Goal: Task Accomplishment & Management: Complete application form

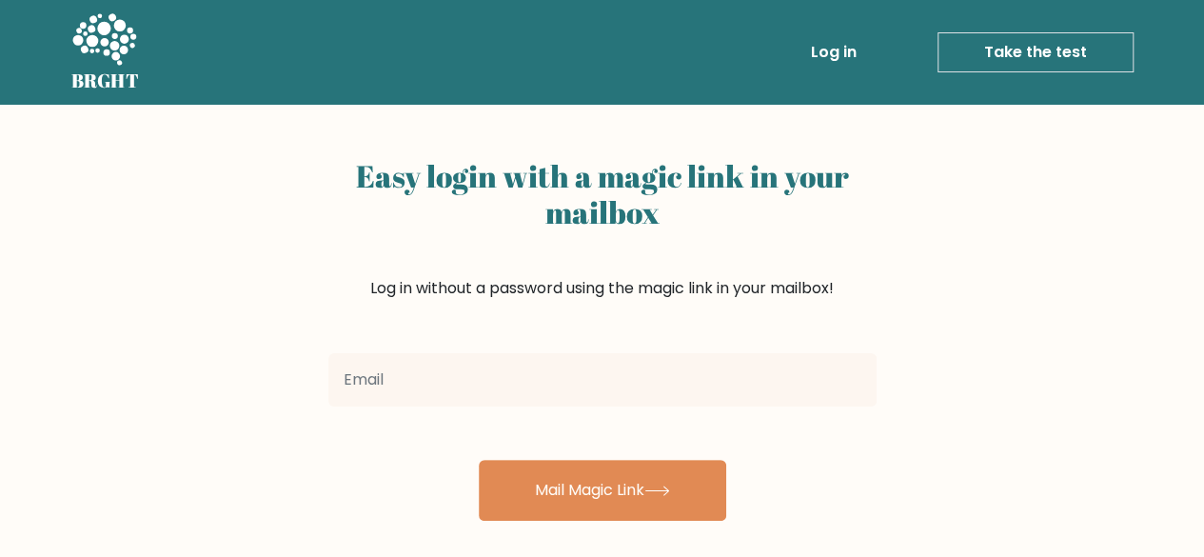
click at [462, 51] on link "Take the test" at bounding box center [1035, 52] width 196 height 40
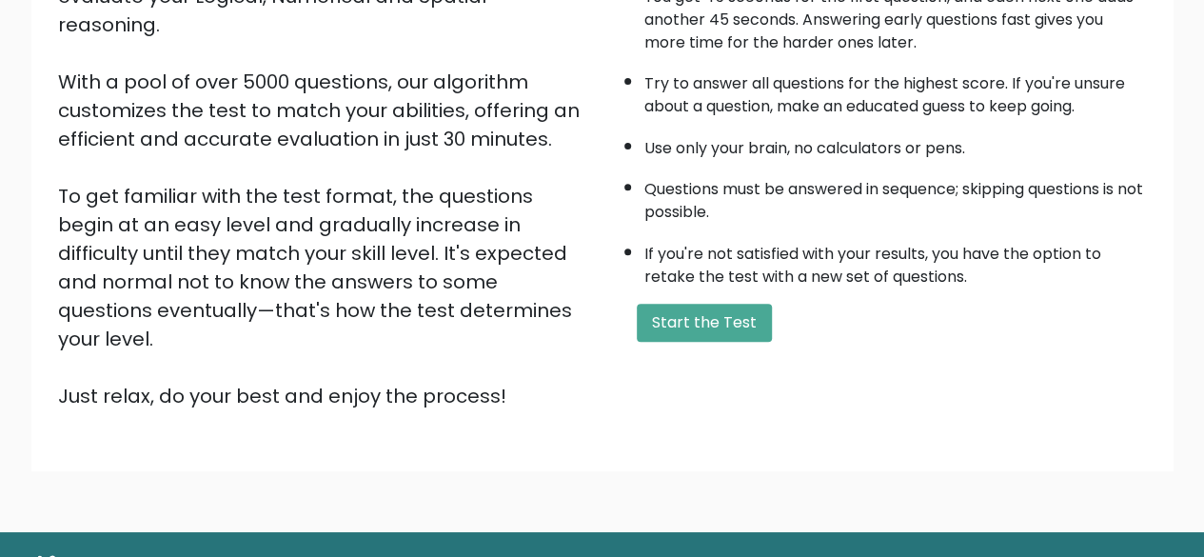
scroll to position [247, 0]
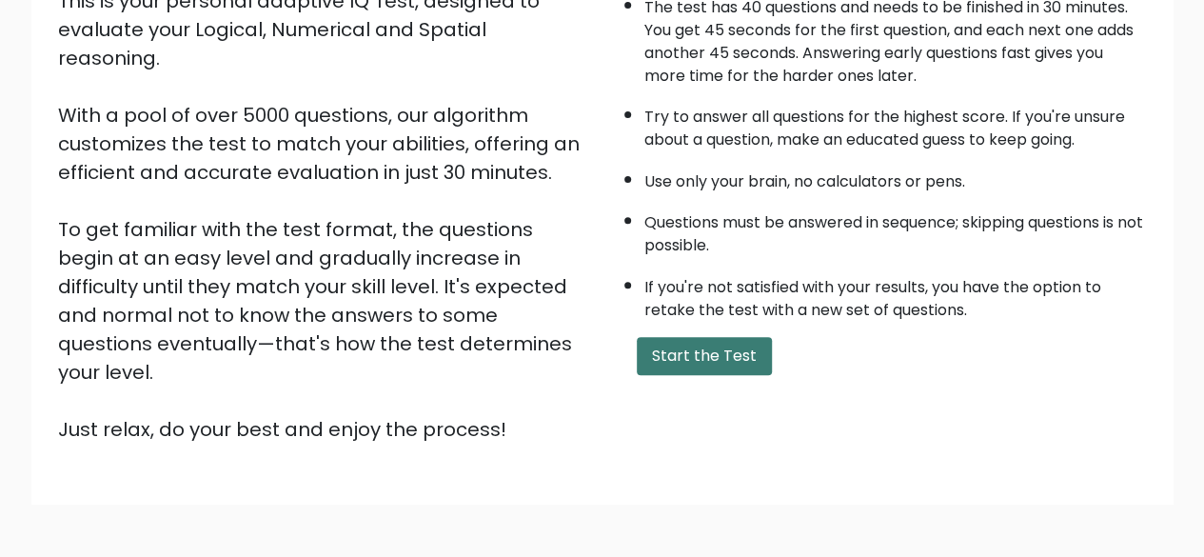
click at [710, 364] on button "Start the Test" at bounding box center [704, 356] width 135 height 38
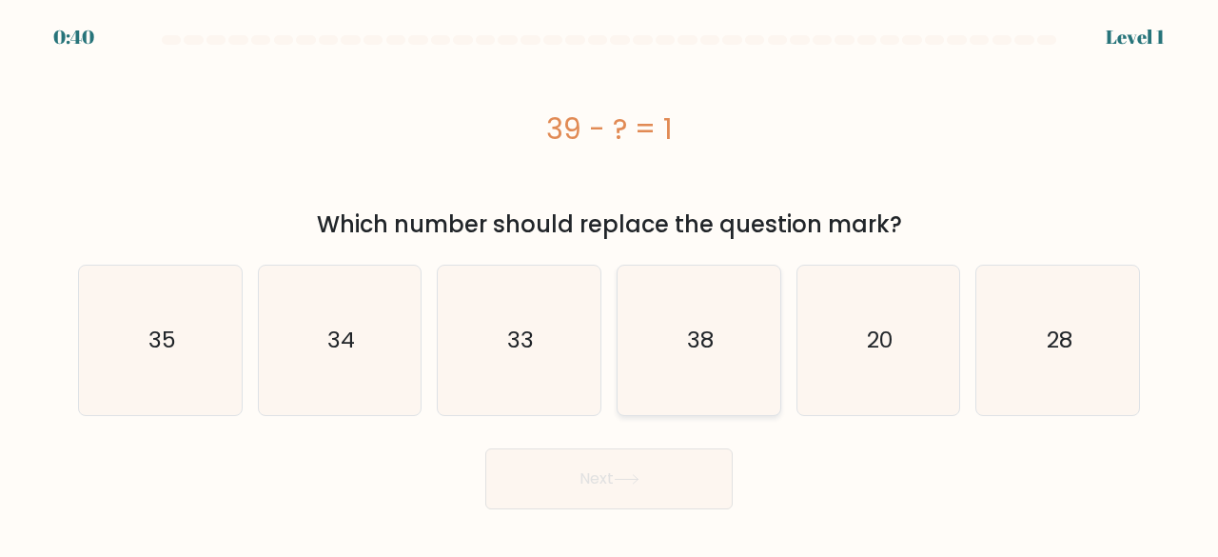
click at [706, 365] on icon "38" at bounding box center [698, 339] width 149 height 149
click at [610, 284] on input "d. 38" at bounding box center [609, 281] width 1 height 5
radio input "true"
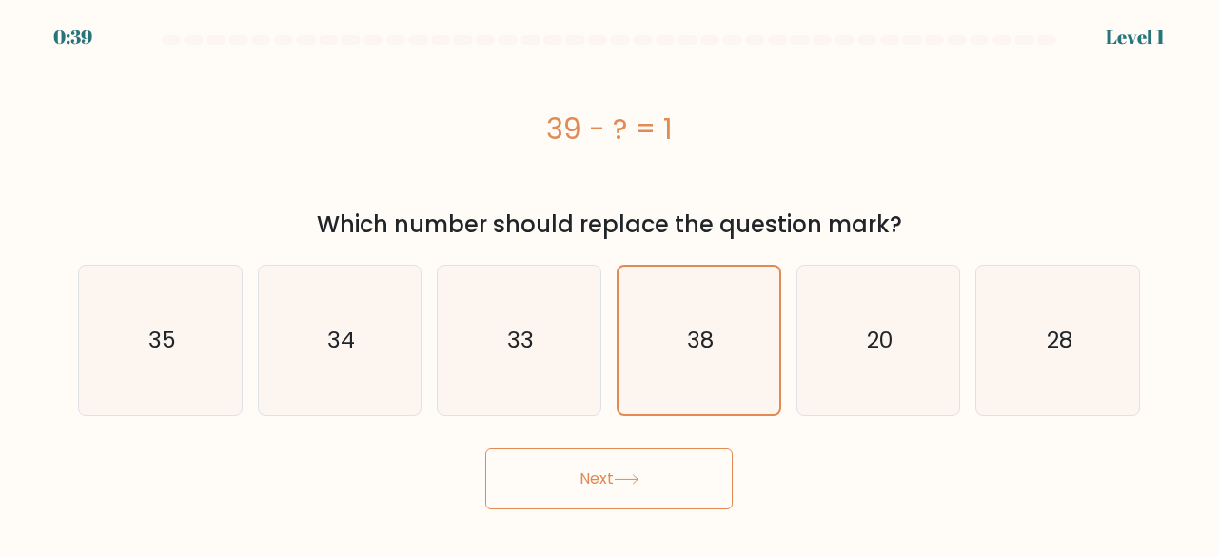
click at [653, 485] on button "Next" at bounding box center [608, 478] width 247 height 61
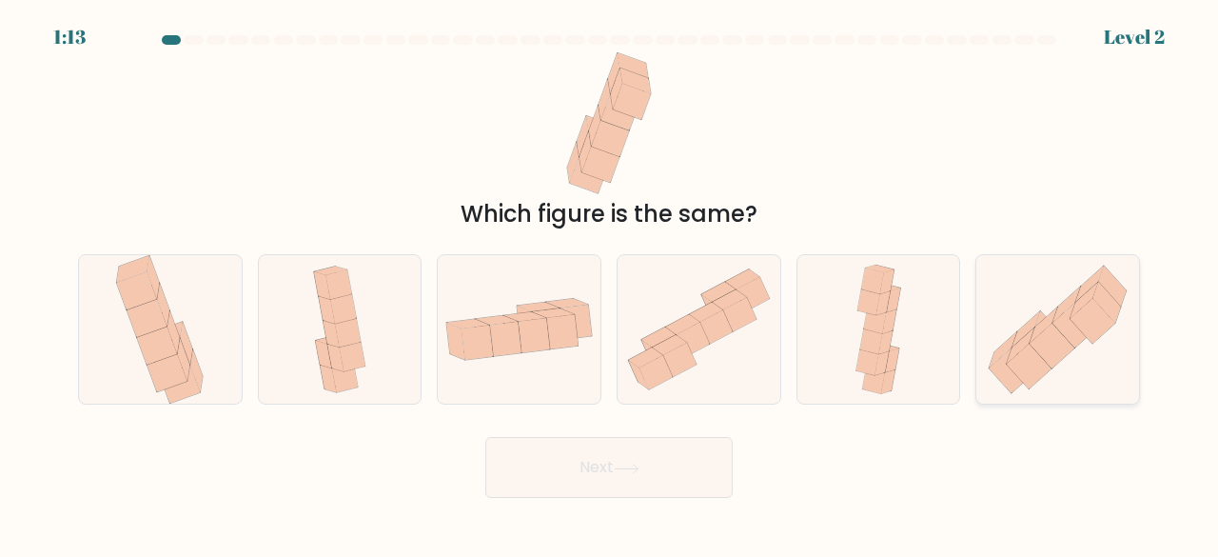
click at [1045, 332] on icon at bounding box center [1052, 346] width 45 height 45
click at [610, 284] on input "f." at bounding box center [609, 281] width 1 height 5
radio input "true"
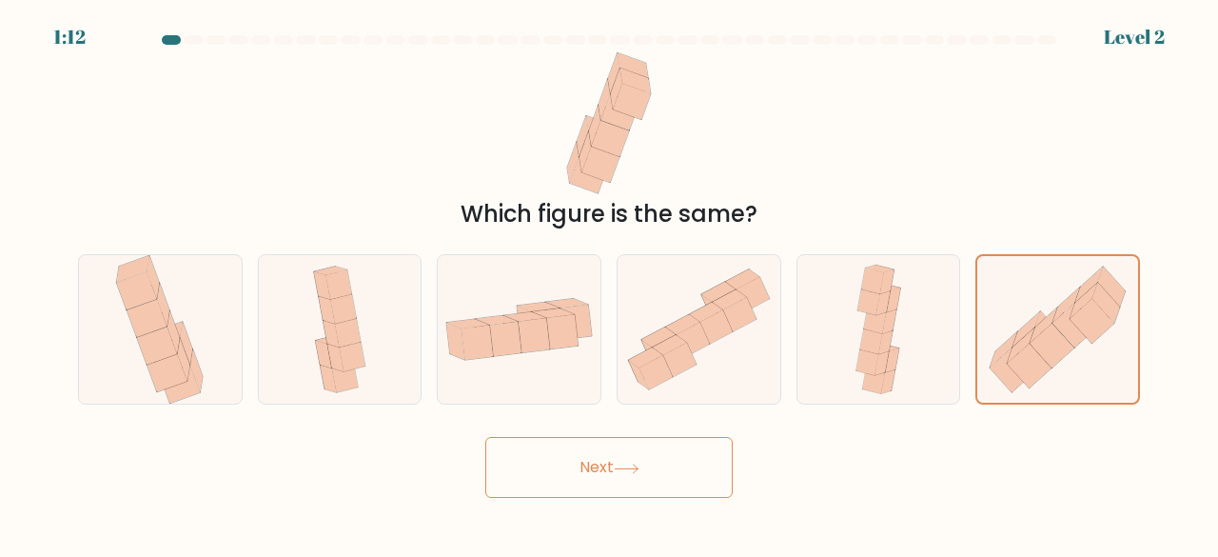
click at [623, 464] on icon at bounding box center [627, 468] width 26 height 10
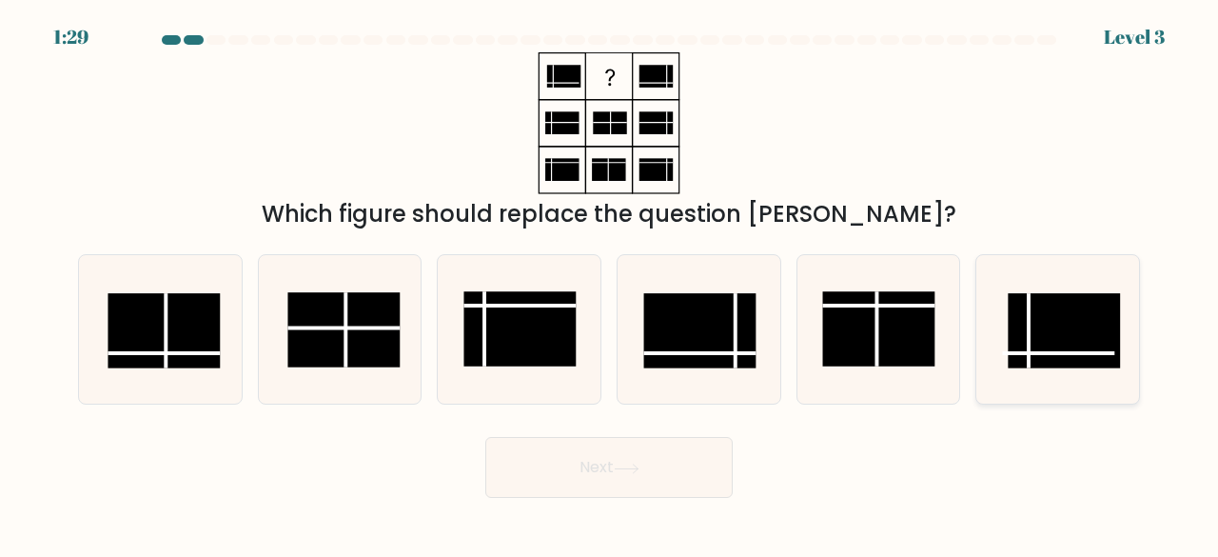
click at [1059, 310] on rect at bounding box center [1065, 330] width 112 height 75
click at [610, 284] on input "f." at bounding box center [609, 281] width 1 height 5
radio input "true"
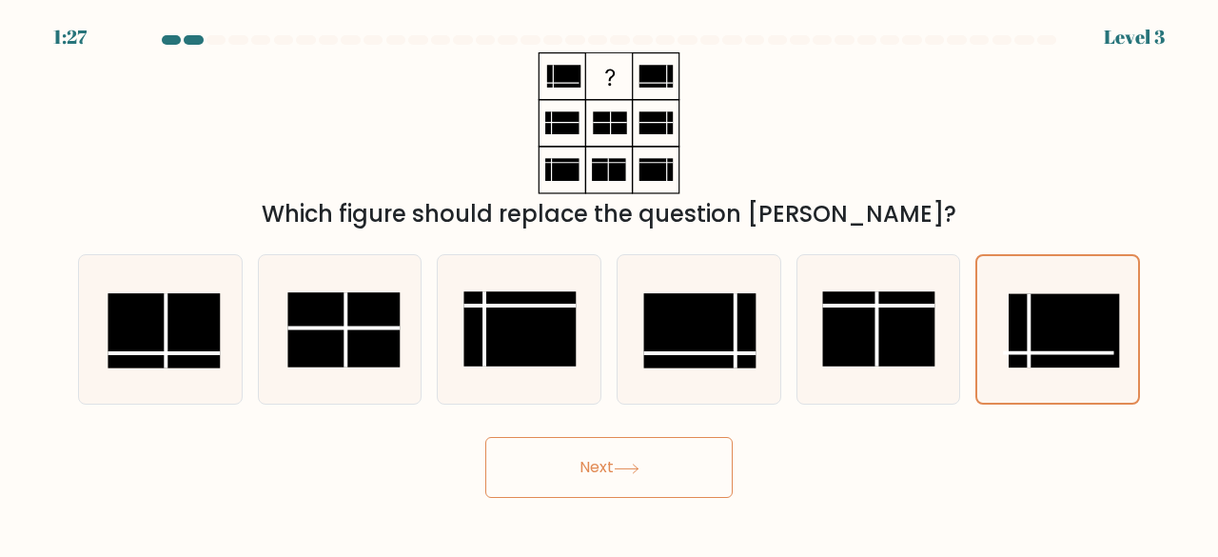
click at [616, 484] on button "Next" at bounding box center [608, 467] width 247 height 61
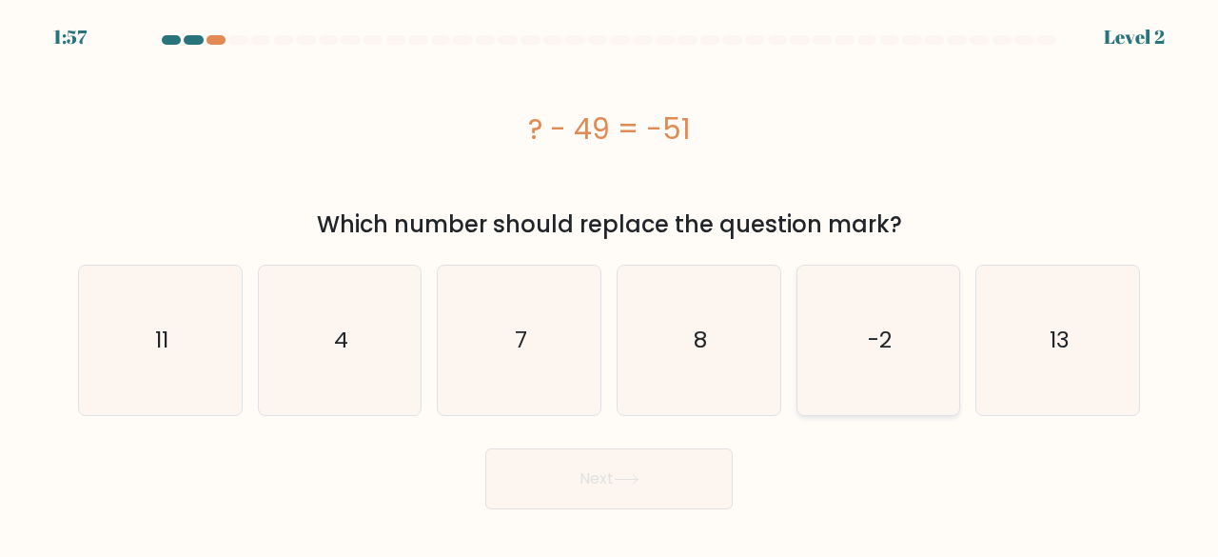
click at [893, 373] on icon "-2" at bounding box center [878, 339] width 149 height 149
click at [610, 284] on input "e. -2" at bounding box center [609, 281] width 1 height 5
radio input "true"
click at [639, 483] on icon at bounding box center [627, 479] width 26 height 10
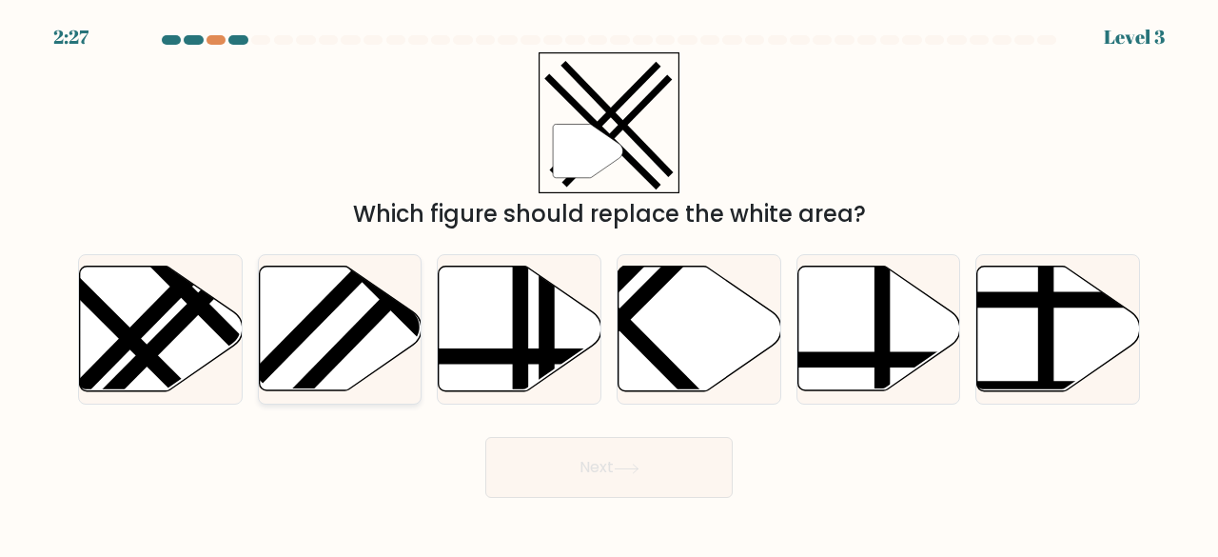
click at [352, 338] on line at bounding box center [407, 282] width 245 height 250
click at [609, 284] on input "b." at bounding box center [609, 281] width 1 height 5
radio input "true"
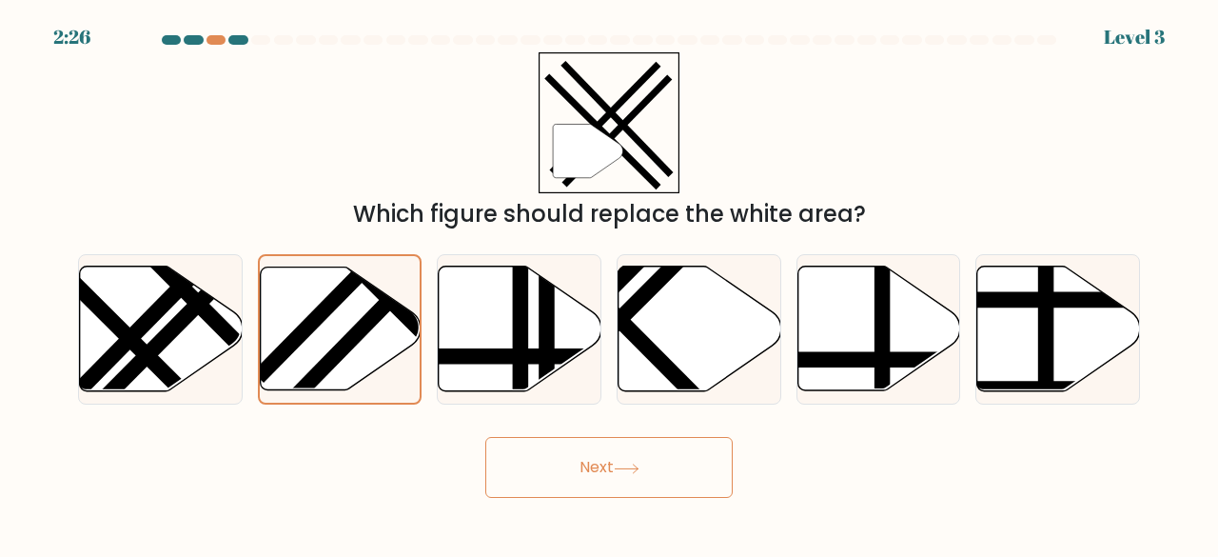
click at [656, 465] on button "Next" at bounding box center [608, 467] width 247 height 61
click at [632, 466] on icon at bounding box center [627, 468] width 26 height 10
click at [580, 486] on button "Next" at bounding box center [608, 467] width 247 height 61
click at [559, 469] on button "Next" at bounding box center [608, 467] width 247 height 61
click at [346, 320] on icon at bounding box center [340, 328] width 161 height 123
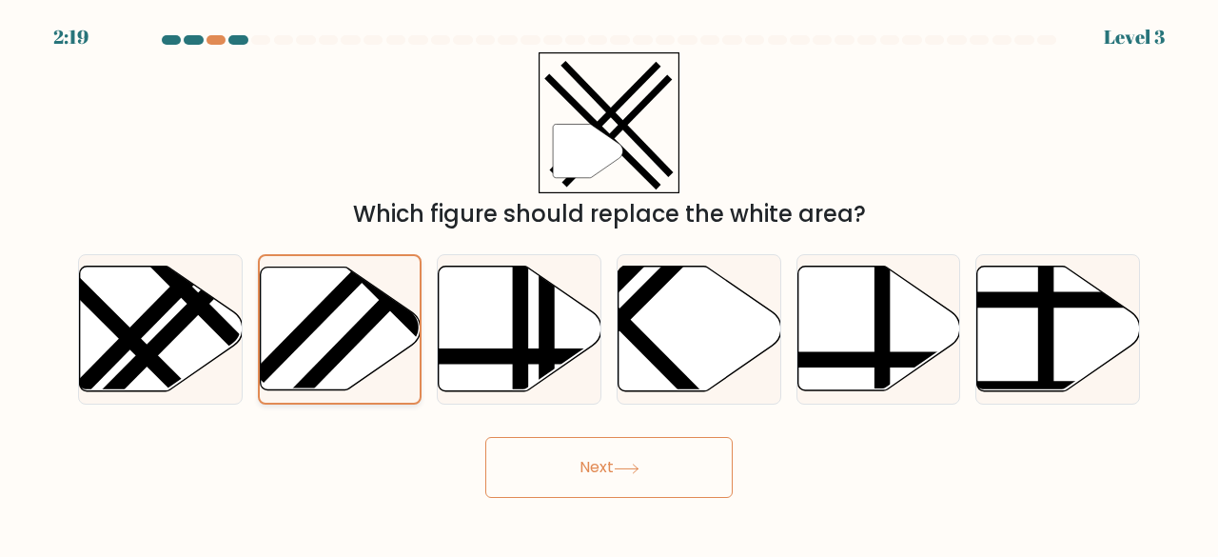
click at [609, 284] on input "b." at bounding box center [609, 281] width 1 height 5
click at [592, 470] on button "Next" at bounding box center [608, 467] width 247 height 61
click at [622, 475] on button "Next" at bounding box center [608, 467] width 247 height 61
click at [611, 141] on icon at bounding box center [588, 152] width 70 height 54
click at [464, 356] on line at bounding box center [464, 356] width 327 height 0
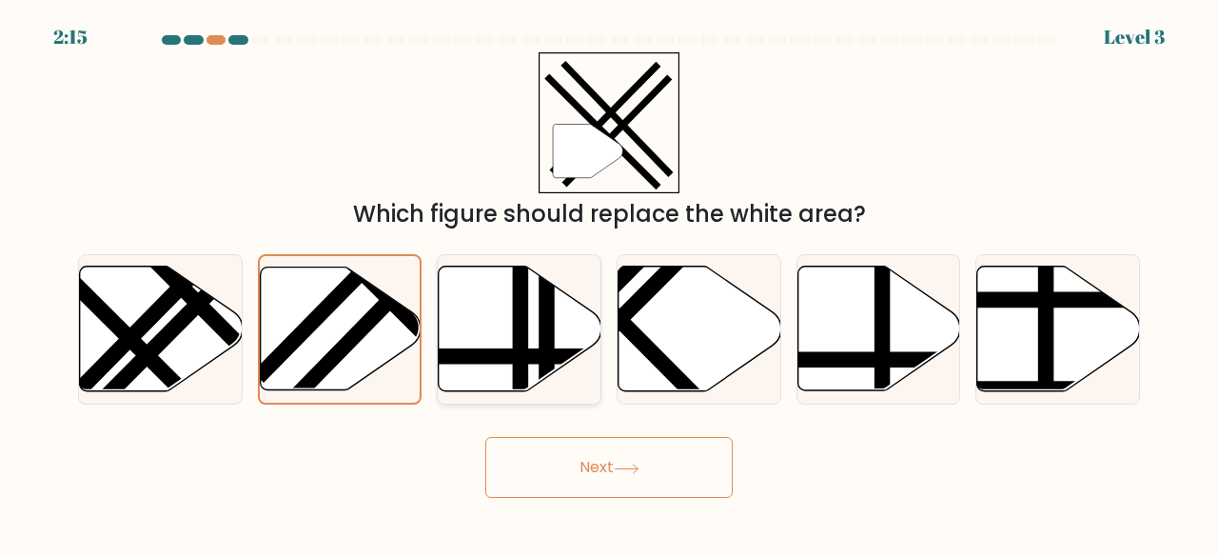
click at [609, 284] on input "c." at bounding box center [609, 281] width 1 height 5
radio input "true"
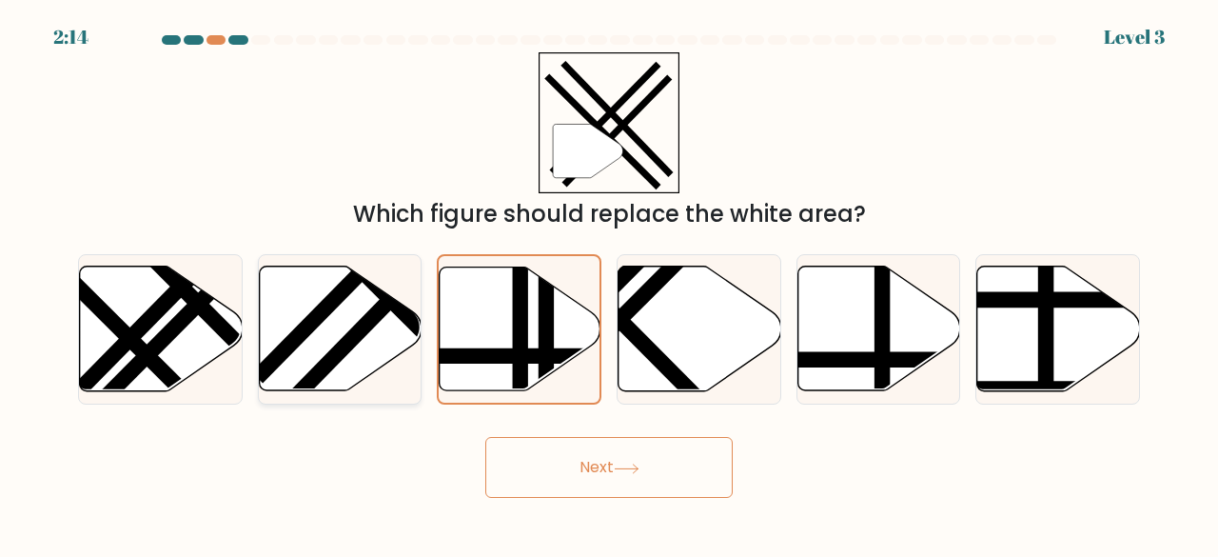
click at [369, 347] on icon at bounding box center [340, 328] width 163 height 125
click at [609, 284] on input "b." at bounding box center [609, 281] width 1 height 5
radio input "true"
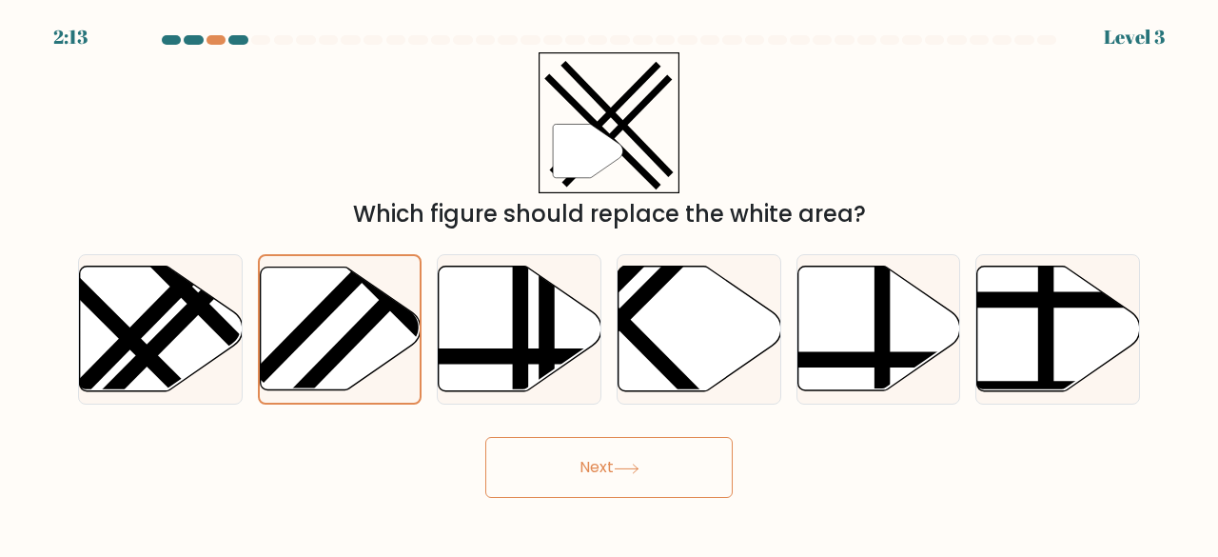
click at [624, 465] on icon at bounding box center [627, 468] width 26 height 10
click at [563, 469] on button "Next" at bounding box center [608, 467] width 247 height 61
click at [619, 447] on button "Next" at bounding box center [608, 467] width 247 height 61
click at [613, 463] on button "Next" at bounding box center [608, 467] width 247 height 61
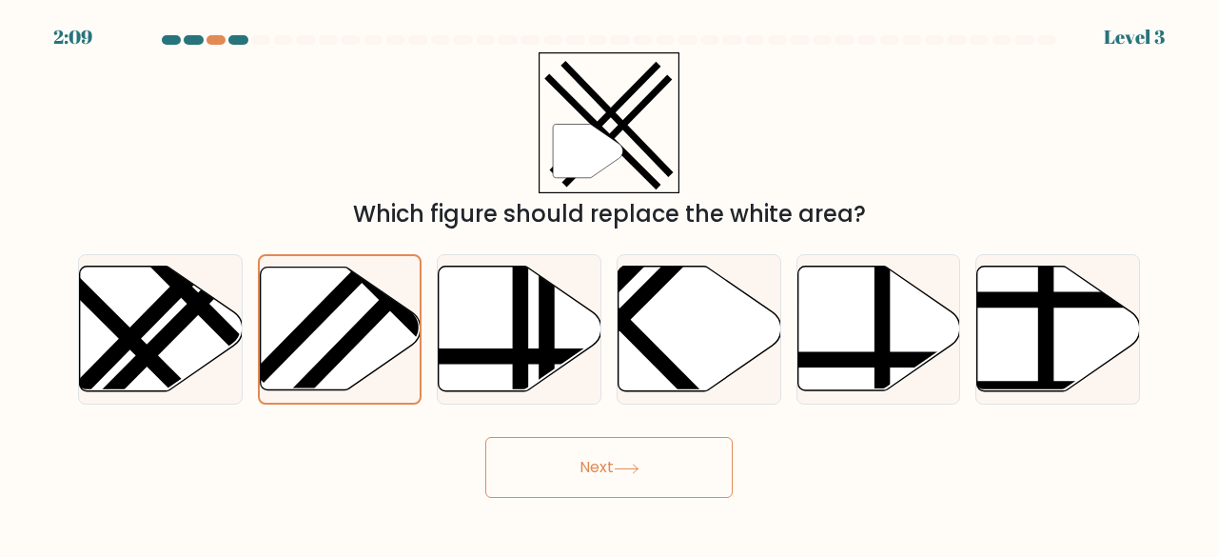
click at [630, 487] on button "Next" at bounding box center [608, 467] width 247 height 61
click at [643, 490] on button "Next" at bounding box center [608, 467] width 247 height 61
click at [643, 485] on button "Next" at bounding box center [608, 467] width 247 height 61
click at [659, 476] on button "Next" at bounding box center [608, 467] width 247 height 61
click at [521, 367] on line at bounding box center [521, 263] width 0 height 327
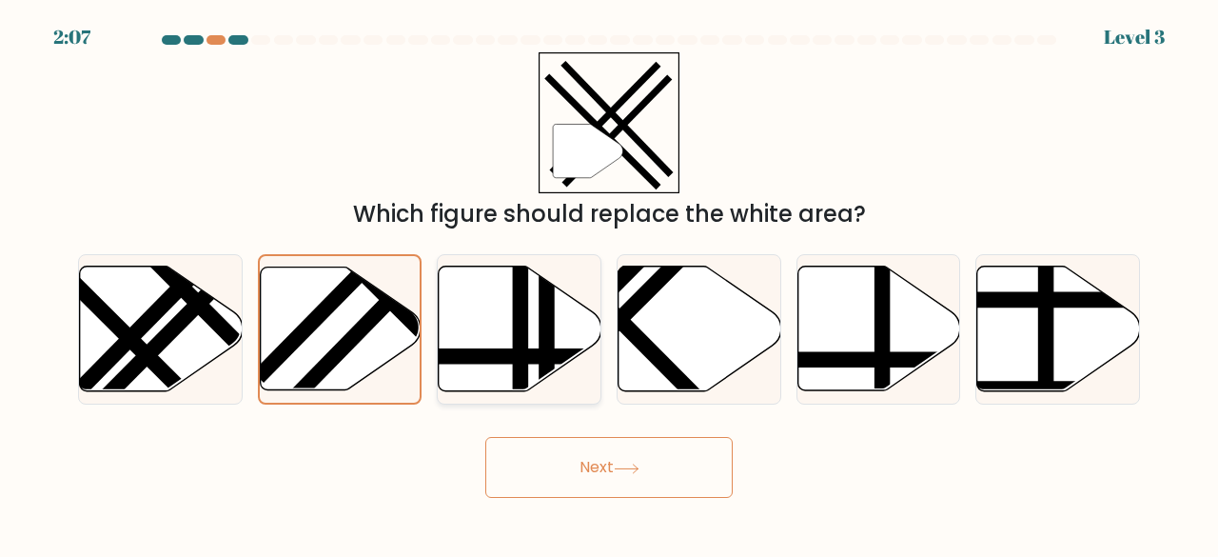
click at [609, 284] on input "c." at bounding box center [609, 281] width 1 height 5
radio input "true"
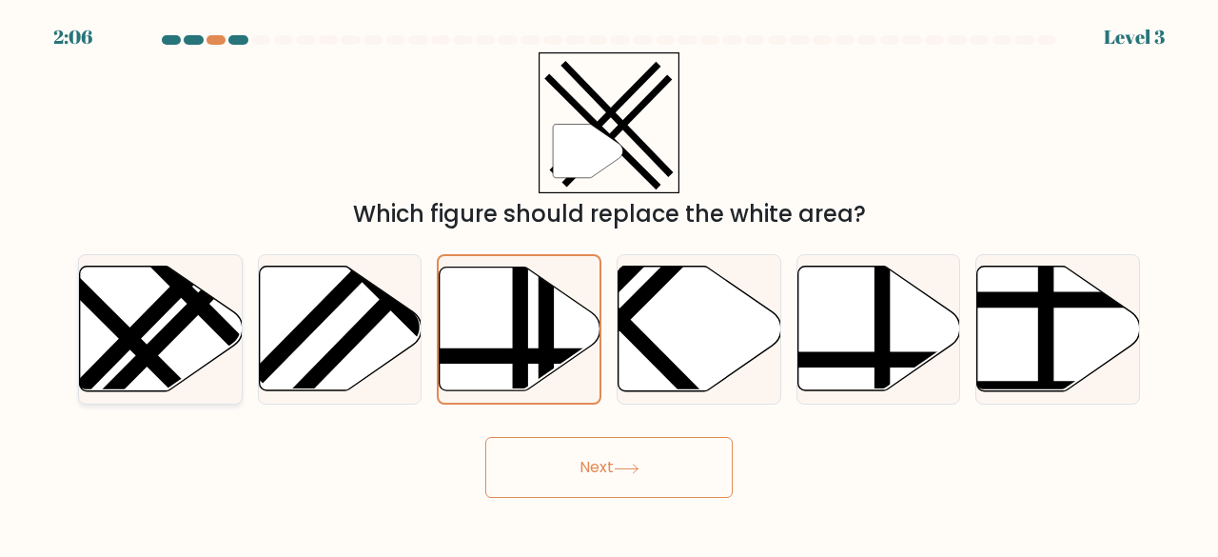
click at [162, 352] on icon at bounding box center [161, 328] width 163 height 125
click at [609, 284] on input "a." at bounding box center [609, 281] width 1 height 5
radio input "true"
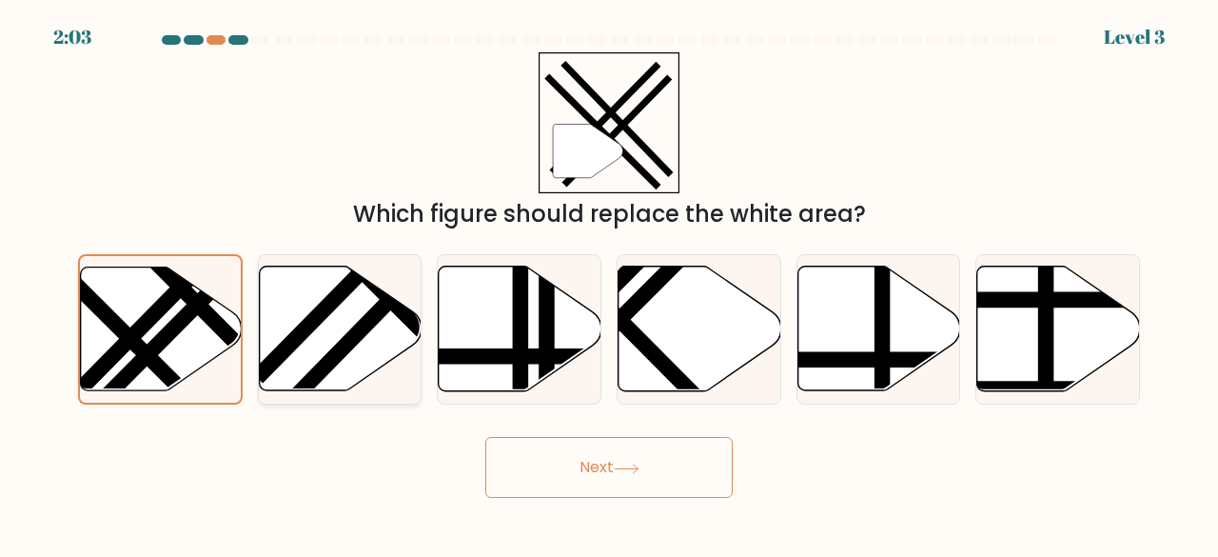
click at [344, 346] on line at bounding box center [407, 282] width 245 height 250
click at [609, 284] on input "b." at bounding box center [609, 281] width 1 height 5
radio input "true"
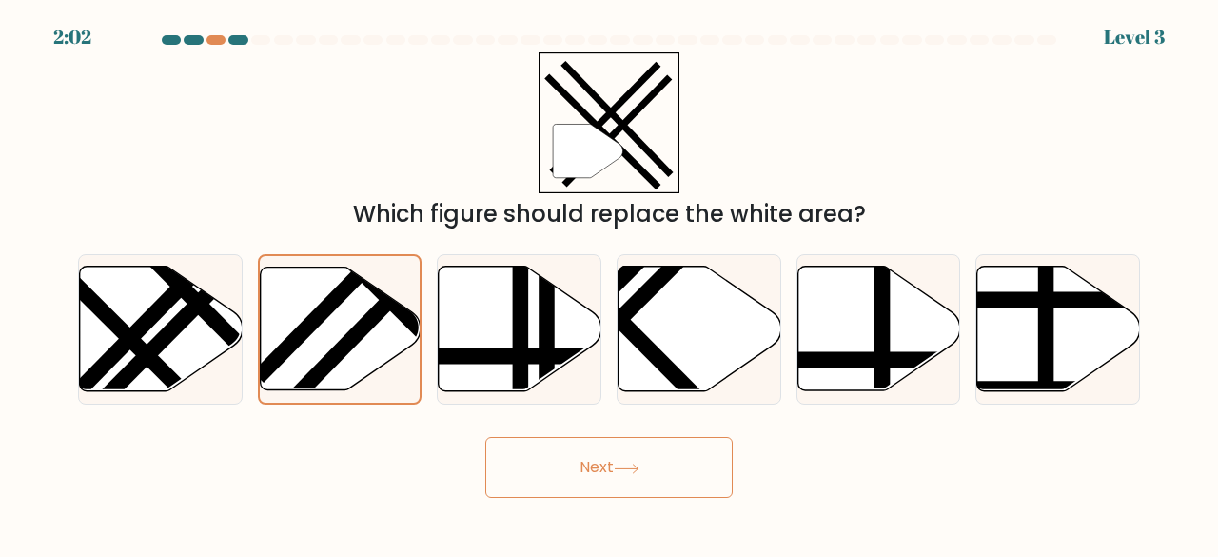
click at [588, 478] on button "Next" at bounding box center [608, 467] width 247 height 61
click at [595, 464] on button "Next" at bounding box center [608, 467] width 247 height 61
click at [583, 489] on button "Next" at bounding box center [608, 467] width 247 height 61
click at [591, 493] on button "Next" at bounding box center [608, 467] width 247 height 61
click at [601, 496] on button "Next" at bounding box center [608, 467] width 247 height 61
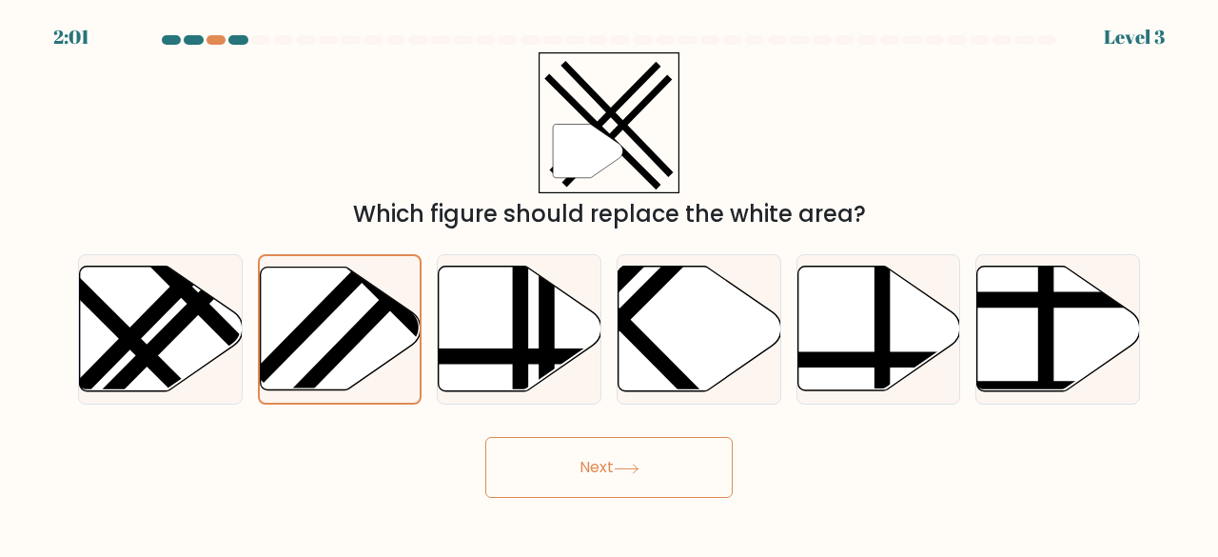
click at [1127, 46] on div at bounding box center [609, 43] width 1085 height 17
click at [621, 151] on icon at bounding box center [588, 152] width 70 height 54
click at [648, 160] on icon """ at bounding box center [610, 123] width 142 height 142
click at [598, 466] on button "Next" at bounding box center [608, 467] width 247 height 61
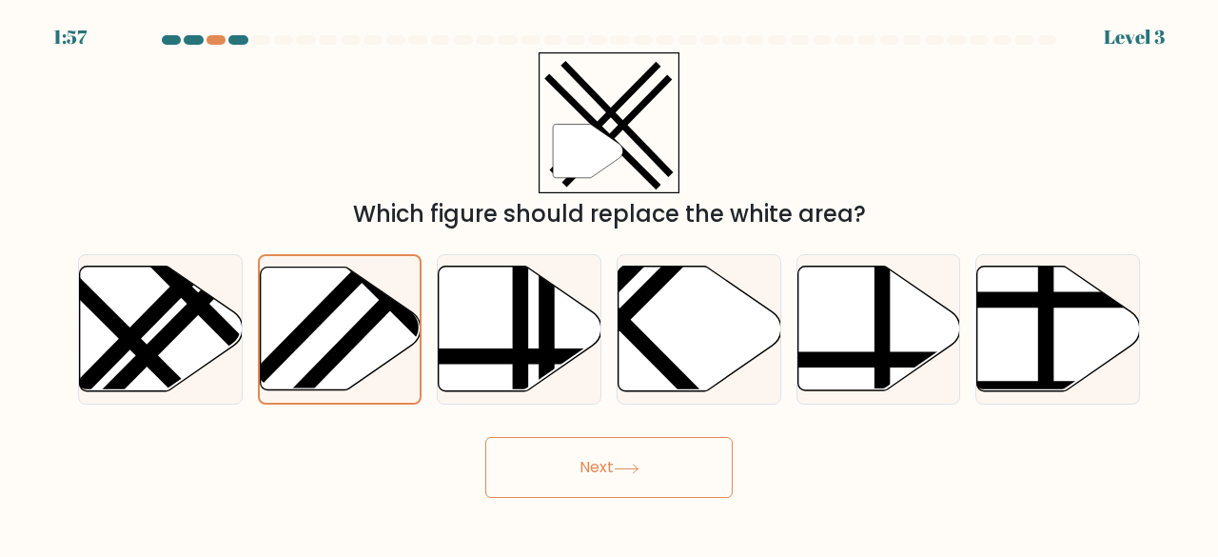
click at [598, 466] on button "Next" at bounding box center [608, 467] width 247 height 61
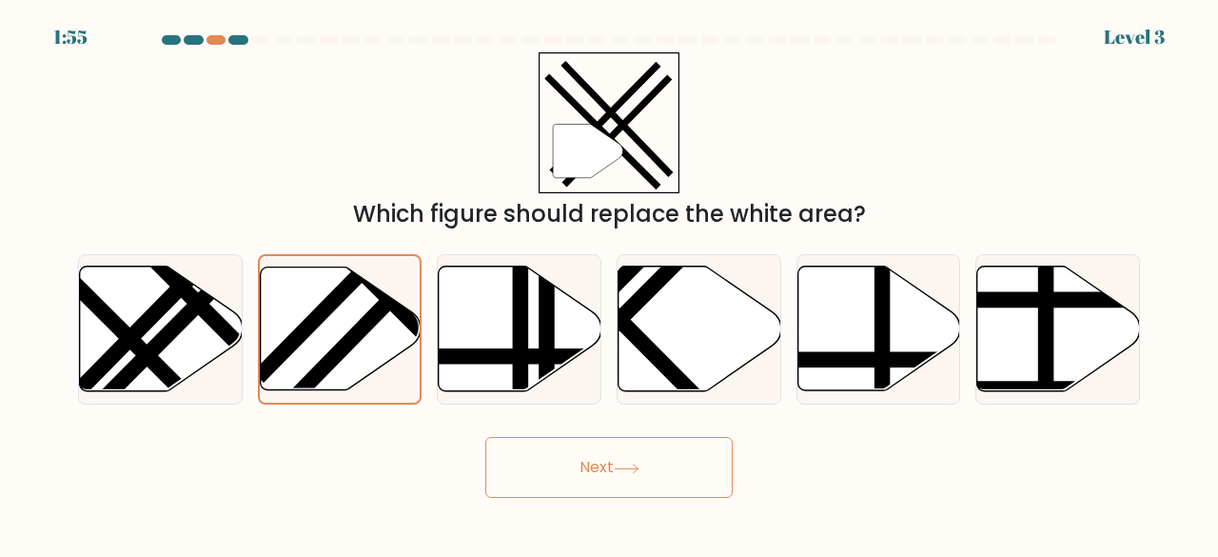
drag, startPoint x: 598, startPoint y: 466, endPoint x: 483, endPoint y: 207, distance: 282.9
click at [483, 207] on form at bounding box center [609, 266] width 1218 height 462
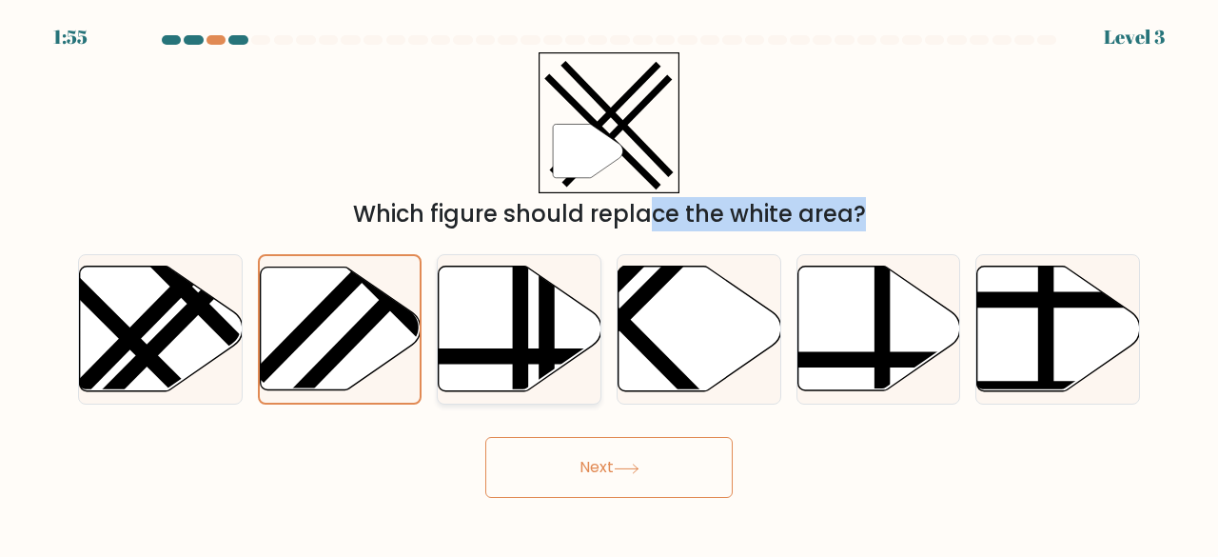
drag, startPoint x: 483, startPoint y: 207, endPoint x: 556, endPoint y: 397, distance: 202.7
click at [556, 397] on form at bounding box center [609, 266] width 1218 height 462
click at [556, 397] on div at bounding box center [519, 329] width 165 height 151
click at [609, 284] on input "c." at bounding box center [609, 281] width 1 height 5
radio input "true"
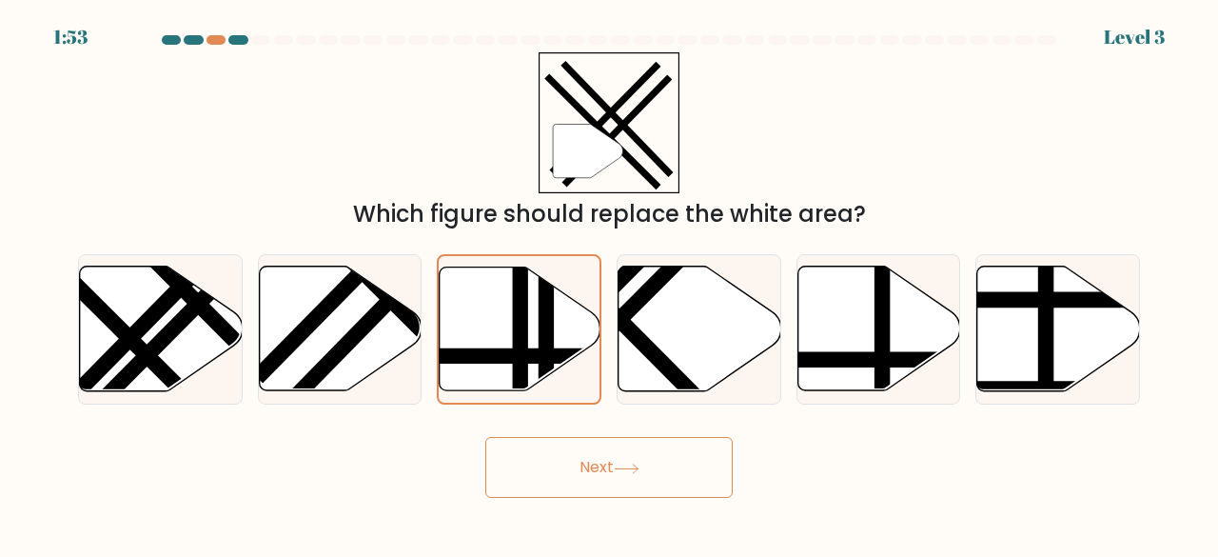
click at [620, 460] on button "Next" at bounding box center [608, 467] width 247 height 61
click at [344, 353] on line at bounding box center [407, 282] width 245 height 250
click at [609, 284] on input "b." at bounding box center [609, 281] width 1 height 5
radio input "true"
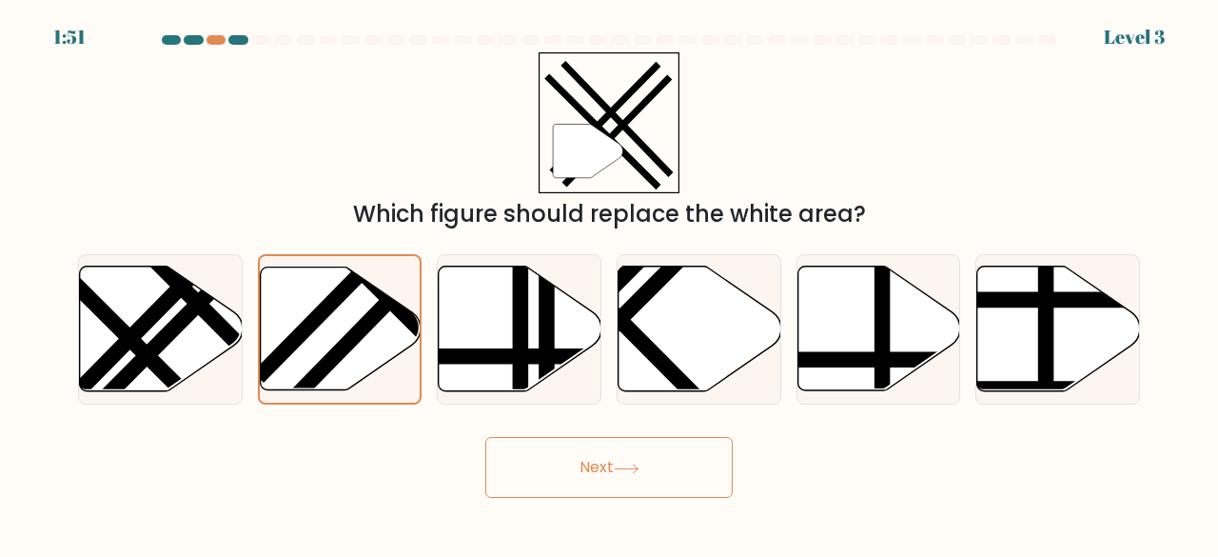
click at [583, 480] on button "Next" at bounding box center [608, 467] width 247 height 61
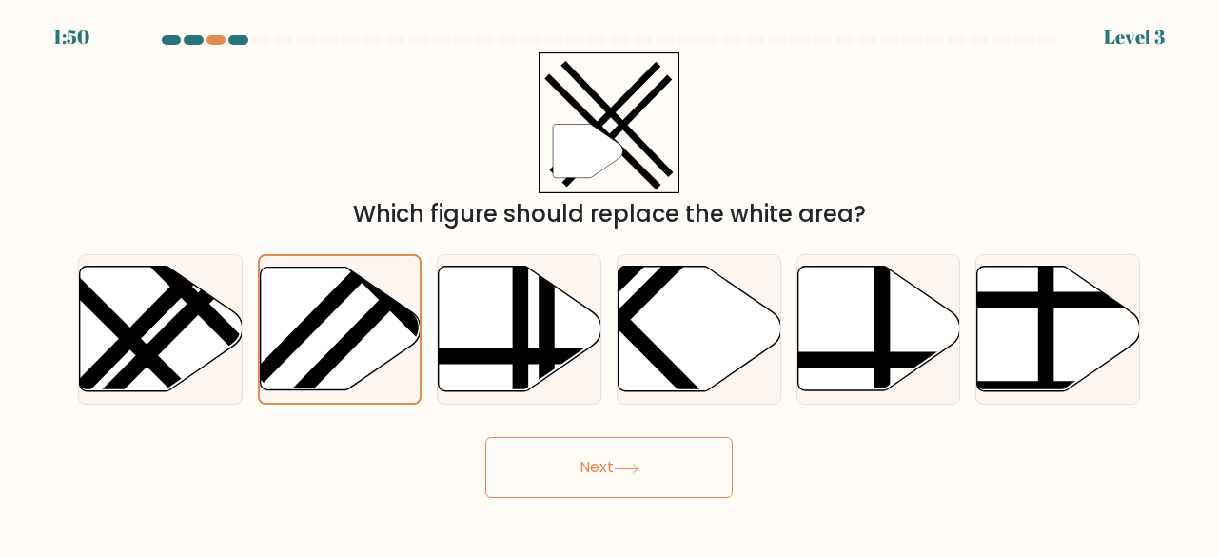
click at [583, 480] on button "Next" at bounding box center [608, 467] width 247 height 61
click at [595, 479] on button "Next" at bounding box center [608, 467] width 247 height 61
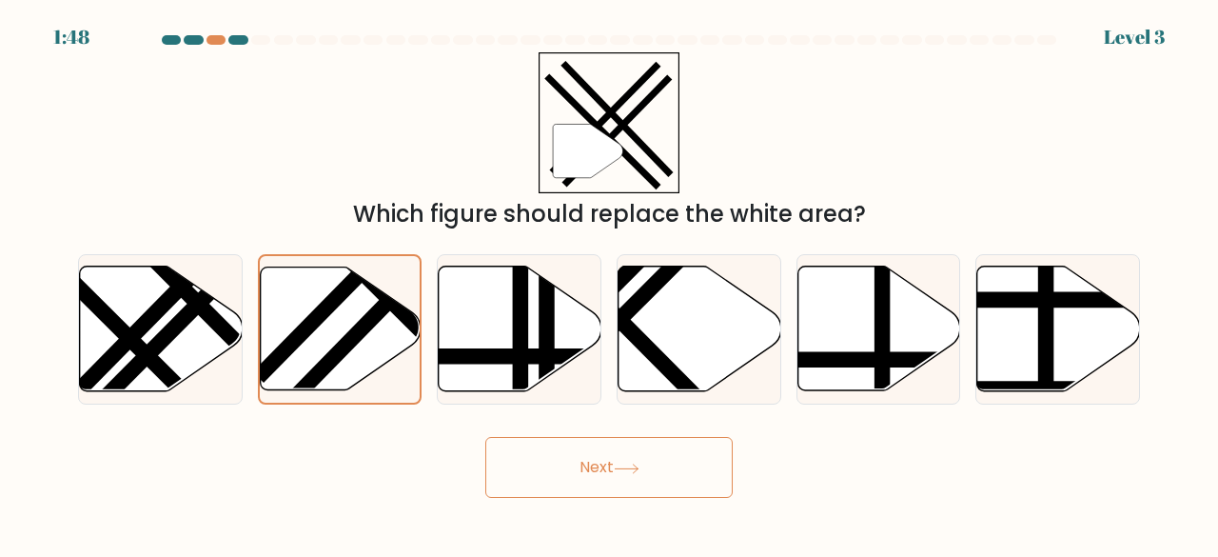
click at [595, 479] on button "Next" at bounding box center [608, 467] width 247 height 61
click at [742, 278] on icon at bounding box center [699, 328] width 163 height 127
click at [610, 279] on input "d." at bounding box center [609, 281] width 1 height 5
radio input "true"
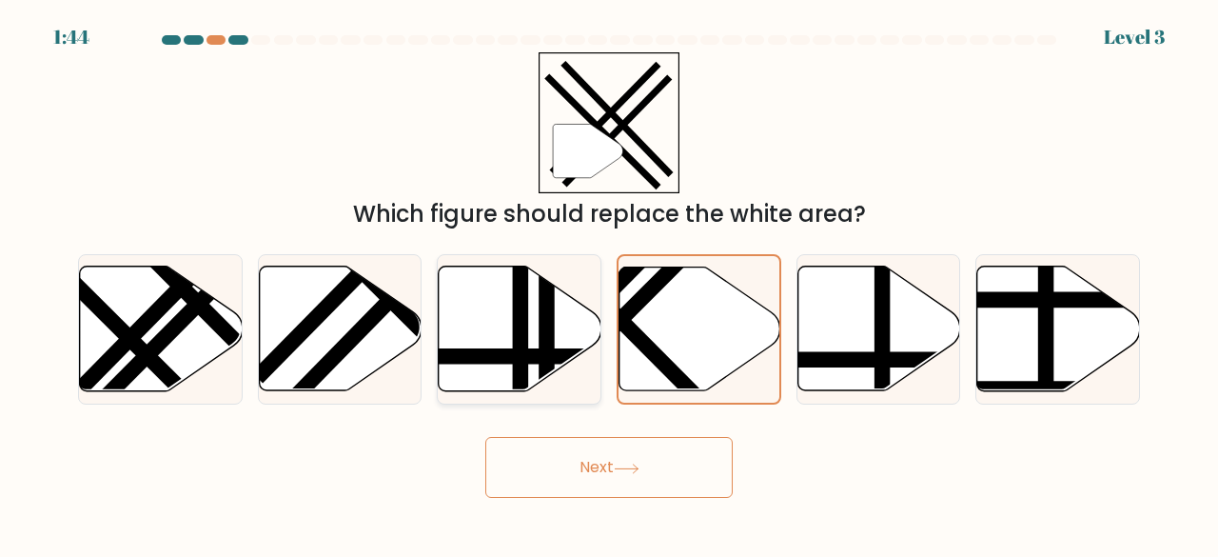
click at [547, 339] on line at bounding box center [547, 263] width 0 height 327
click at [609, 284] on input "c." at bounding box center [609, 281] width 1 height 5
radio input "true"
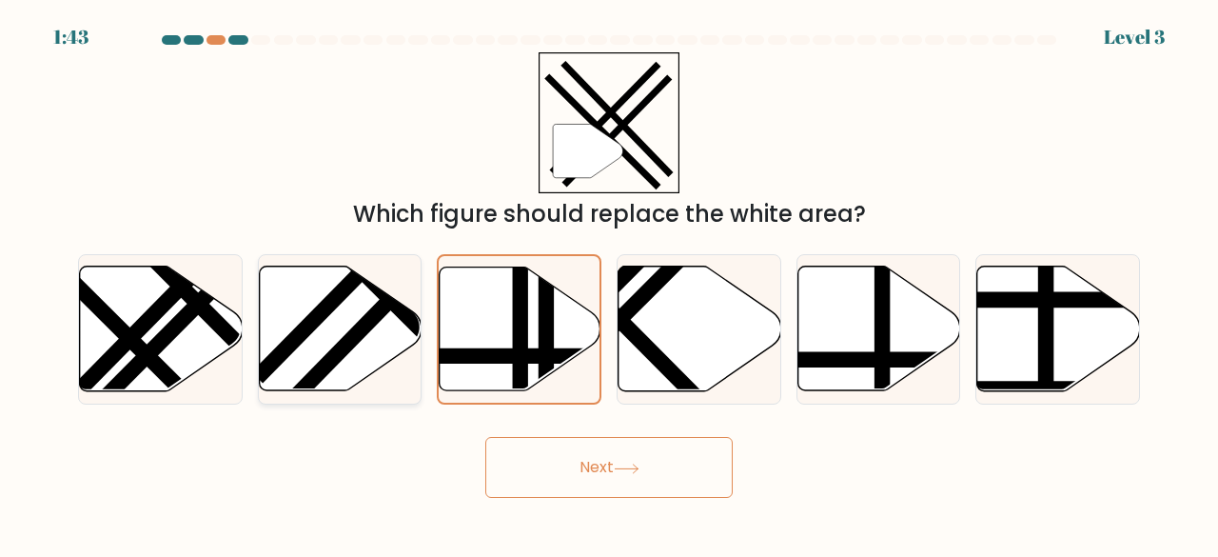
click at [356, 387] on icon at bounding box center [340, 328] width 163 height 127
click at [609, 284] on input "b." at bounding box center [609, 281] width 1 height 5
radio input "true"
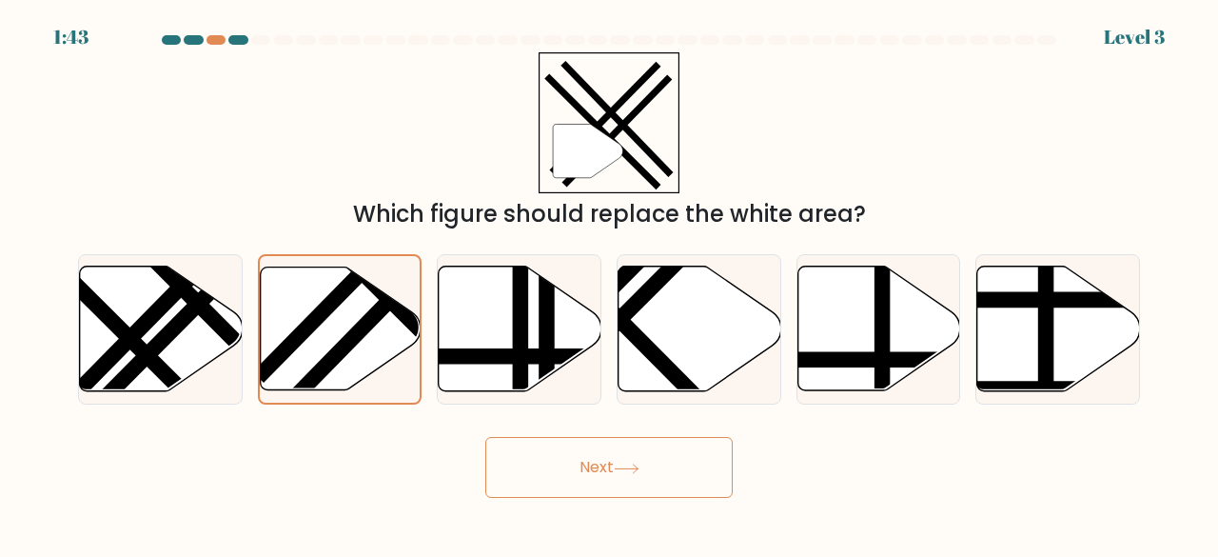
click at [606, 475] on button "Next" at bounding box center [608, 467] width 247 height 61
click at [603, 466] on button "Next" at bounding box center [608, 467] width 247 height 61
click at [611, 457] on button "Next" at bounding box center [608, 467] width 247 height 61
click at [600, 470] on button "Next" at bounding box center [608, 467] width 247 height 61
click at [598, 470] on button "Next" at bounding box center [608, 467] width 247 height 61
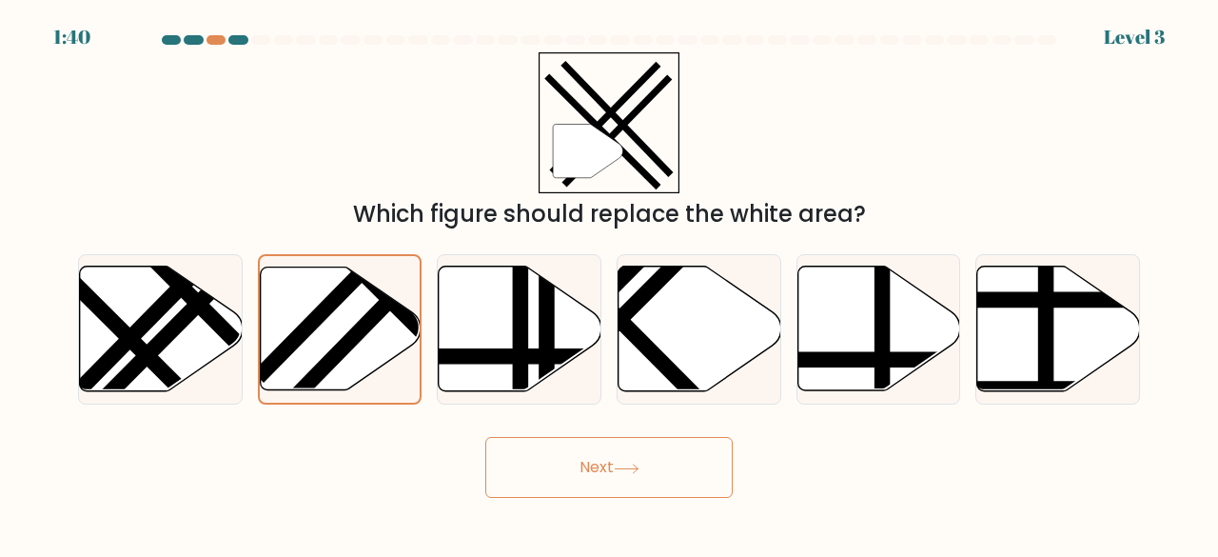
click at [571, 457] on button "Next" at bounding box center [608, 467] width 247 height 61
click at [545, 480] on button "Next" at bounding box center [608, 467] width 247 height 61
click at [621, 472] on icon at bounding box center [627, 468] width 26 height 10
click at [655, 461] on button "Next" at bounding box center [608, 467] width 247 height 61
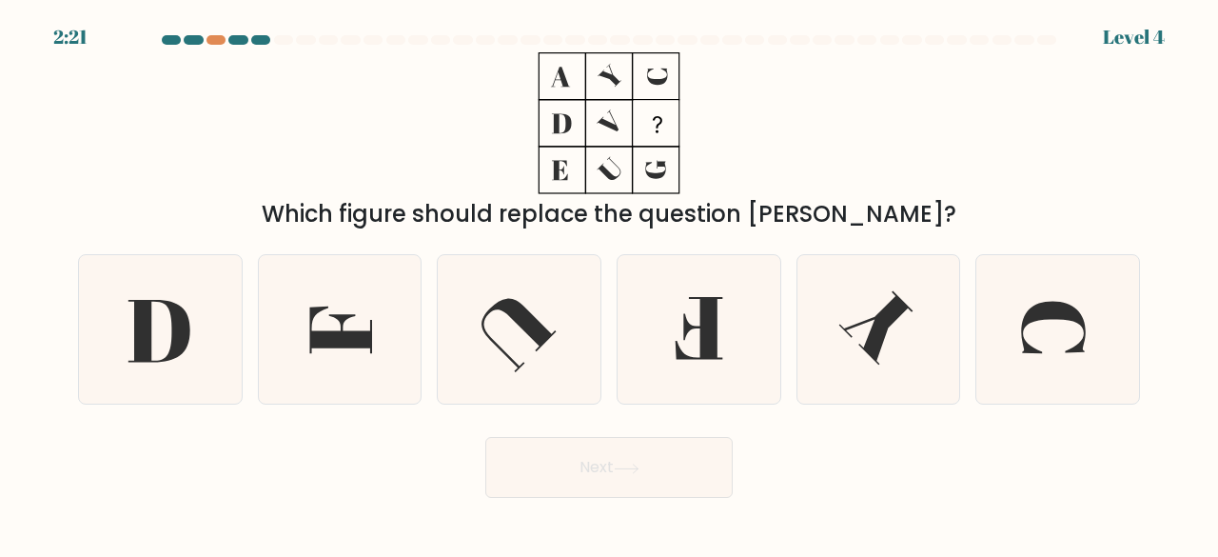
click at [685, 476] on button "Next" at bounding box center [608, 467] width 247 height 61
click at [675, 473] on button "Next" at bounding box center [608, 467] width 247 height 61
click at [940, 152] on div "Which figure should replace the question mark?" at bounding box center [609, 141] width 1085 height 179
click at [706, 325] on icon at bounding box center [700, 328] width 48 height 63
click at [610, 284] on input "d." at bounding box center [609, 281] width 1 height 5
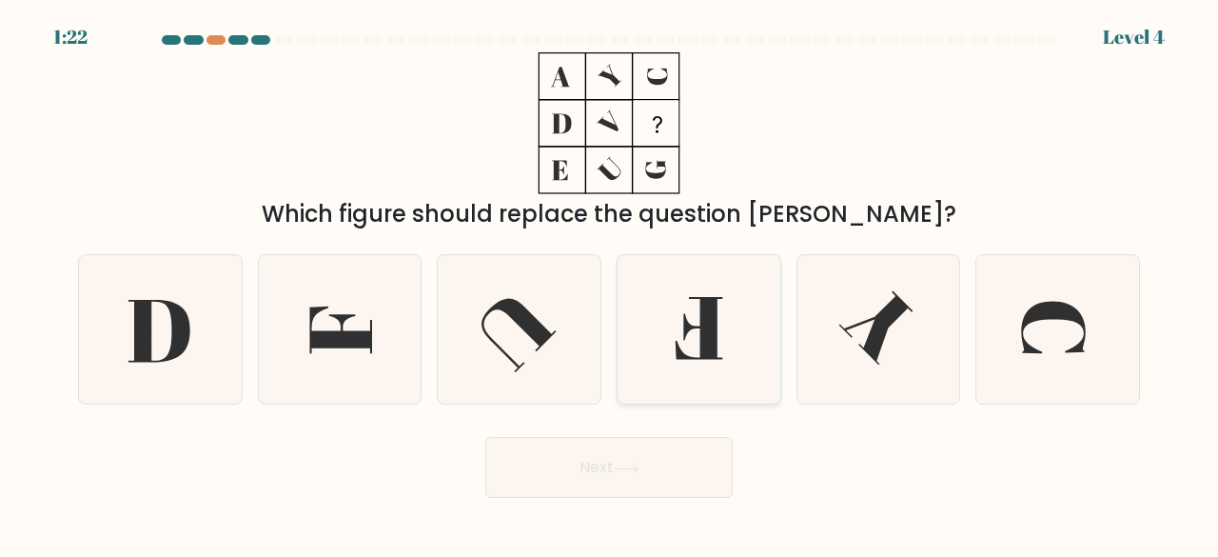
radio input "true"
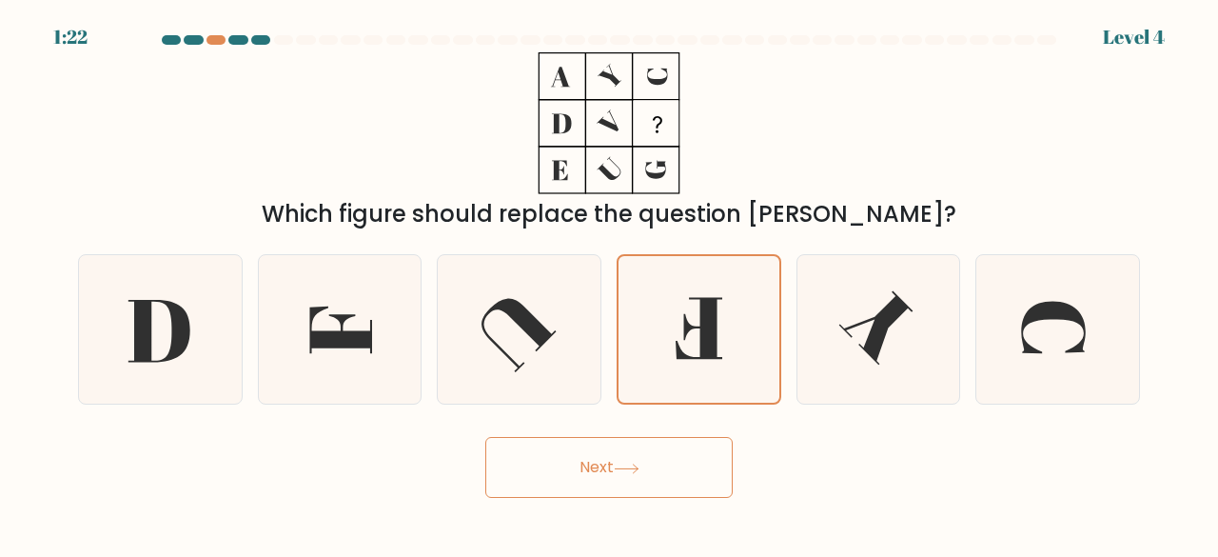
click at [617, 476] on button "Next" at bounding box center [608, 467] width 247 height 61
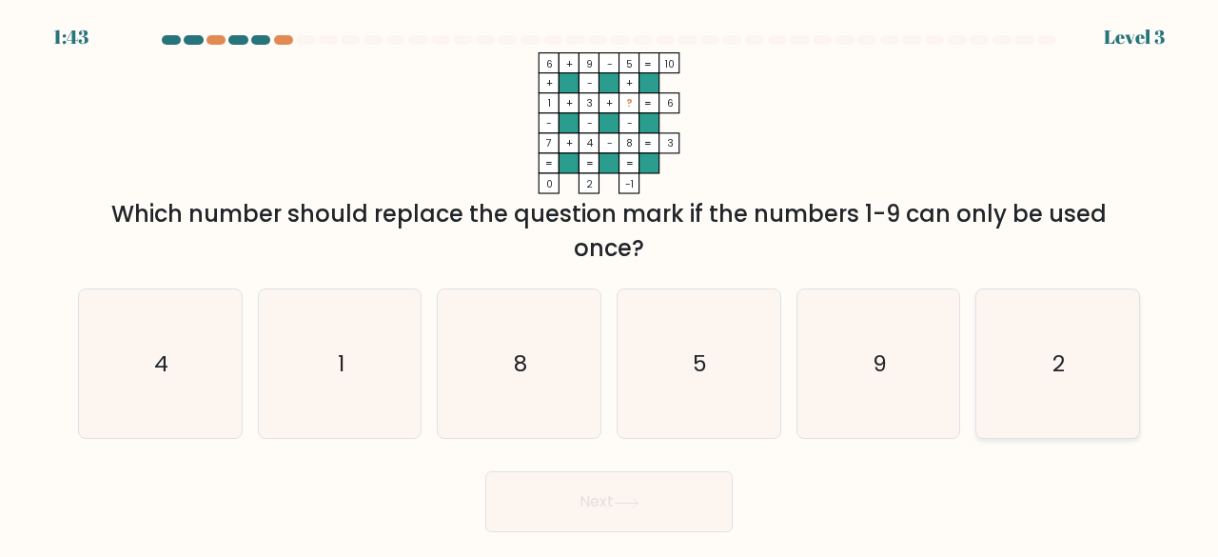
click at [1050, 375] on icon "2" at bounding box center [1057, 363] width 149 height 149
click at [610, 284] on input "f. 2" at bounding box center [609, 281] width 1 height 5
radio input "true"
click at [609, 510] on button "Next" at bounding box center [608, 501] width 247 height 61
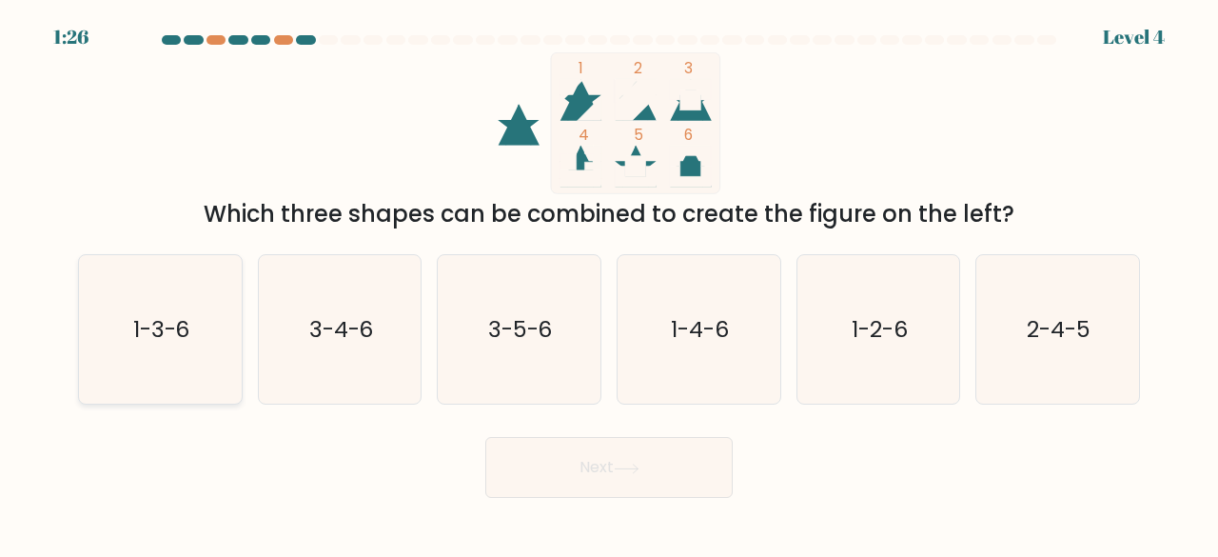
click at [175, 357] on icon "1-3-6" at bounding box center [160, 329] width 149 height 149
click at [609, 284] on input "a. 1-3-6" at bounding box center [609, 281] width 1 height 5
radio input "true"
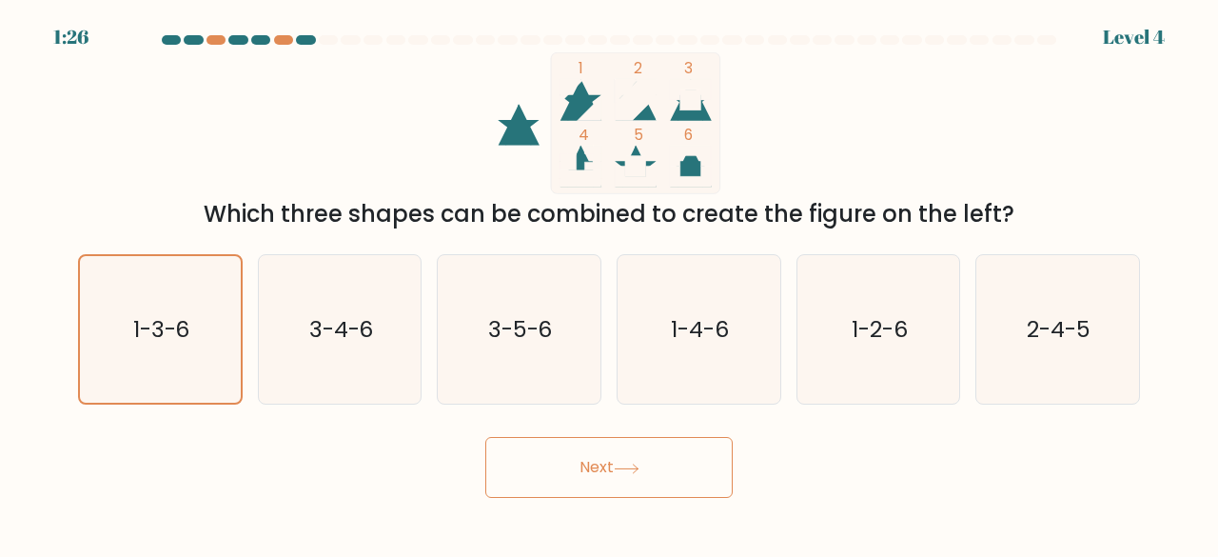
click at [608, 484] on button "Next" at bounding box center [608, 467] width 247 height 61
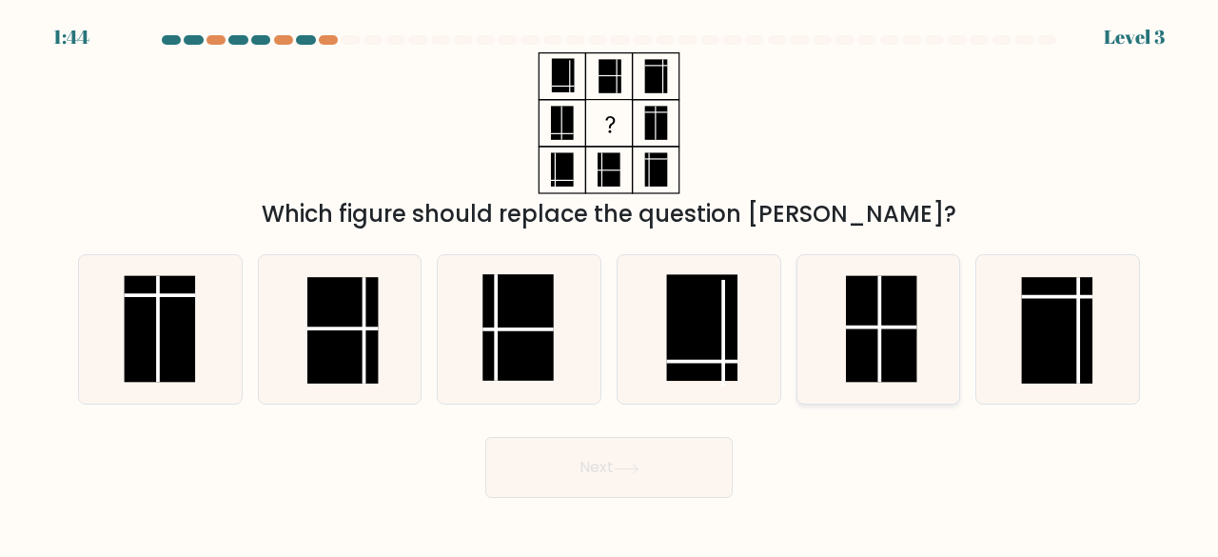
click at [879, 361] on line at bounding box center [879, 329] width 0 height 107
click at [610, 284] on input "e." at bounding box center [609, 281] width 1 height 5
radio input "true"
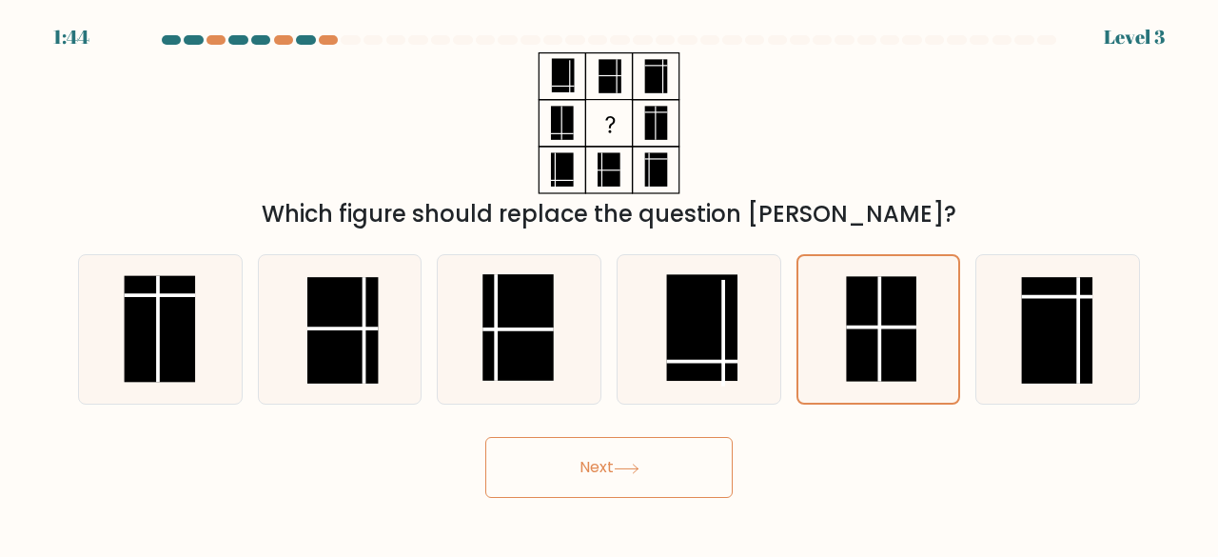
click at [597, 464] on button "Next" at bounding box center [608, 467] width 247 height 61
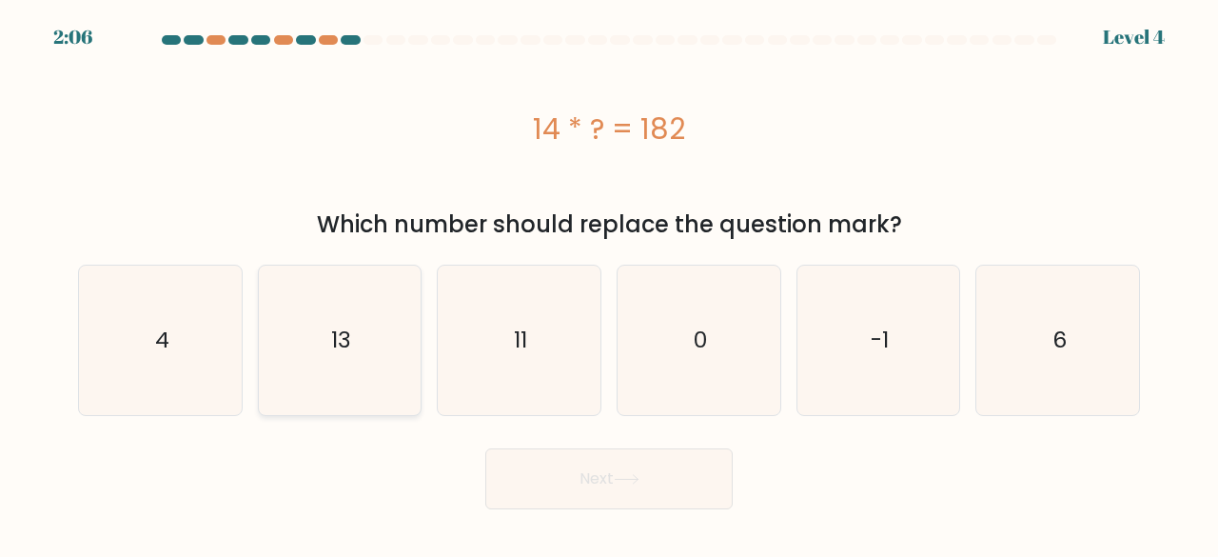
click at [381, 356] on icon "13" at bounding box center [339, 339] width 149 height 149
click at [609, 284] on input "b. 13" at bounding box center [609, 281] width 1 height 5
radio input "true"
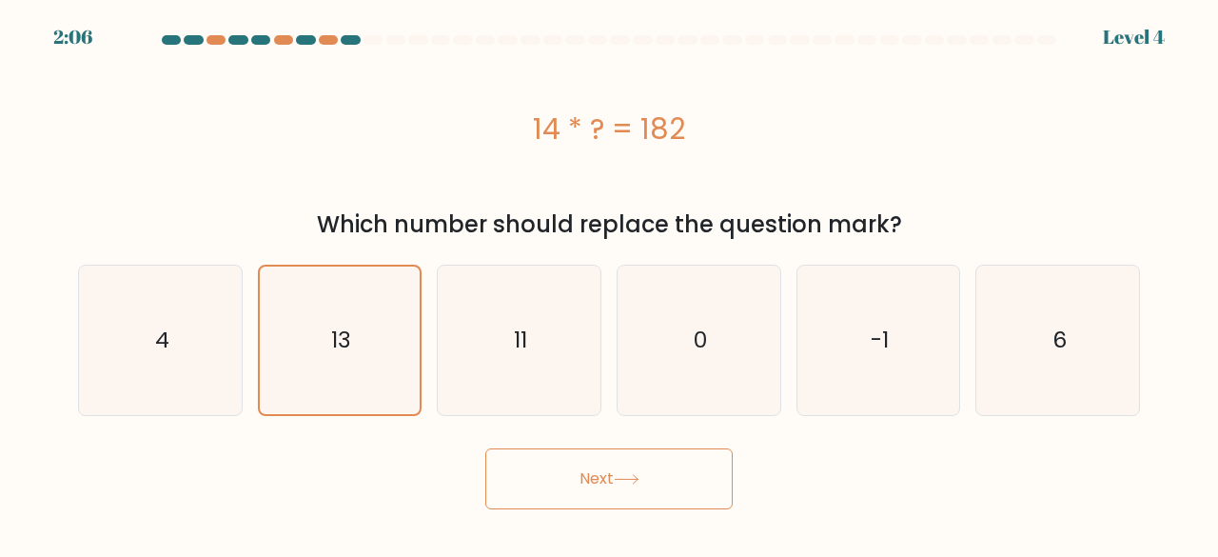
click at [590, 479] on button "Next" at bounding box center [608, 478] width 247 height 61
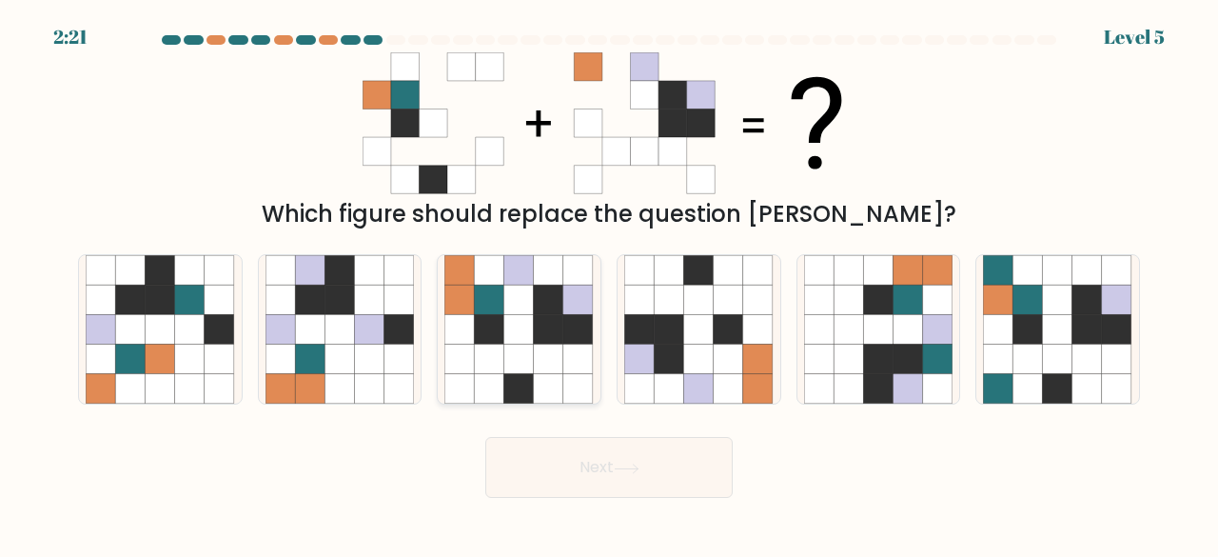
click at [504, 327] on icon at bounding box center [518, 329] width 29 height 29
click at [609, 284] on input "c." at bounding box center [609, 281] width 1 height 5
radio input "true"
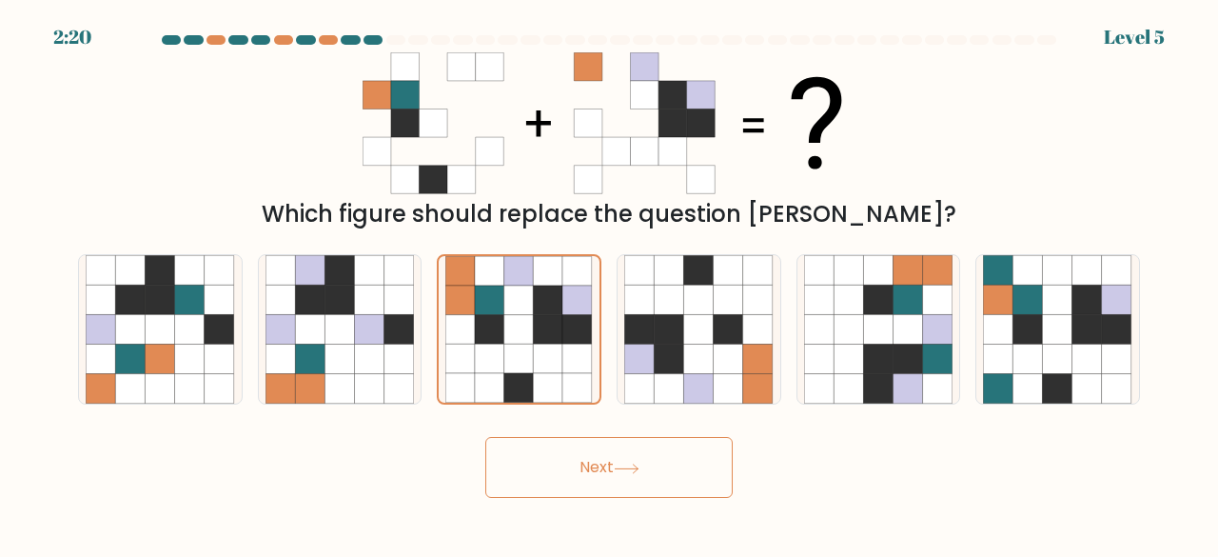
click at [607, 481] on button "Next" at bounding box center [608, 467] width 247 height 61
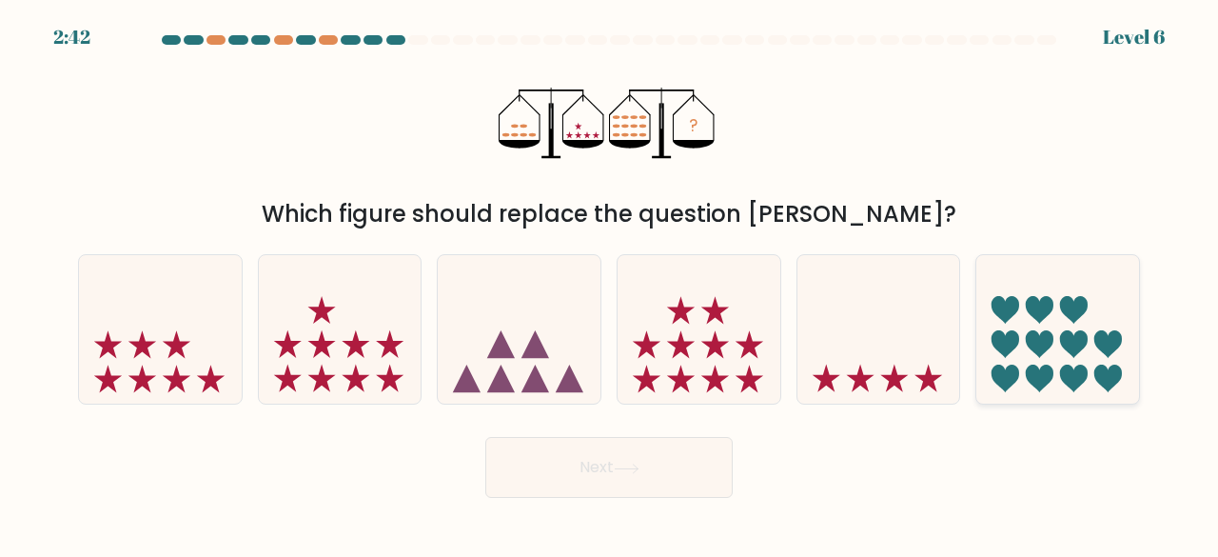
click at [1072, 346] on icon at bounding box center [1074, 344] width 28 height 28
click at [610, 284] on input "f." at bounding box center [609, 281] width 1 height 5
radio input "true"
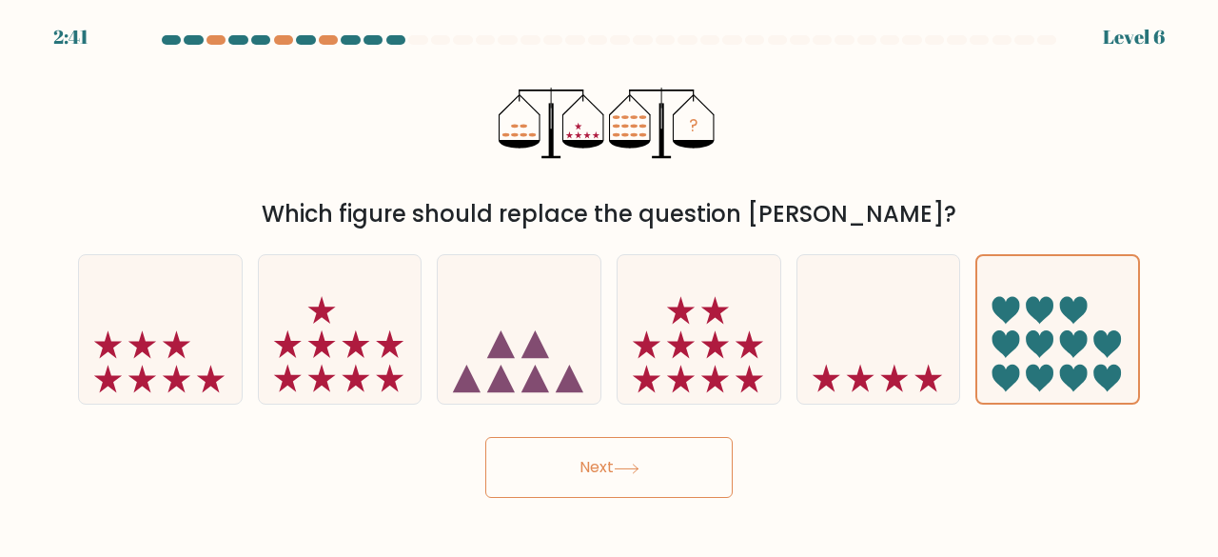
click at [626, 489] on button "Next" at bounding box center [608, 467] width 247 height 61
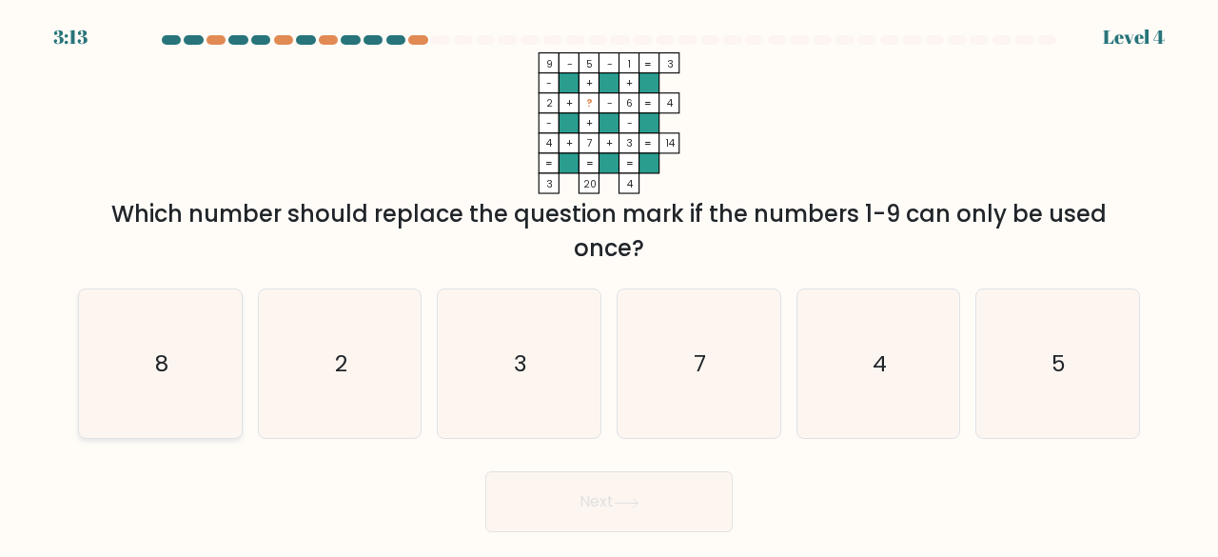
click at [173, 385] on icon "8" at bounding box center [160, 363] width 149 height 149
click at [609, 284] on input "a. 8" at bounding box center [609, 281] width 1 height 5
radio input "true"
click at [588, 514] on button "Next" at bounding box center [608, 501] width 247 height 61
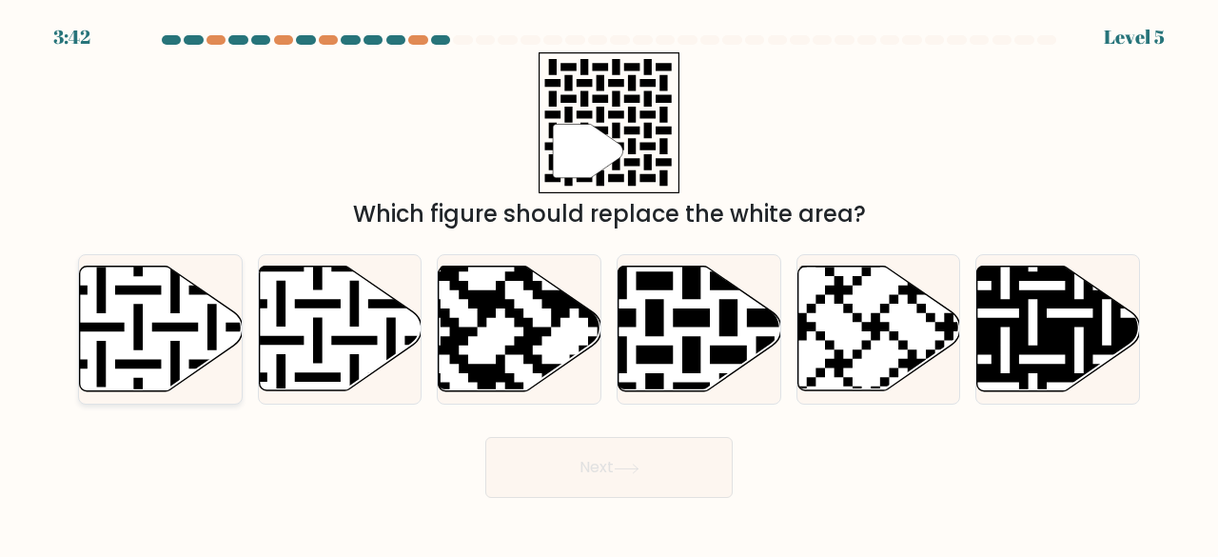
click at [150, 324] on icon at bounding box center [161, 328] width 163 height 125
click at [609, 284] on input "a." at bounding box center [609, 281] width 1 height 5
radio input "true"
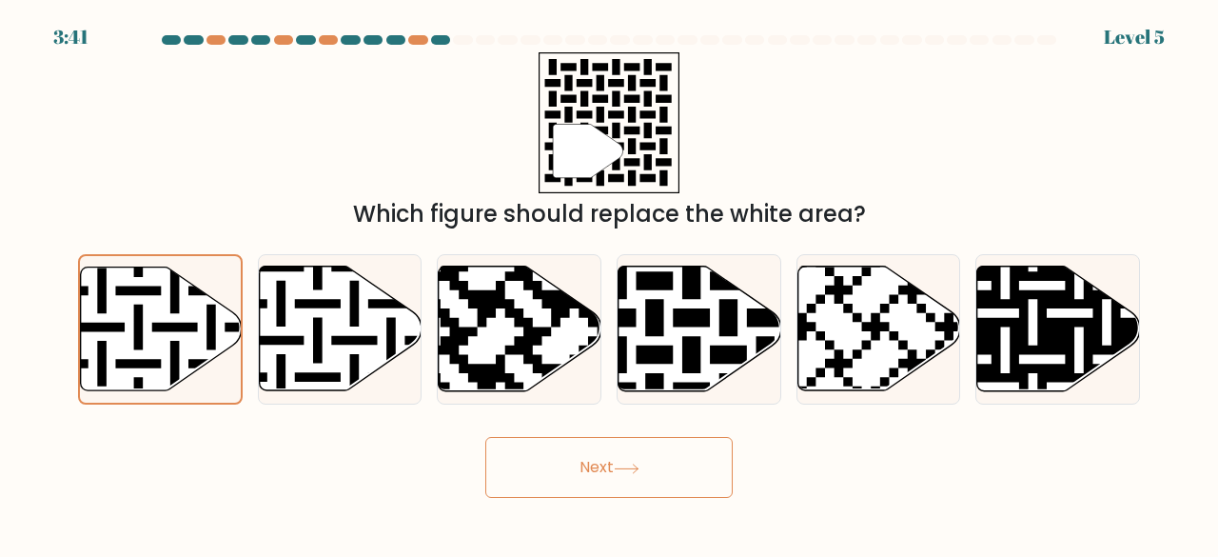
click at [611, 487] on button "Next" at bounding box center [608, 467] width 247 height 61
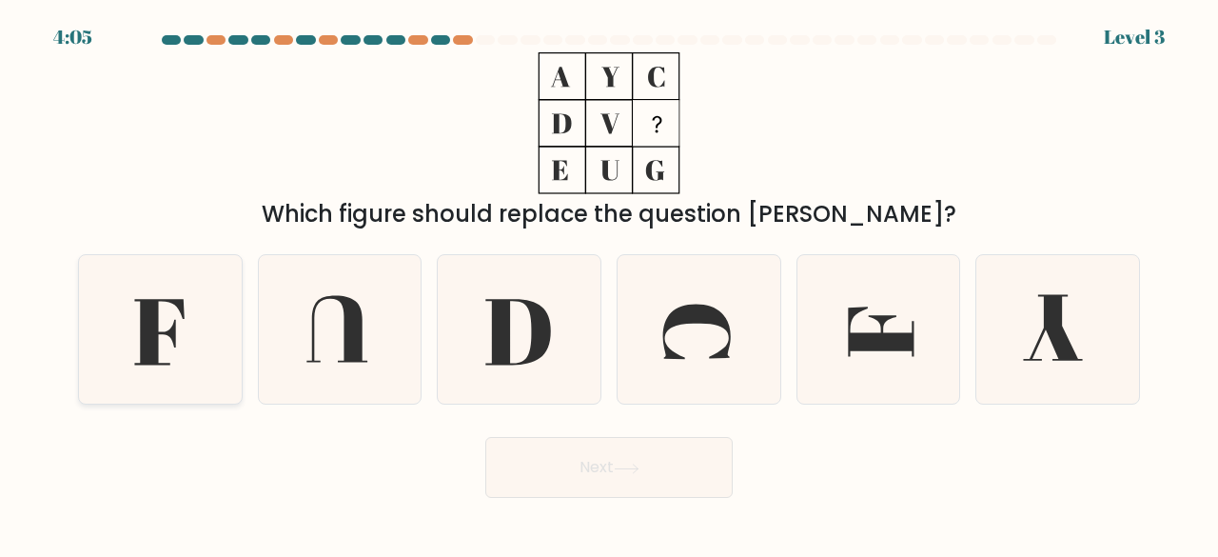
click at [162, 333] on icon at bounding box center [160, 332] width 50 height 66
click at [609, 284] on input "a." at bounding box center [609, 281] width 1 height 5
radio input "true"
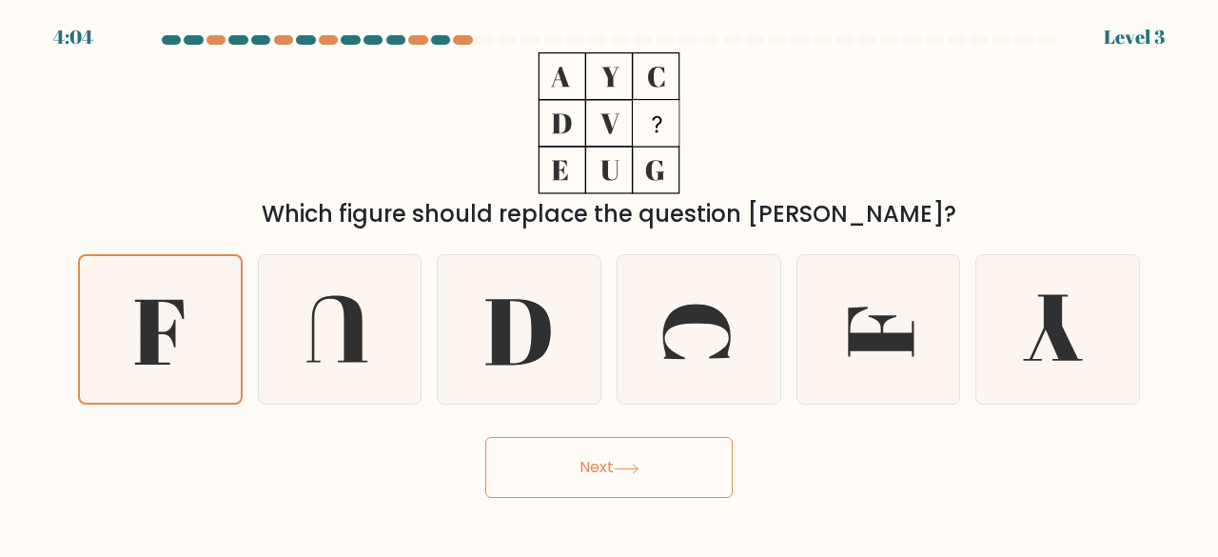
click at [632, 464] on icon at bounding box center [627, 468] width 26 height 10
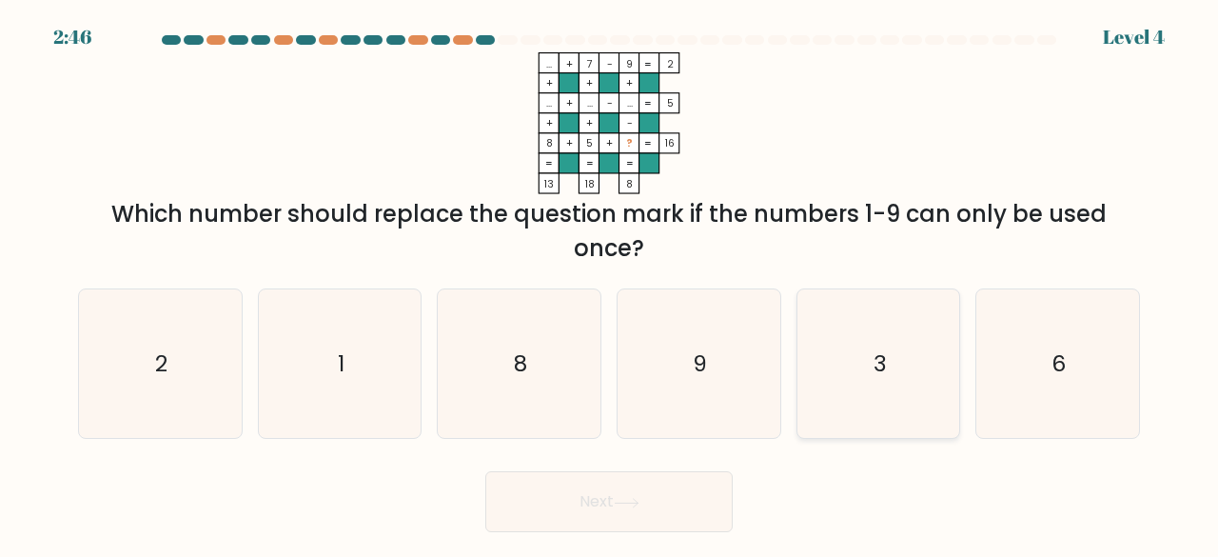
click at [860, 373] on icon "3" at bounding box center [878, 363] width 149 height 149
click at [610, 284] on input "e. 3" at bounding box center [609, 281] width 1 height 5
radio input "true"
click at [633, 502] on icon at bounding box center [626, 503] width 23 height 9
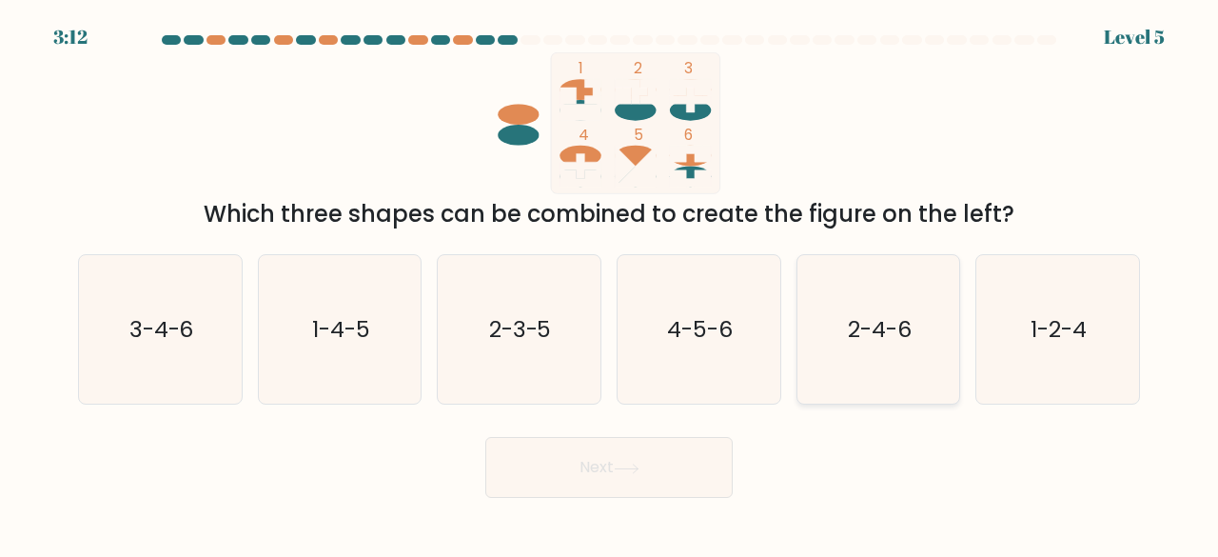
click at [875, 336] on text "2-4-6" at bounding box center [880, 328] width 64 height 31
click at [610, 284] on input "e. 2-4-6" at bounding box center [609, 281] width 1 height 5
radio input "true"
click at [616, 457] on button "Next" at bounding box center [608, 467] width 247 height 61
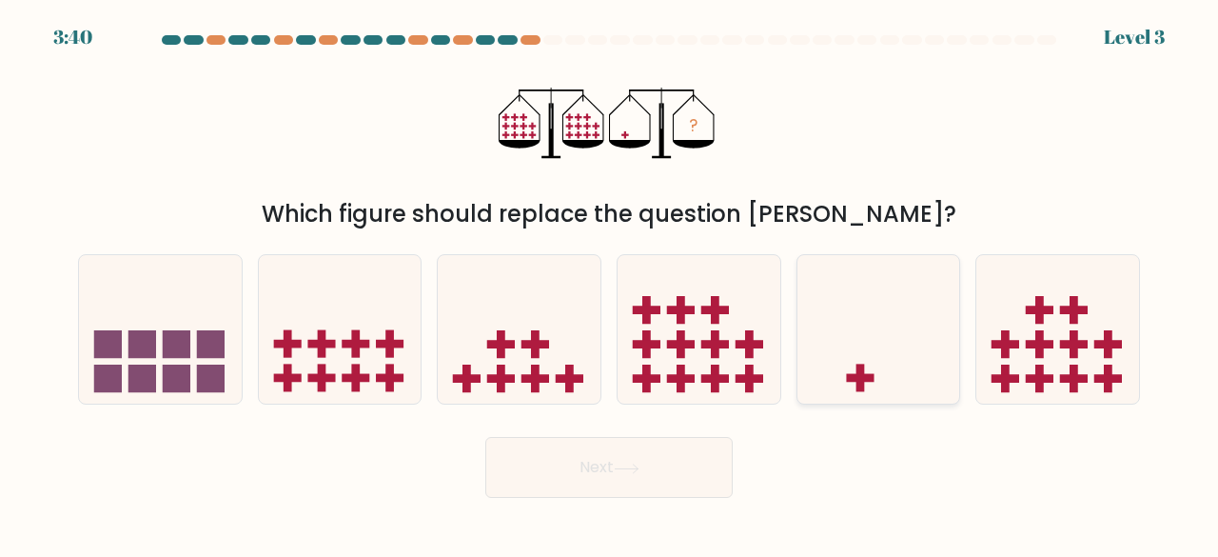
click at [924, 319] on icon at bounding box center [878, 329] width 163 height 134
click at [610, 284] on input "e." at bounding box center [609, 281] width 1 height 5
radio input "true"
click at [652, 445] on button "Next" at bounding box center [608, 467] width 247 height 61
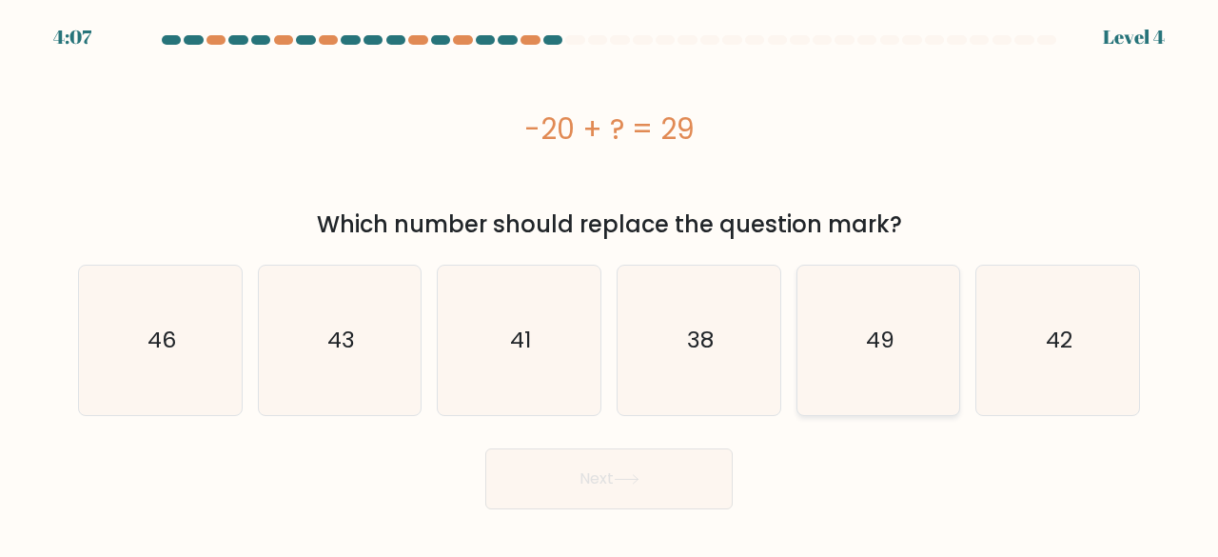
click at [908, 367] on icon "49" at bounding box center [878, 339] width 149 height 149
click at [610, 284] on input "e. 49" at bounding box center [609, 281] width 1 height 5
radio input "true"
click at [649, 475] on button "Next" at bounding box center [608, 478] width 247 height 61
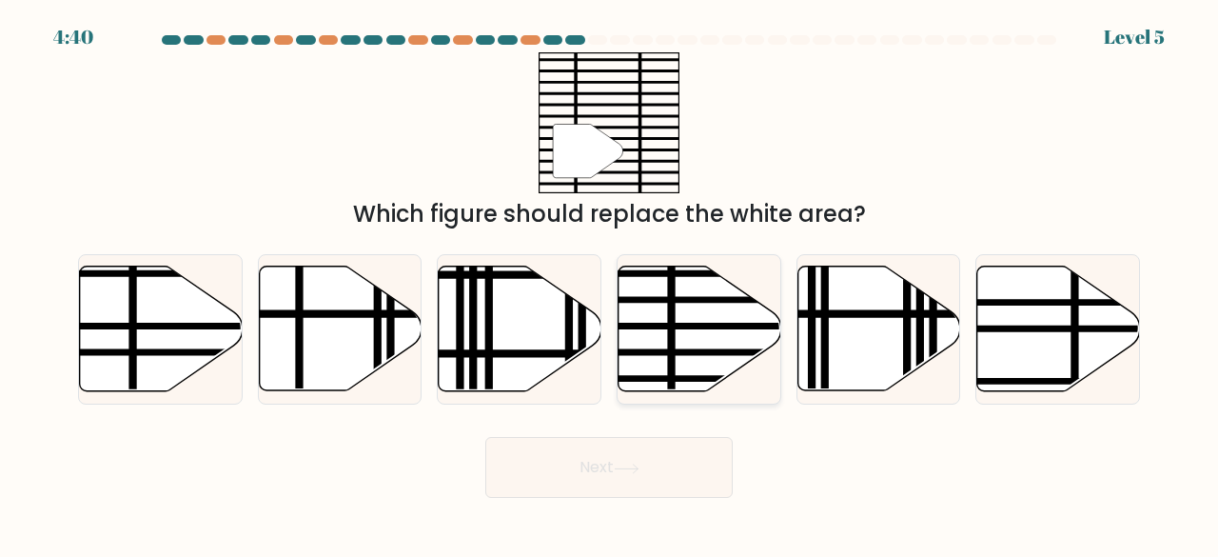
click at [685, 357] on icon at bounding box center [700, 328] width 163 height 125
click at [610, 284] on input "d." at bounding box center [609, 281] width 1 height 5
radio input "true"
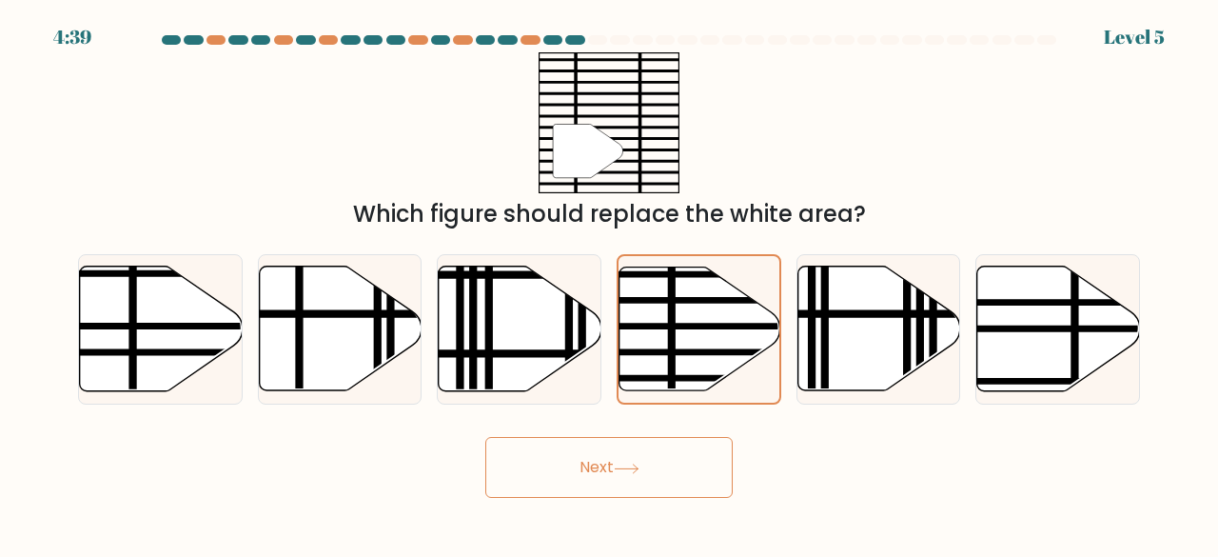
click at [633, 476] on button "Next" at bounding box center [608, 467] width 247 height 61
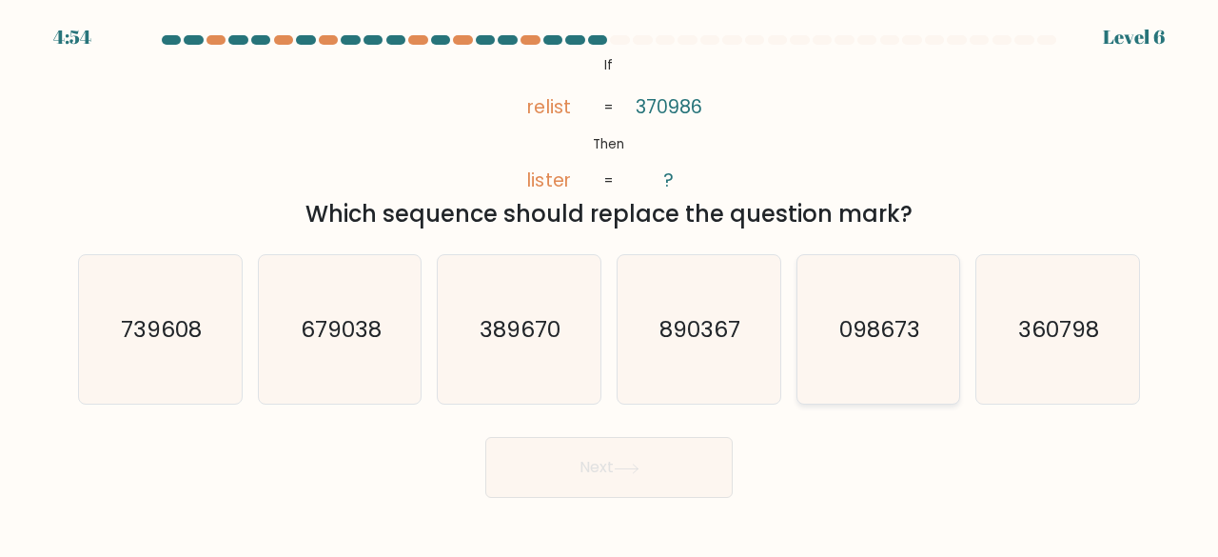
click at [862, 353] on icon "098673" at bounding box center [878, 329] width 149 height 149
click at [610, 284] on input "e. 098673" at bounding box center [609, 281] width 1 height 5
radio input "true"
click at [628, 487] on button "Next" at bounding box center [608, 467] width 247 height 61
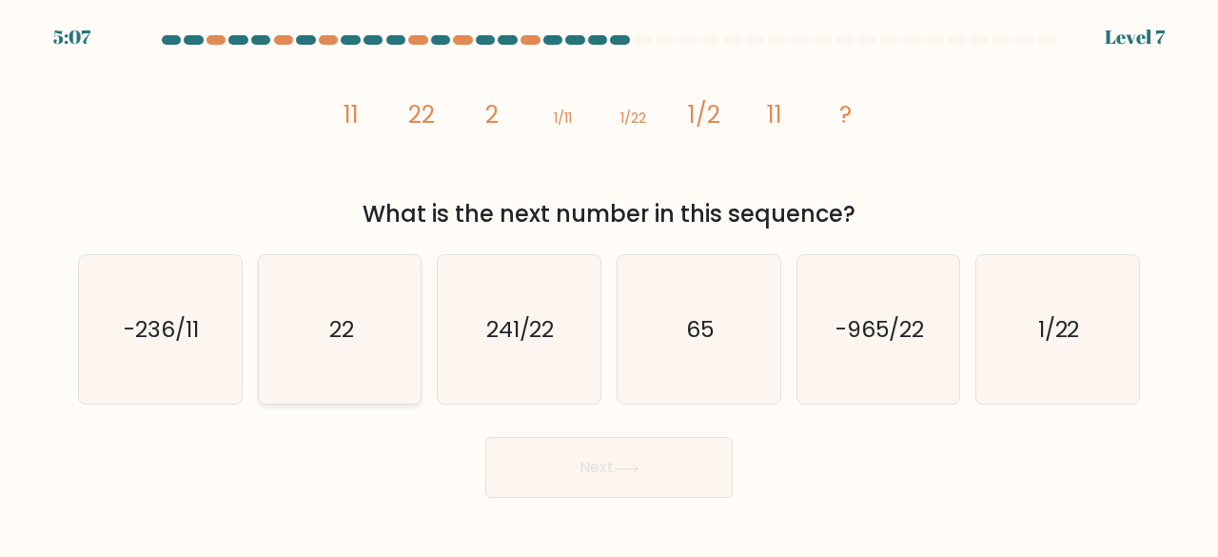
click at [375, 348] on icon "22" at bounding box center [339, 329] width 149 height 149
click at [609, 284] on input "b. 22" at bounding box center [609, 281] width 1 height 5
radio input "true"
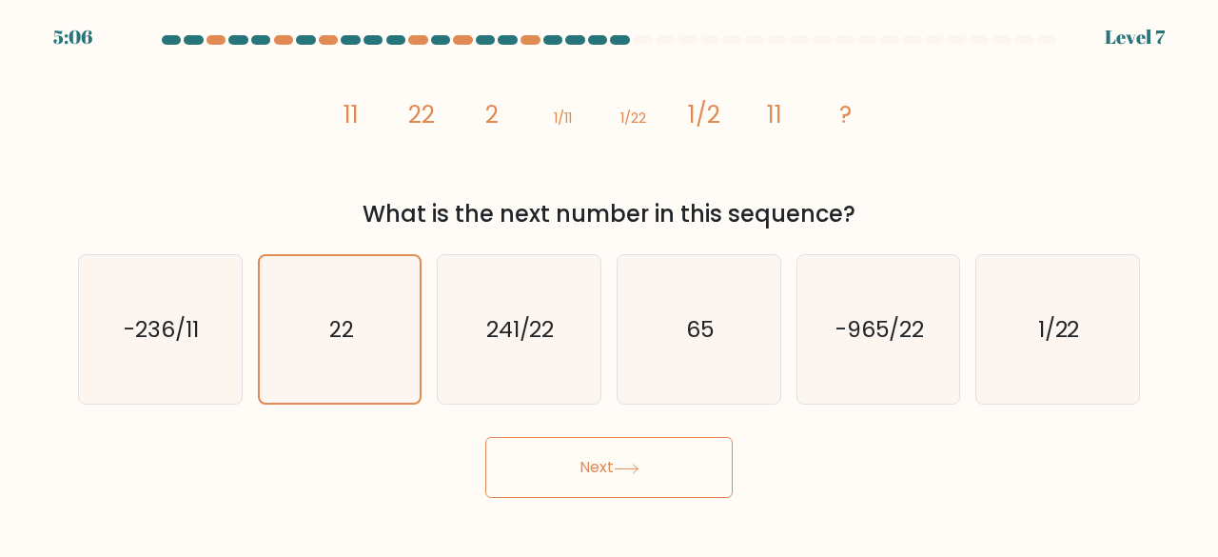
click at [624, 476] on button "Next" at bounding box center [608, 467] width 247 height 61
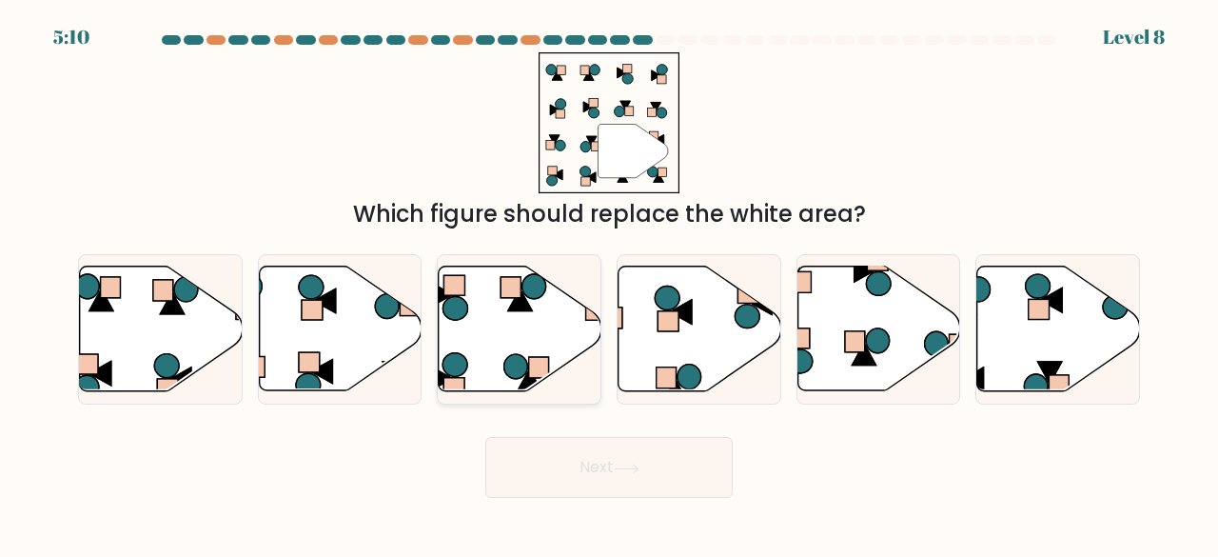
click at [489, 314] on icon at bounding box center [520, 328] width 163 height 125
click at [609, 284] on input "c." at bounding box center [609, 281] width 1 height 5
radio input "true"
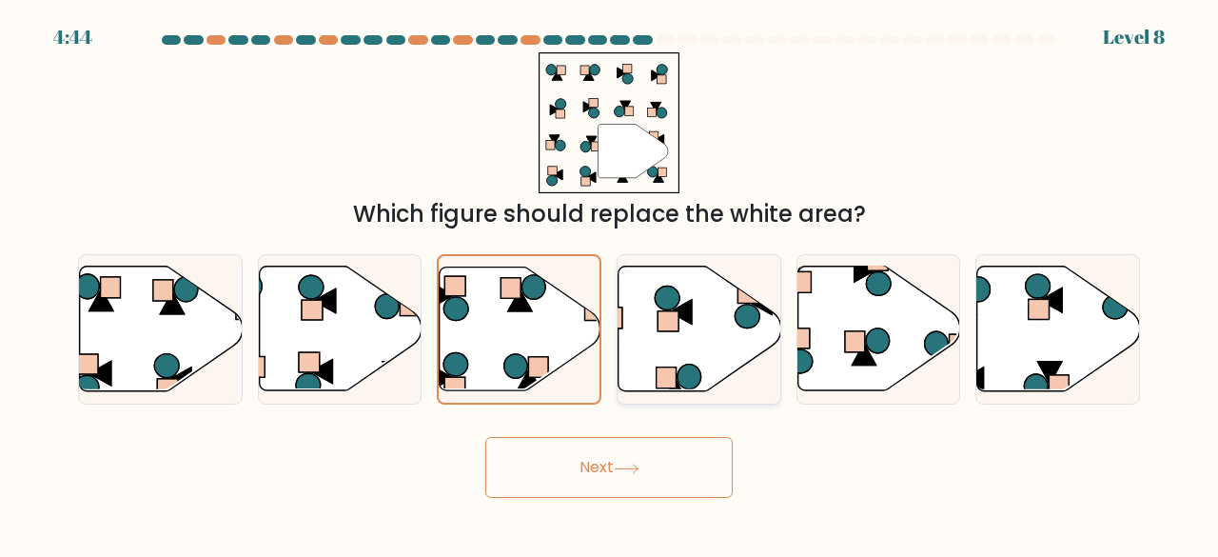
click at [695, 341] on icon at bounding box center [700, 328] width 163 height 125
click at [610, 284] on input "d." at bounding box center [609, 281] width 1 height 5
radio input "true"
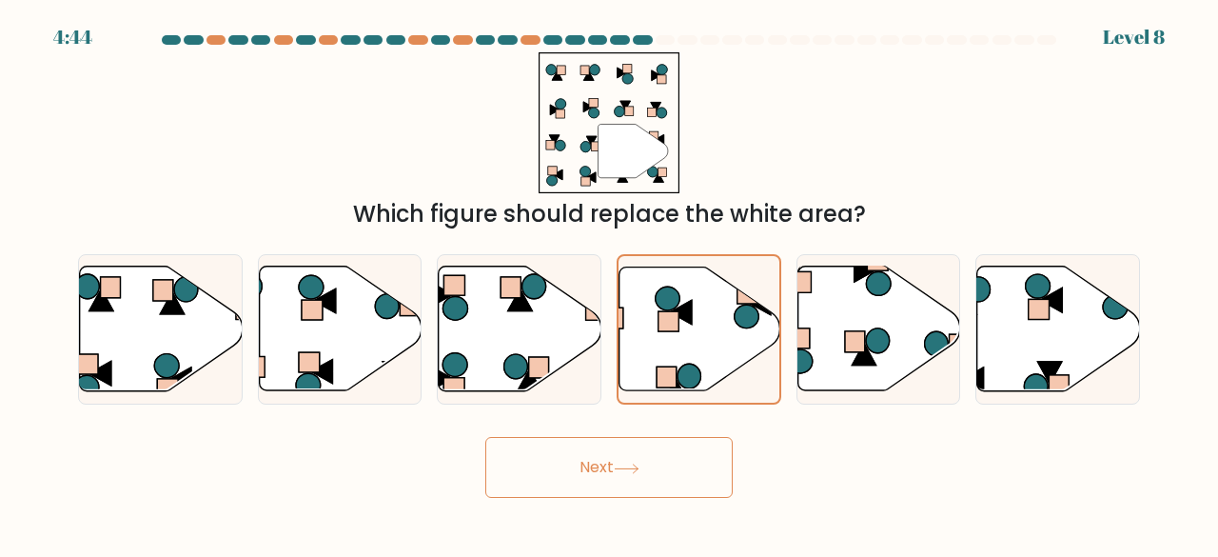
click at [620, 487] on button "Next" at bounding box center [608, 467] width 247 height 61
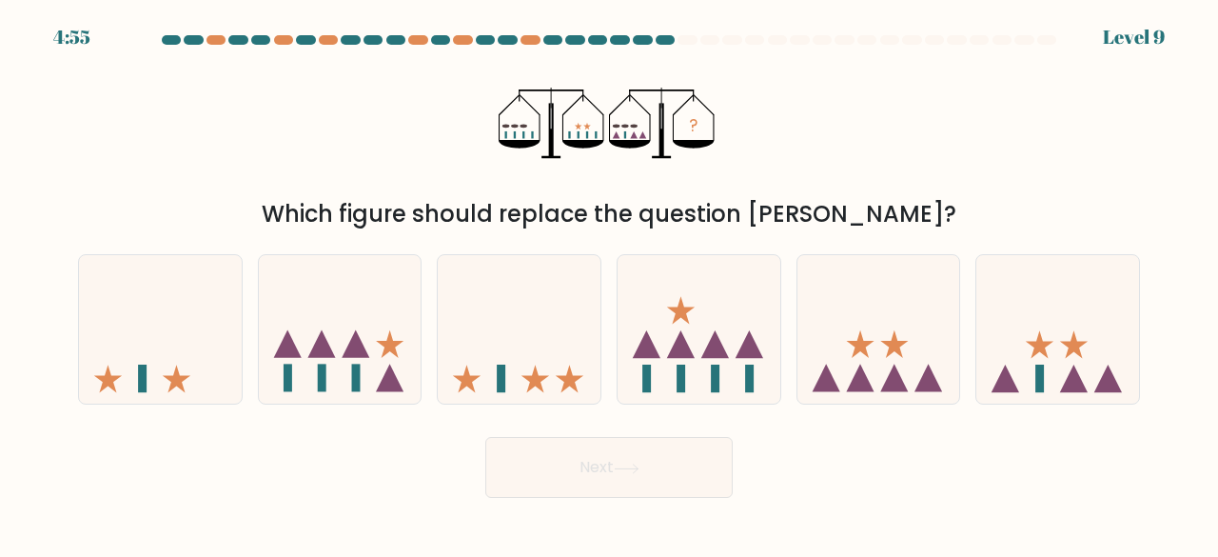
click at [994, 333] on icon at bounding box center [1057, 329] width 163 height 134
click at [610, 284] on input "f." at bounding box center [609, 281] width 1 height 5
radio input "true"
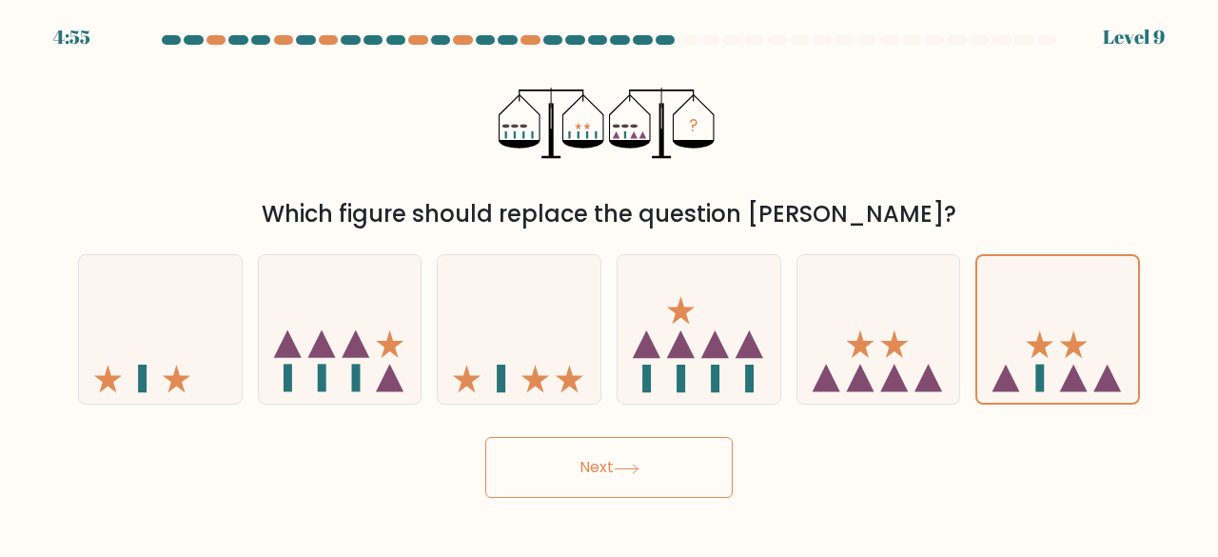
click at [619, 455] on button "Next" at bounding box center [608, 467] width 247 height 61
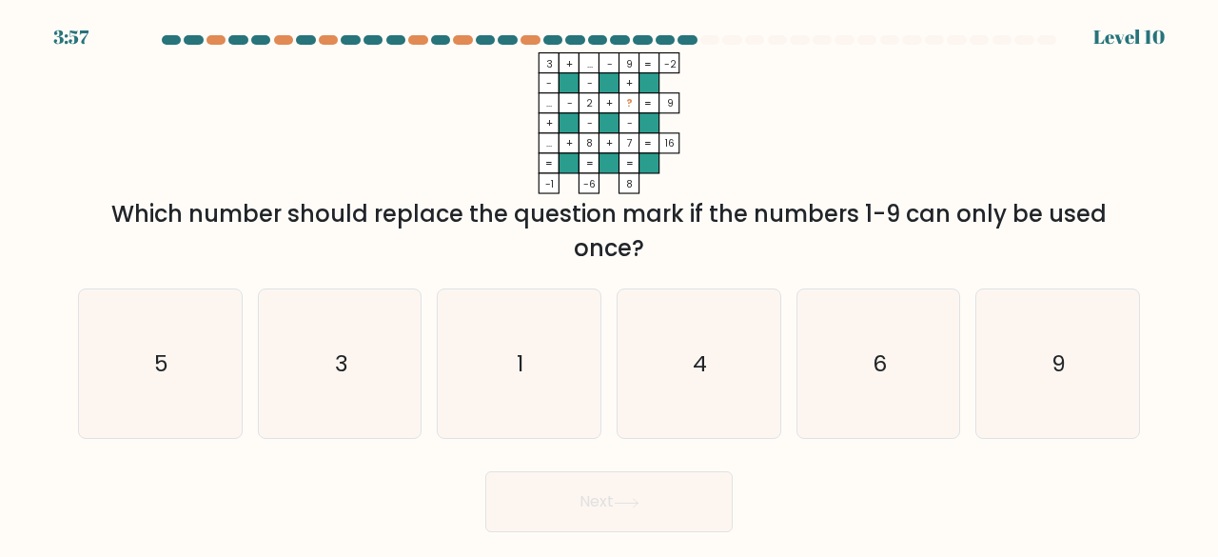
click at [940, 152] on div "3 + ... - 9 -2 - - + ... - 2 + ? 9 + - - ... + 8 + 7 = 16 = = = = -1 -6 8 = Whi…" at bounding box center [609, 158] width 1085 height 213
click at [864, 373] on icon "6" at bounding box center [878, 363] width 149 height 149
click at [610, 284] on input "e. 6" at bounding box center [609, 281] width 1 height 5
radio input "true"
click at [609, 505] on button "Next" at bounding box center [608, 501] width 247 height 61
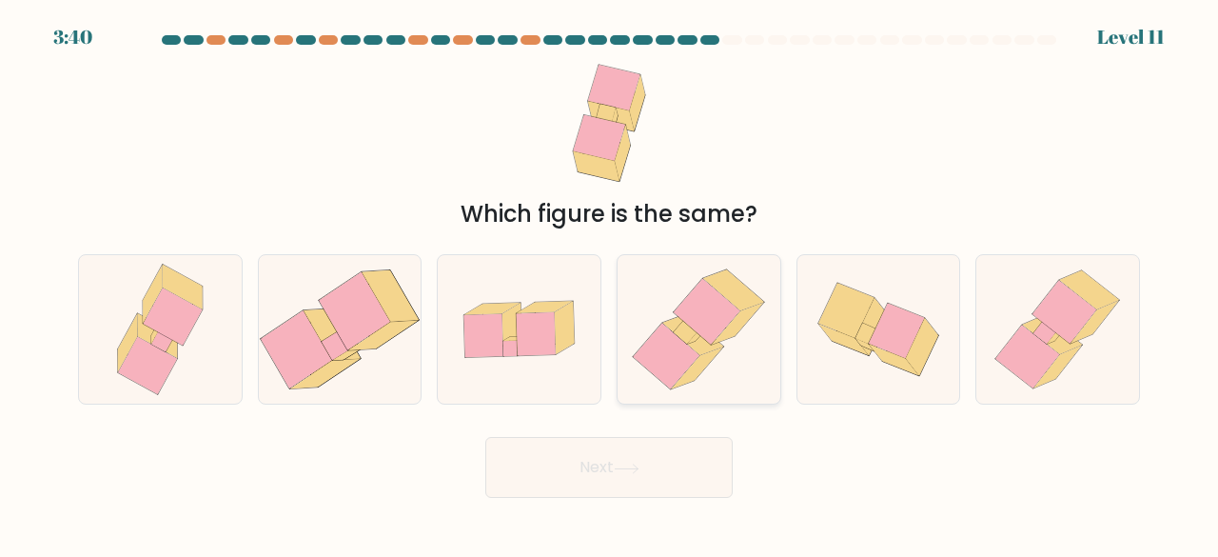
click at [713, 346] on icon at bounding box center [692, 334] width 61 height 41
click at [610, 284] on input "d." at bounding box center [609, 281] width 1 height 5
radio input "true"
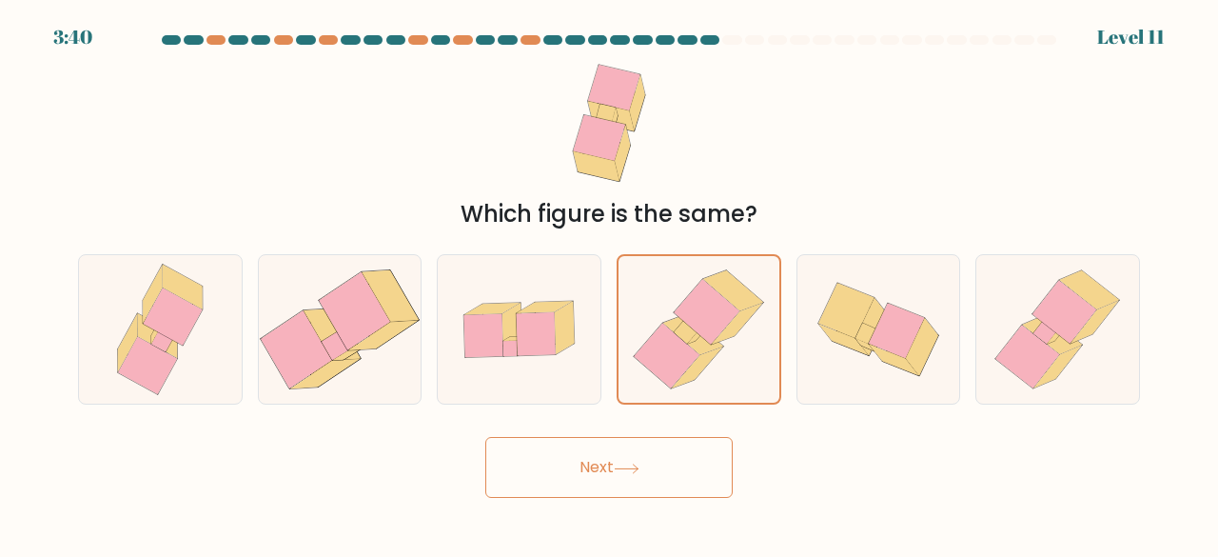
click at [639, 472] on icon at bounding box center [627, 468] width 26 height 10
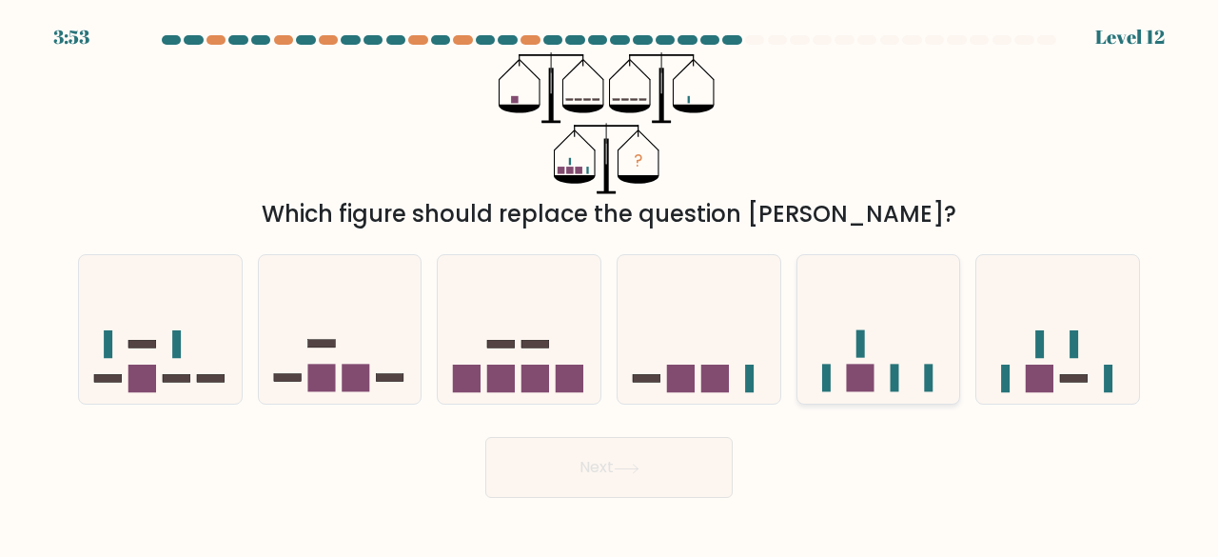
click at [916, 338] on icon at bounding box center [878, 329] width 163 height 134
click at [610, 284] on input "e." at bounding box center [609, 281] width 1 height 5
radio input "true"
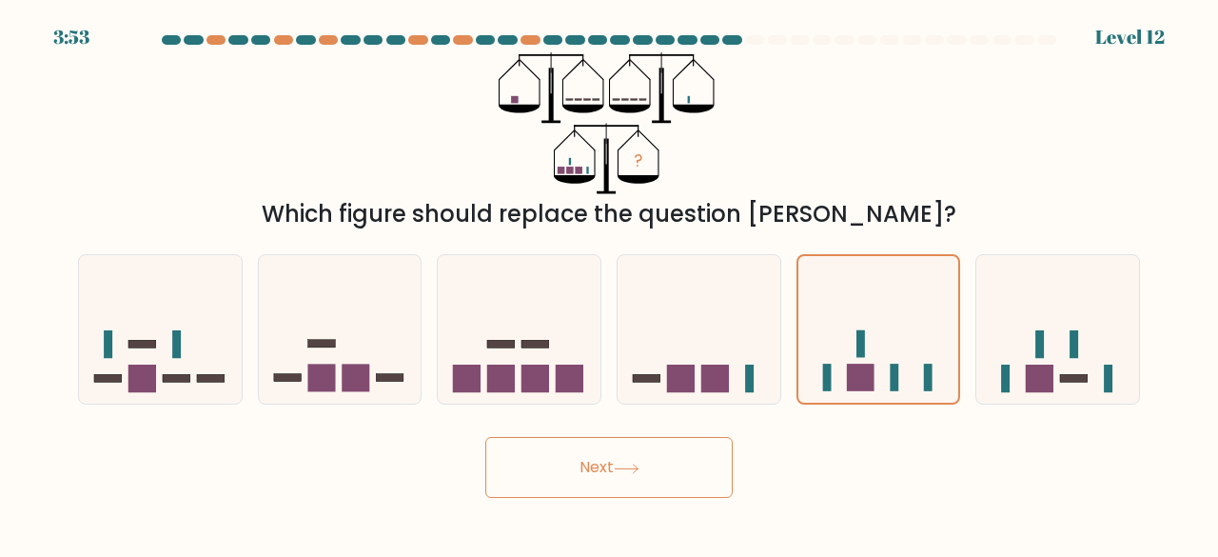
click at [630, 490] on button "Next" at bounding box center [608, 467] width 247 height 61
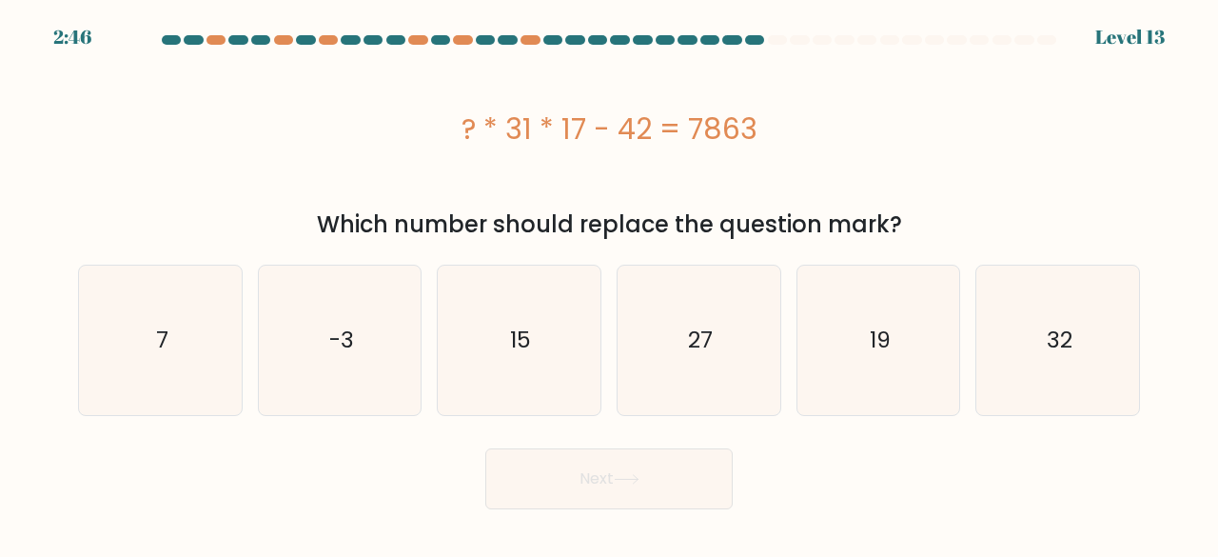
click at [946, 149] on div "? * 31 * 17 - 42 = 7863" at bounding box center [609, 129] width 1062 height 43
click at [508, 316] on icon "15" at bounding box center [518, 339] width 149 height 149
click at [609, 284] on input "c. 15" at bounding box center [609, 281] width 1 height 5
radio input "true"
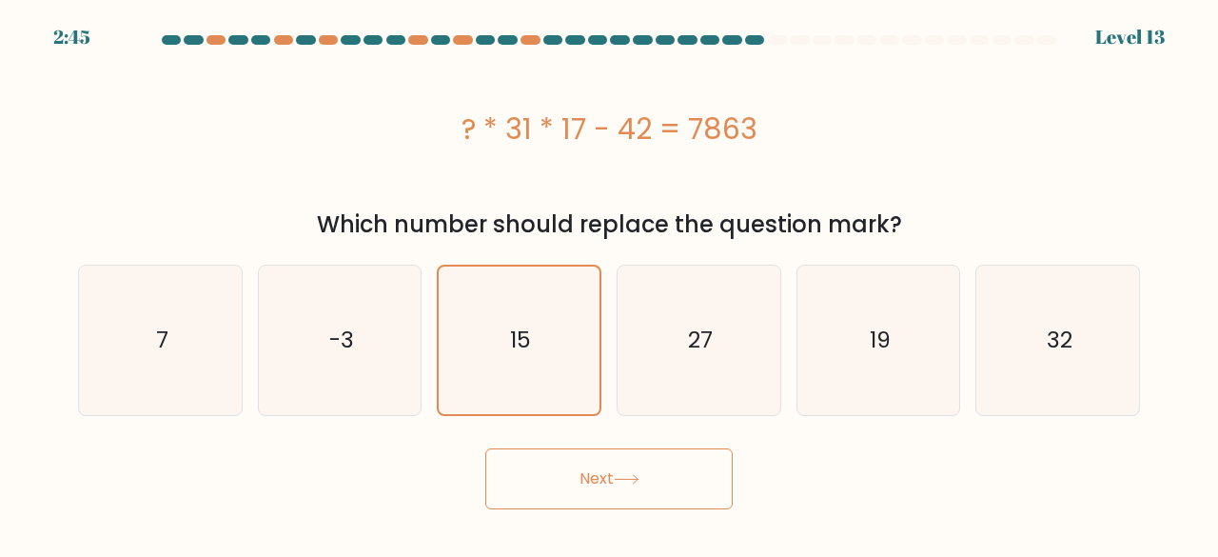
click at [646, 531] on body "2:45 Level 13 7" at bounding box center [609, 278] width 1218 height 557
click at [611, 467] on button "Next" at bounding box center [608, 478] width 247 height 61
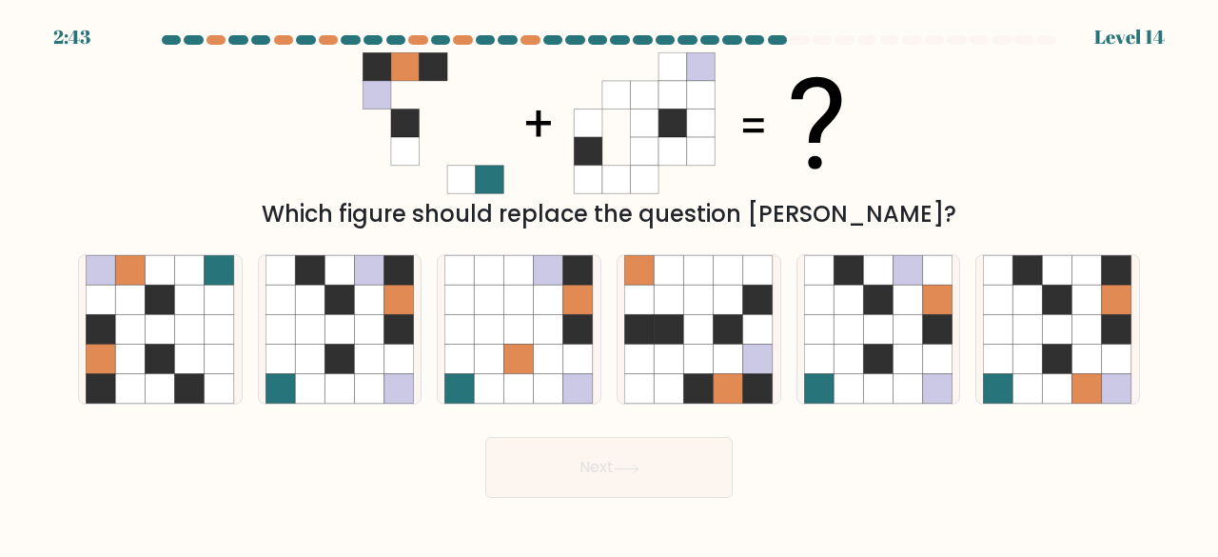
click at [563, 459] on button "Next" at bounding box center [608, 467] width 247 height 61
click at [813, 474] on div "Next" at bounding box center [609, 462] width 1085 height 70
click at [695, 307] on icon at bounding box center [698, 299] width 29 height 29
click at [610, 284] on input "d." at bounding box center [609, 281] width 1 height 5
radio input "true"
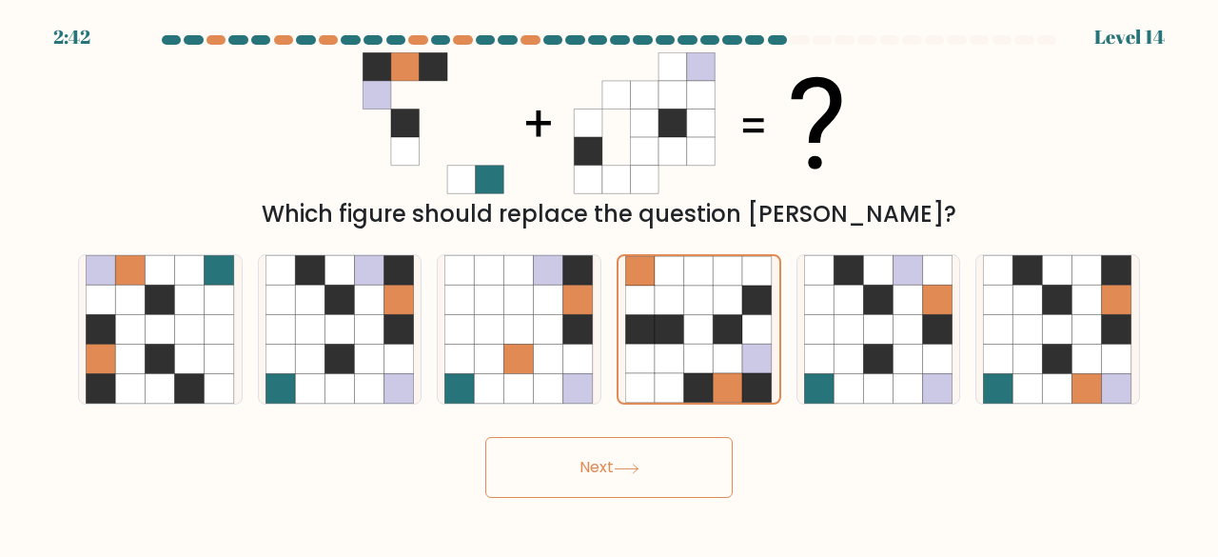
click at [611, 474] on button "Next" at bounding box center [608, 467] width 247 height 61
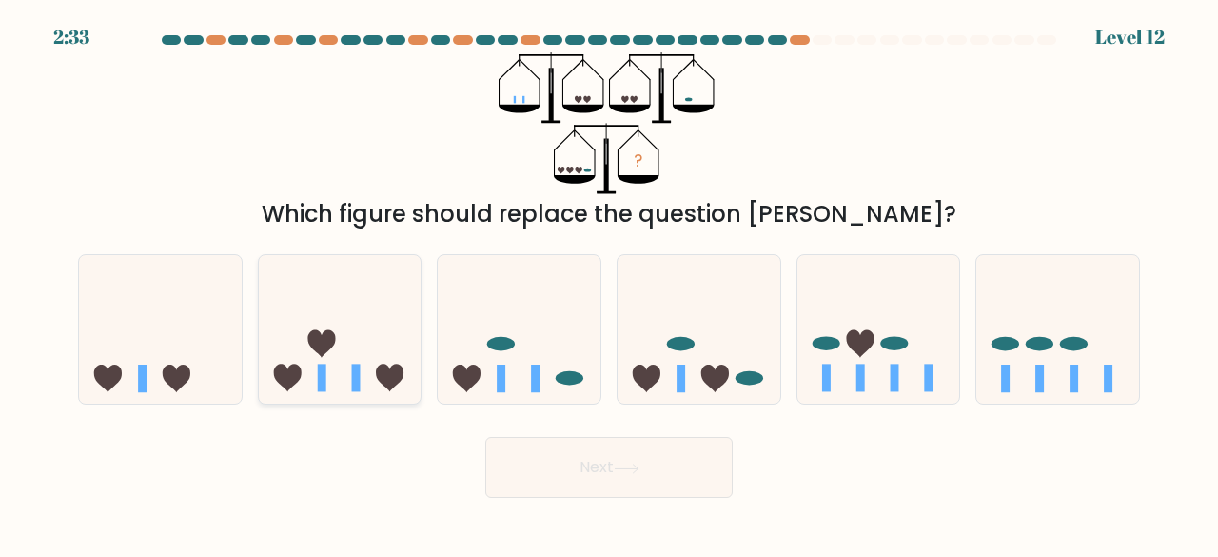
click at [383, 318] on icon at bounding box center [340, 329] width 163 height 134
click at [609, 284] on input "b." at bounding box center [609, 281] width 1 height 5
radio input "true"
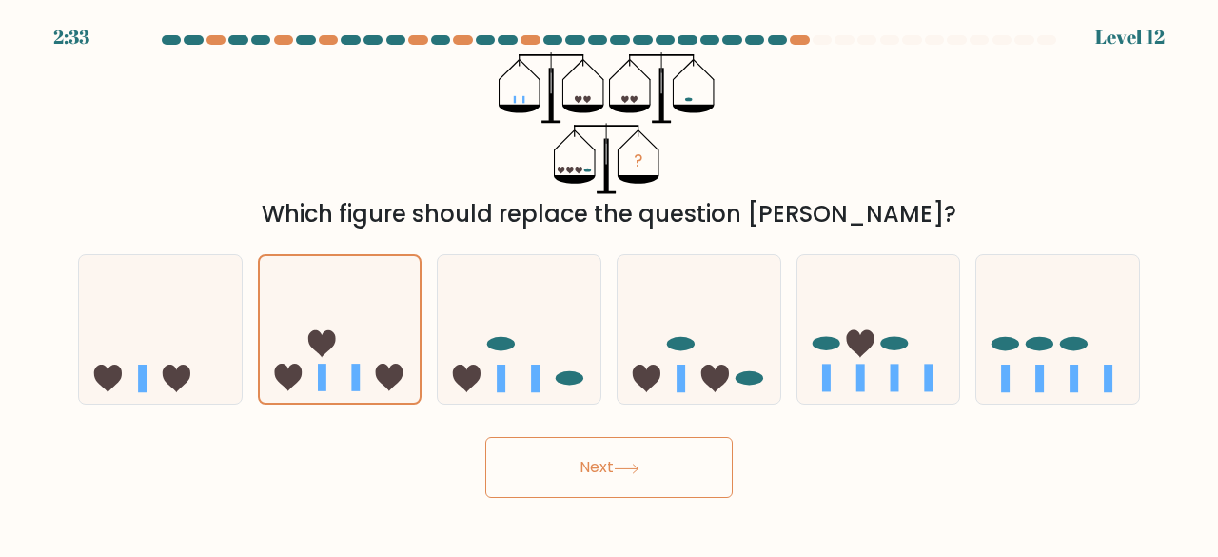
click at [567, 457] on button "Next" at bounding box center [608, 467] width 247 height 61
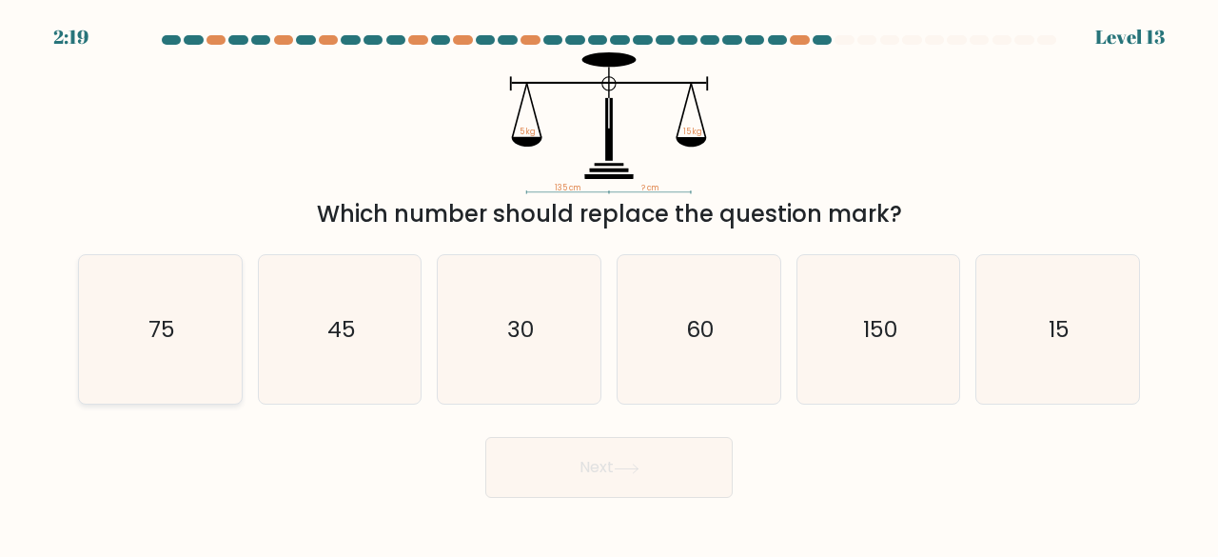
click at [158, 325] on text "75" at bounding box center [161, 328] width 27 height 31
click at [609, 284] on input "a. 75" at bounding box center [609, 281] width 1 height 5
radio input "true"
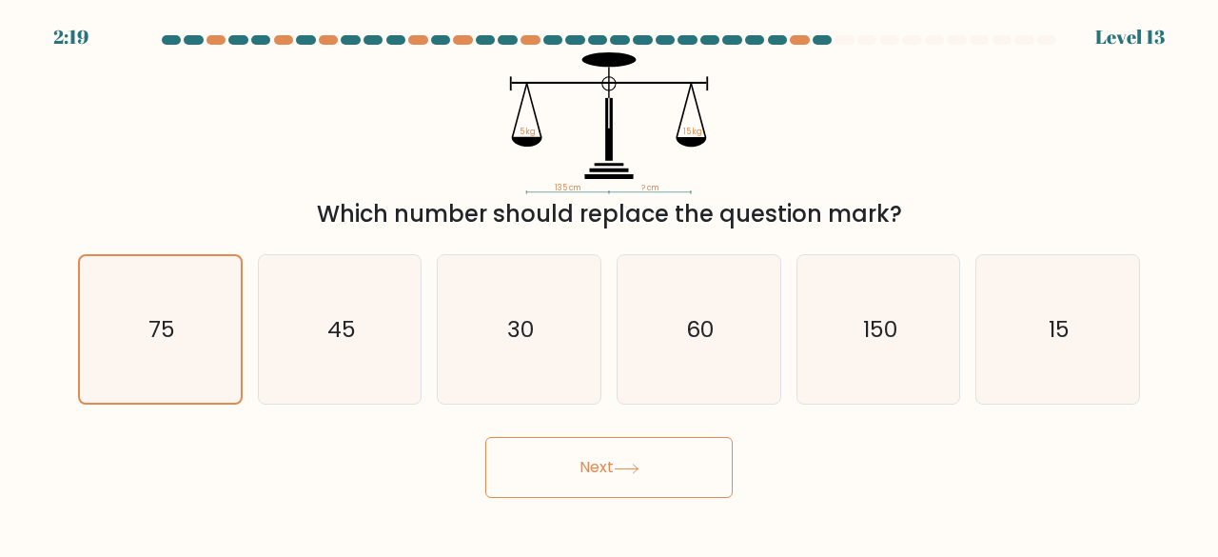
click at [634, 462] on button "Next" at bounding box center [608, 467] width 247 height 61
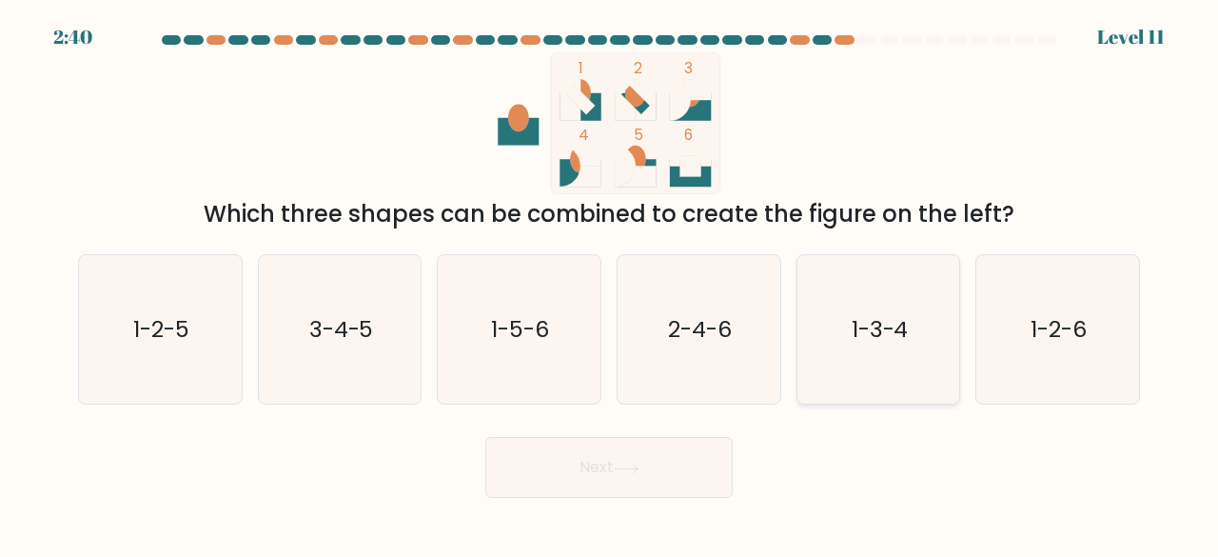
click at [873, 339] on text "1-3-4" at bounding box center [880, 328] width 57 height 31
click at [610, 284] on input "e. 1-3-4" at bounding box center [609, 281] width 1 height 5
radio input "true"
click at [660, 472] on button "Next" at bounding box center [608, 467] width 247 height 61
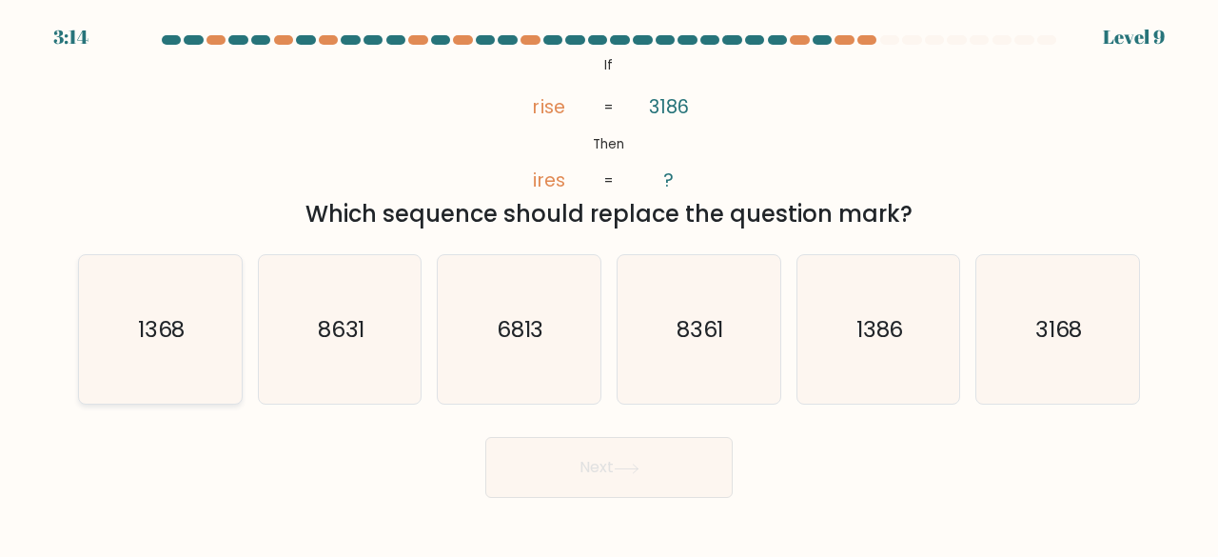
click at [201, 312] on icon "1368" at bounding box center [160, 329] width 149 height 149
click at [609, 284] on input "a. 1368" at bounding box center [609, 281] width 1 height 5
radio input "true"
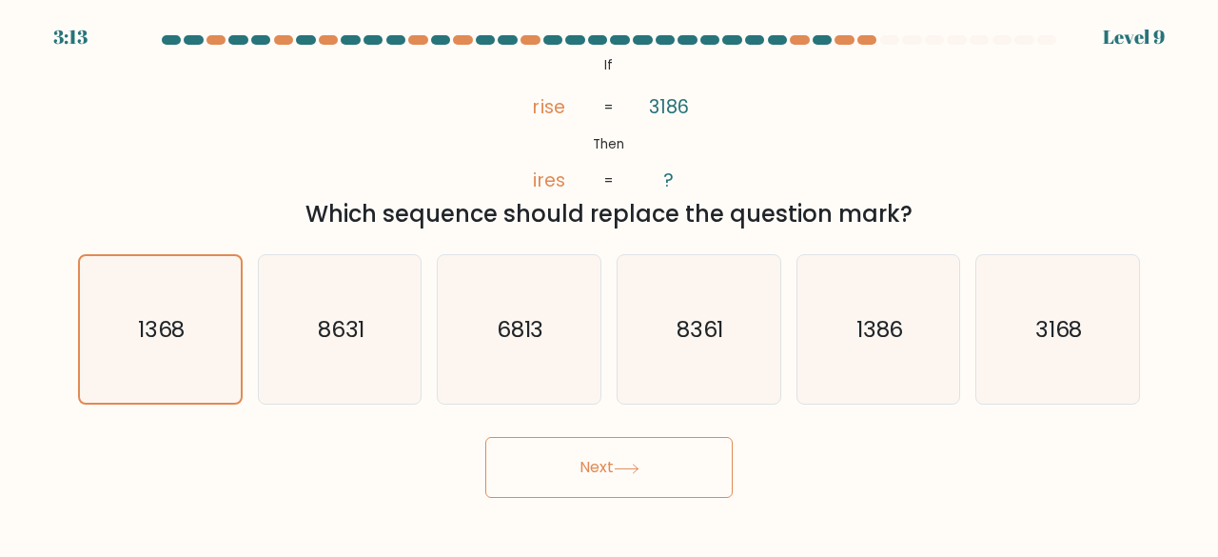
click at [659, 463] on button "Next" at bounding box center [608, 467] width 247 height 61
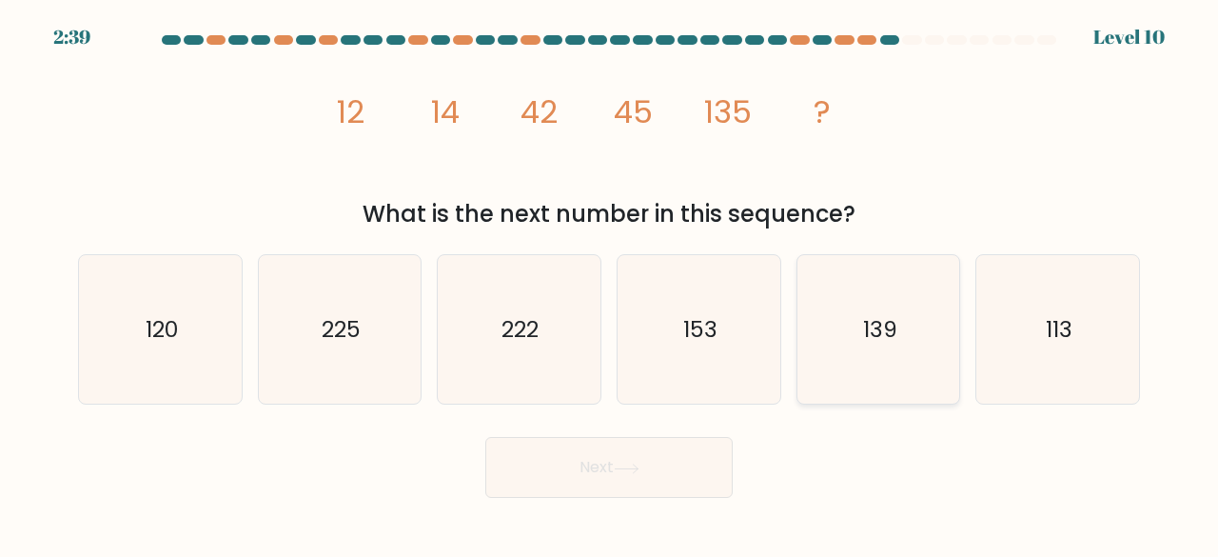
click at [864, 265] on icon "139" at bounding box center [878, 329] width 149 height 149
click at [610, 279] on input "e. 139" at bounding box center [609, 281] width 1 height 5
radio input "true"
click at [645, 476] on button "Next" at bounding box center [608, 467] width 247 height 61
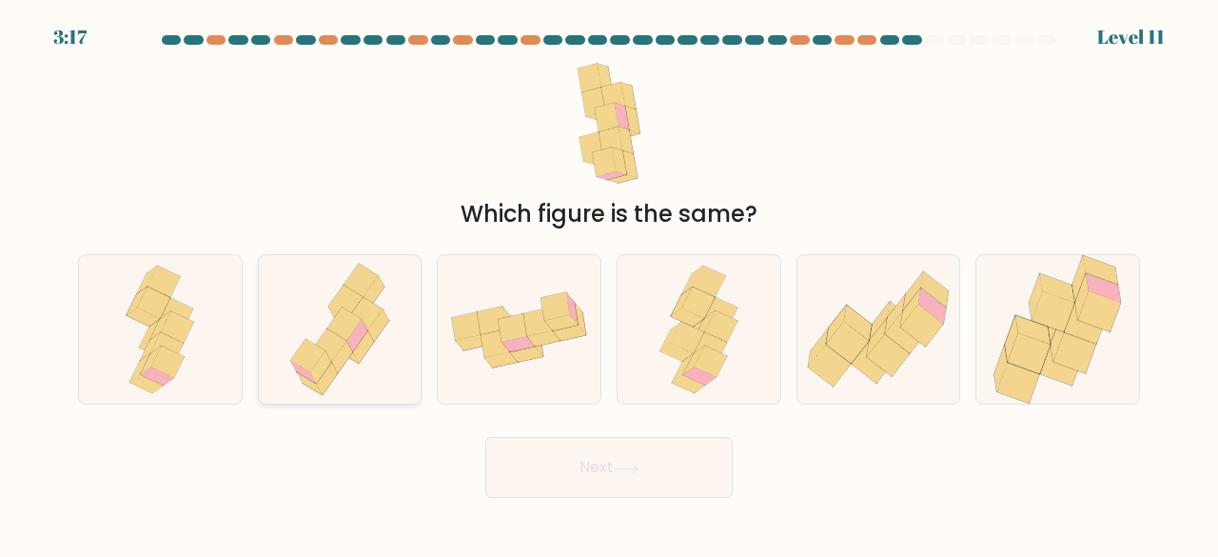
click at [323, 325] on icon at bounding box center [340, 329] width 121 height 149
click at [609, 284] on input "b." at bounding box center [609, 281] width 1 height 5
radio input "true"
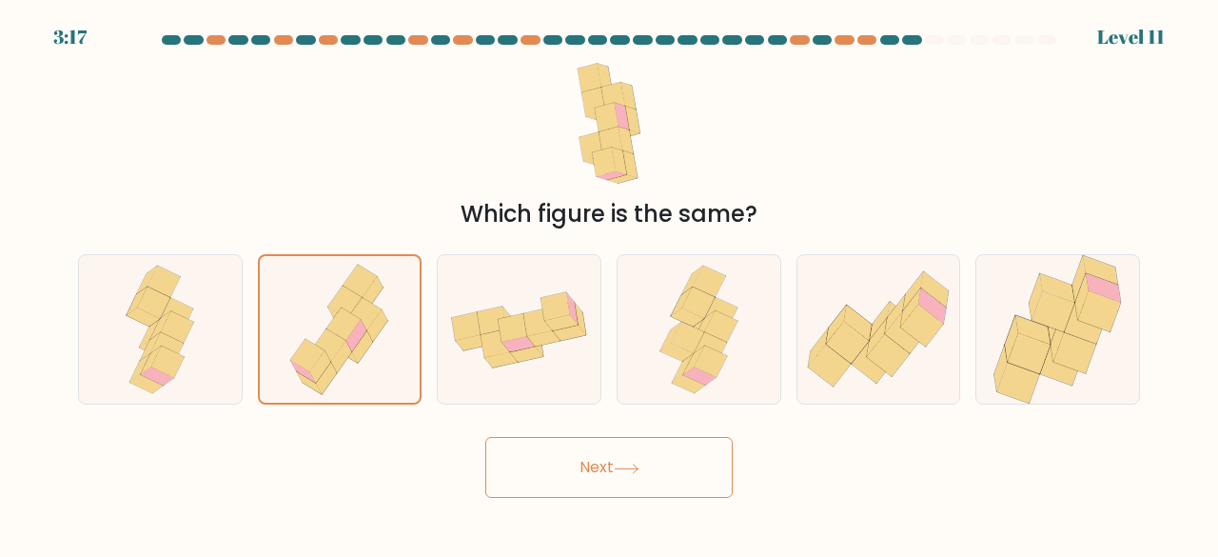
click at [580, 459] on button "Next" at bounding box center [608, 467] width 247 height 61
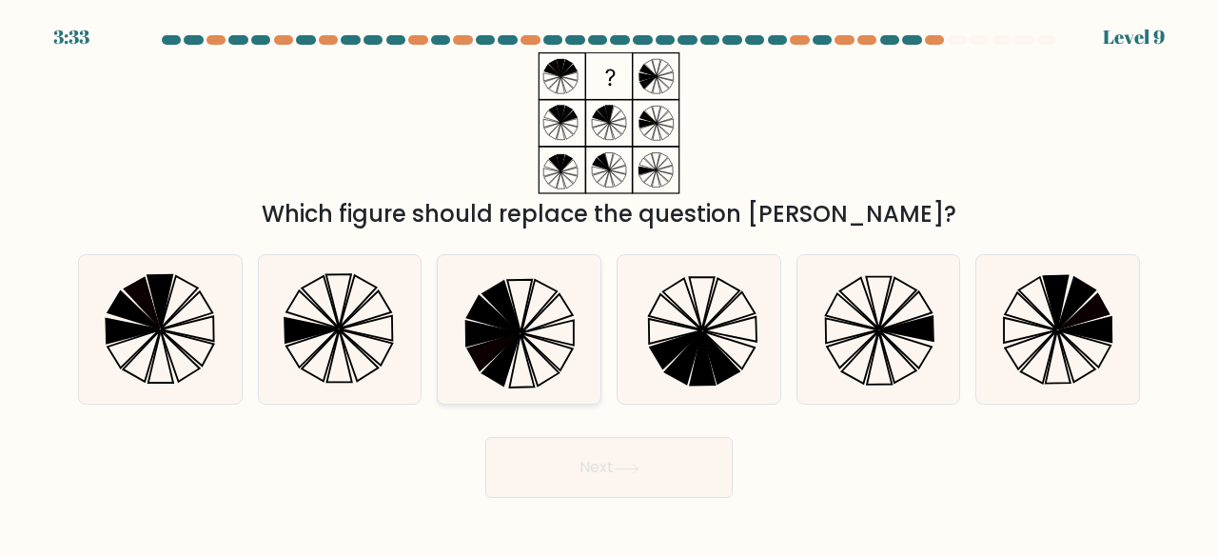
click at [541, 332] on icon at bounding box center [518, 329] width 149 height 149
click at [609, 284] on input "c." at bounding box center [609, 281] width 1 height 5
radio input "true"
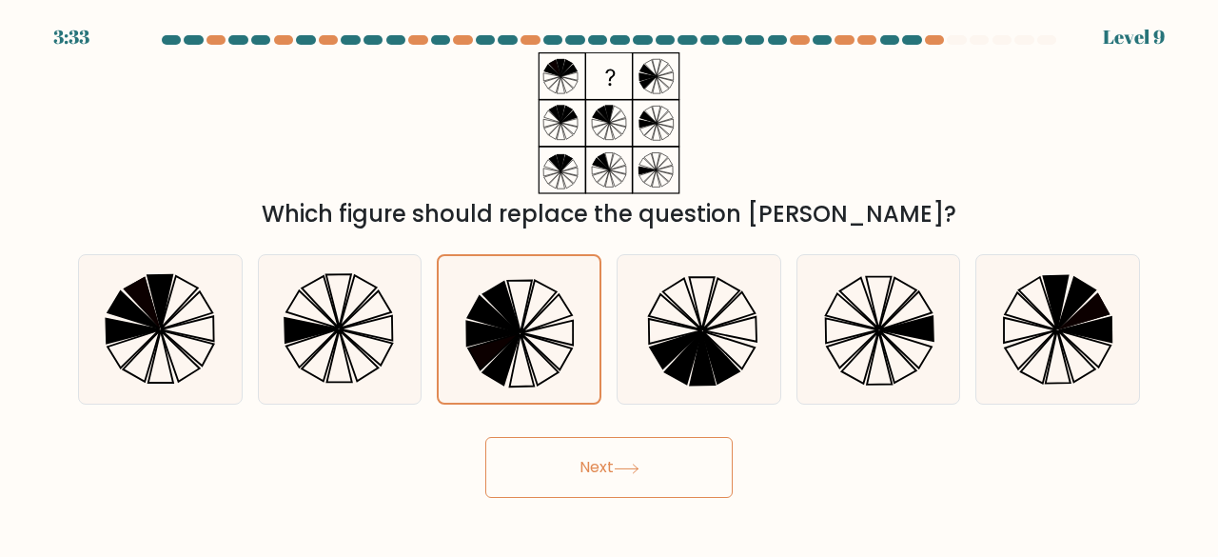
click at [548, 460] on button "Next" at bounding box center [608, 467] width 247 height 61
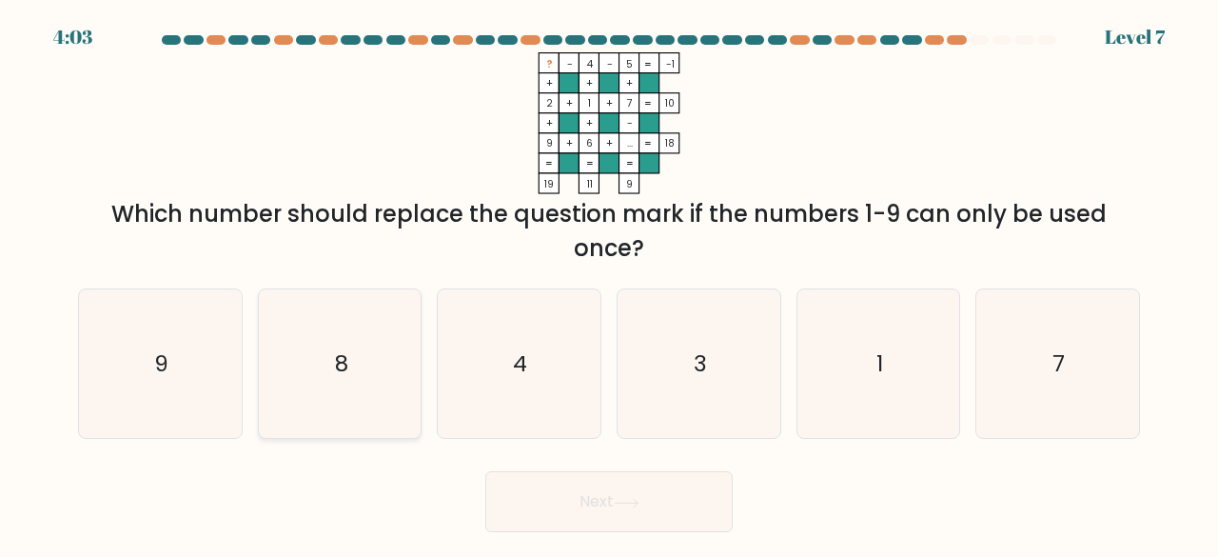
click at [339, 371] on text "8" at bounding box center [341, 362] width 13 height 31
click at [609, 284] on input "b. 8" at bounding box center [609, 281] width 1 height 5
radio input "true"
click at [591, 511] on button "Next" at bounding box center [608, 501] width 247 height 61
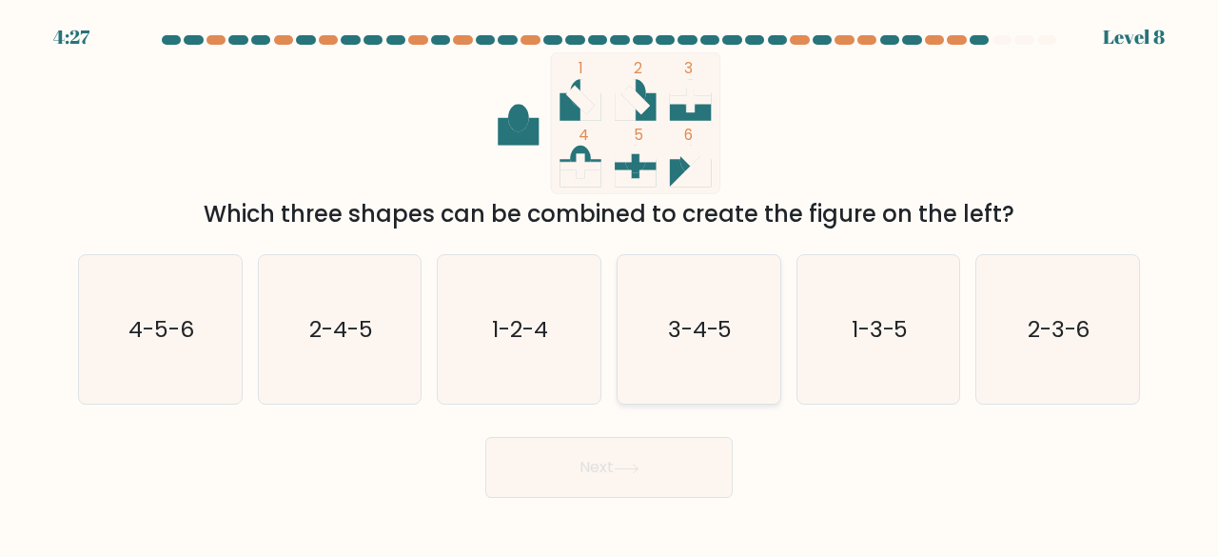
click at [695, 315] on text "3-4-5" at bounding box center [700, 328] width 65 height 31
click at [610, 284] on input "d. 3-4-5" at bounding box center [609, 281] width 1 height 5
radio input "true"
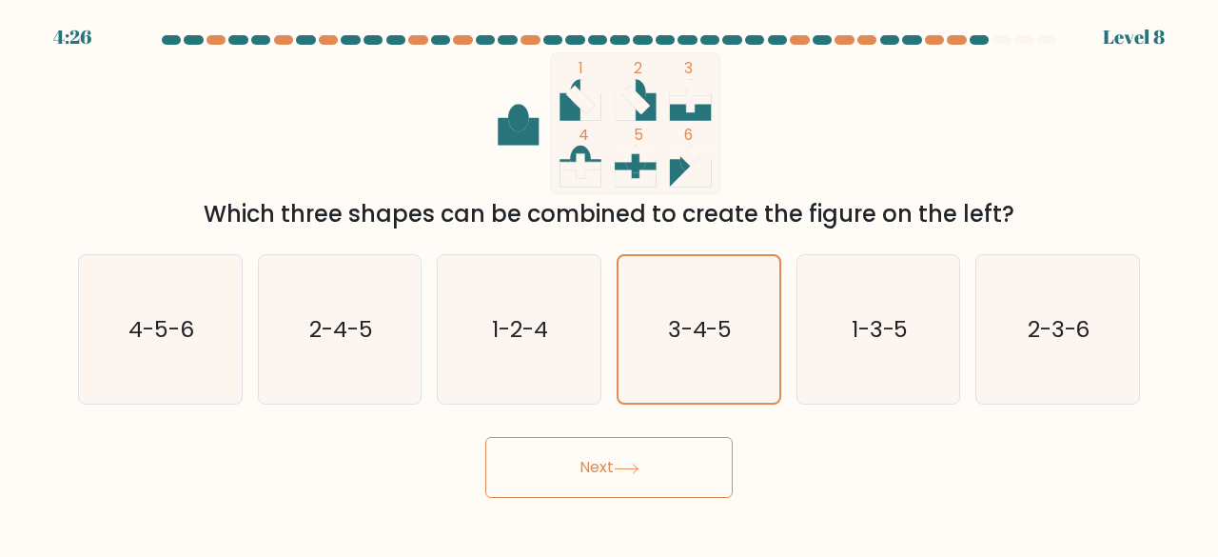
click at [561, 489] on button "Next" at bounding box center [608, 467] width 247 height 61
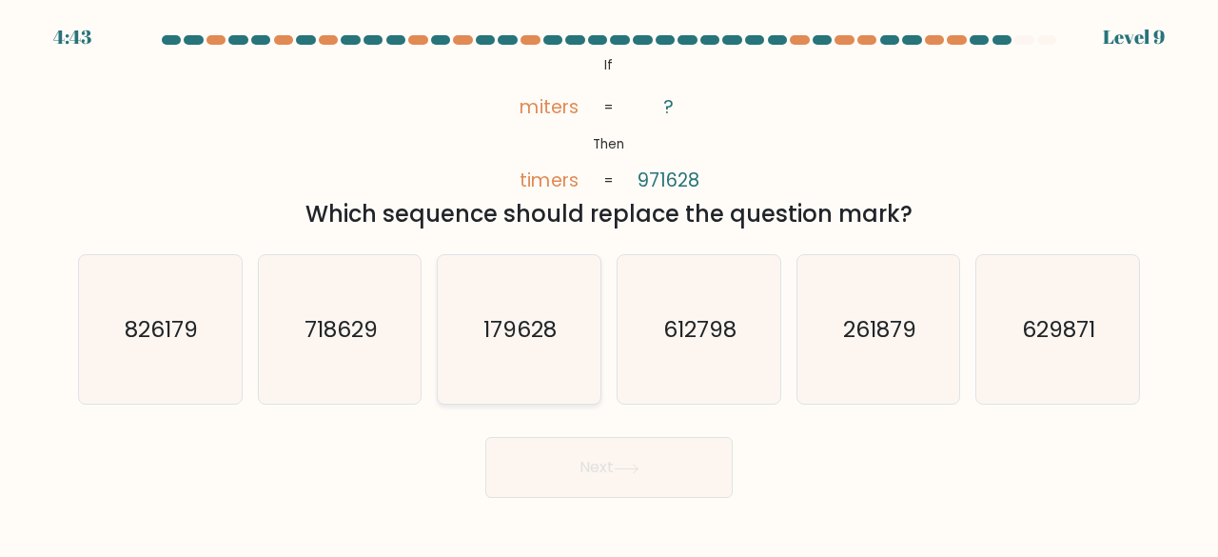
click at [535, 325] on text "179628" at bounding box center [520, 328] width 73 height 31
click at [609, 284] on input "c. 179628" at bounding box center [609, 281] width 1 height 5
radio input "true"
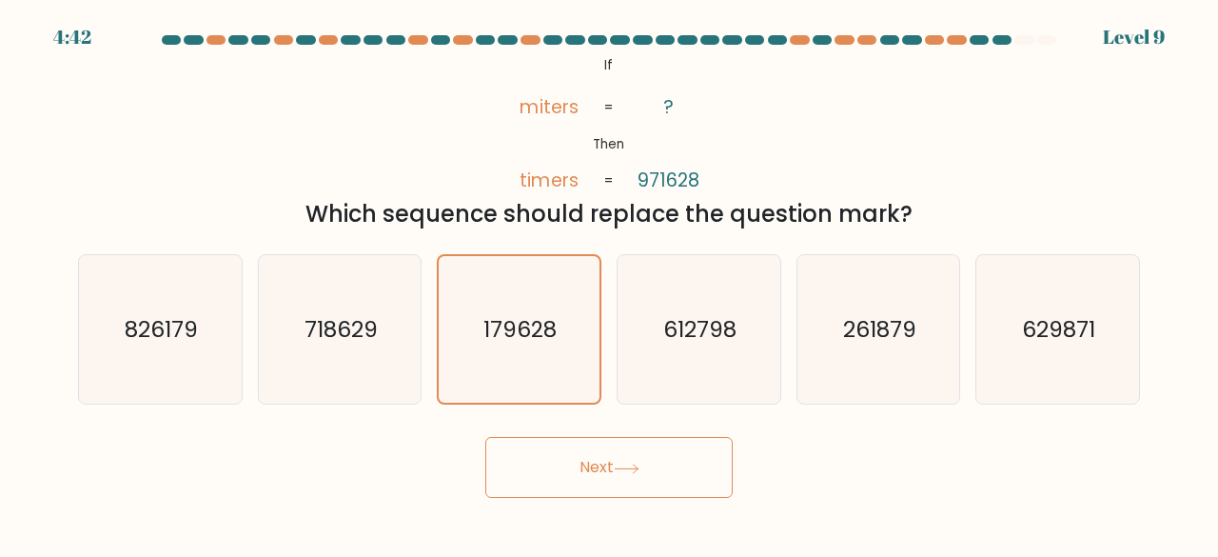
click at [583, 489] on button "Next" at bounding box center [608, 467] width 247 height 61
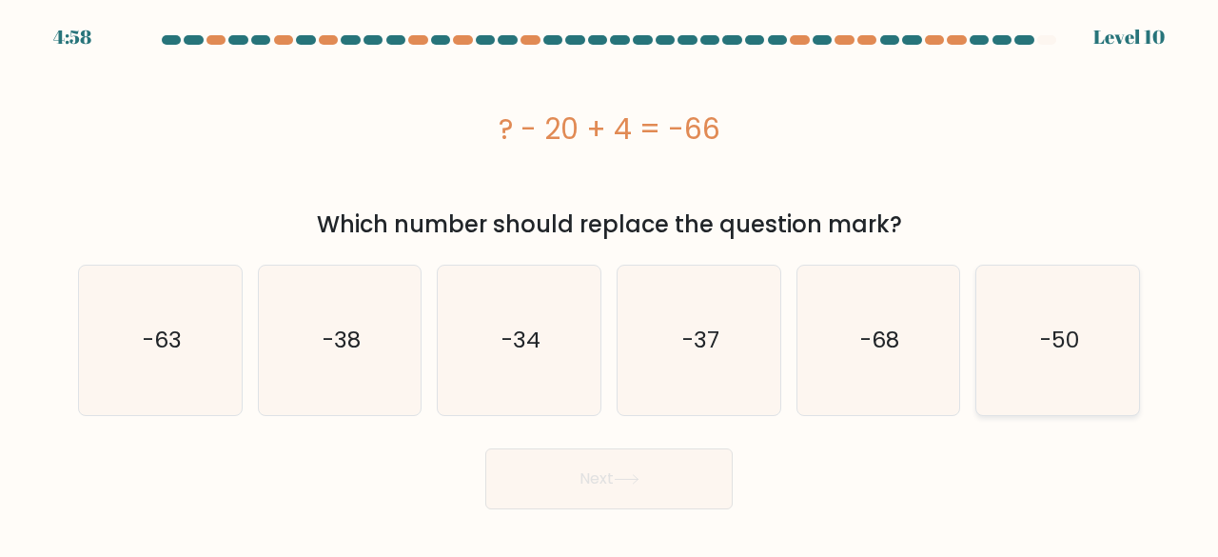
click at [1065, 315] on icon "-50" at bounding box center [1057, 339] width 149 height 149
click at [610, 284] on input "f. -50" at bounding box center [609, 281] width 1 height 5
radio input "true"
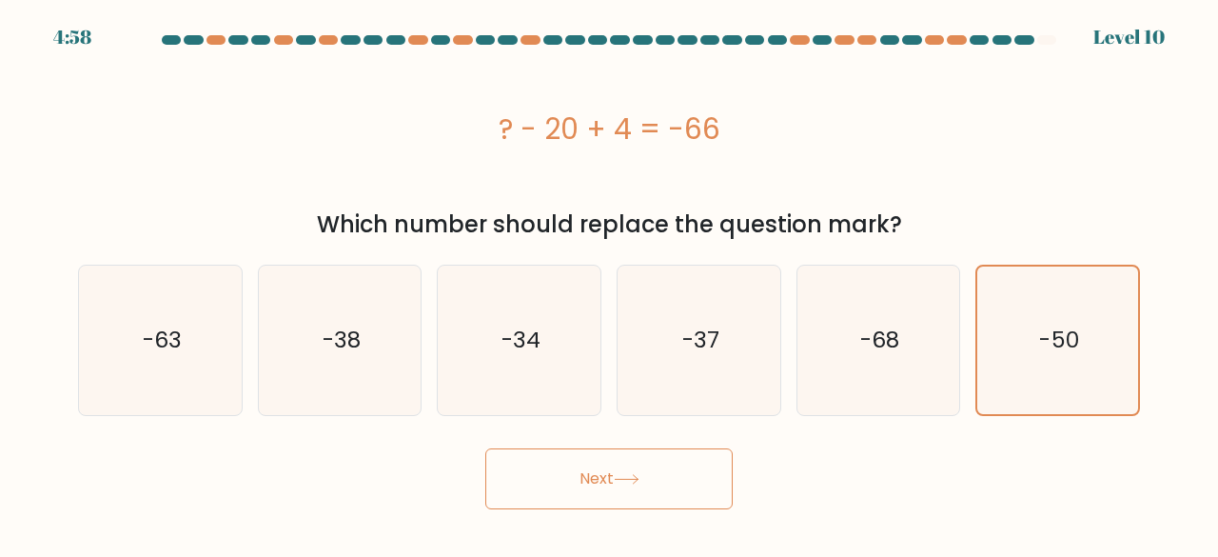
click at [643, 485] on button "Next" at bounding box center [608, 478] width 247 height 61
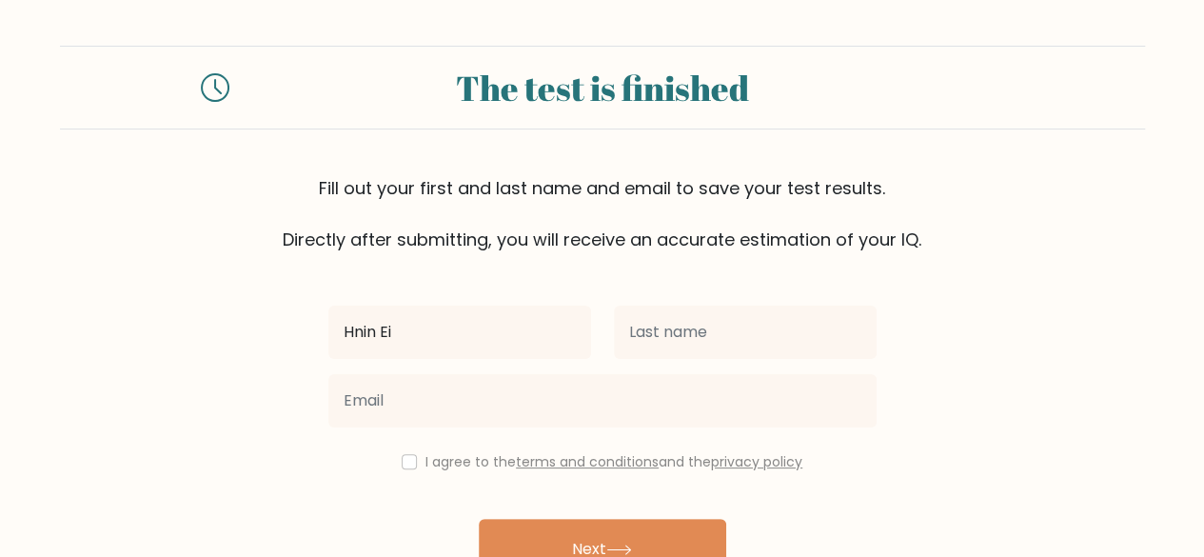
type input "Hnin Ei"
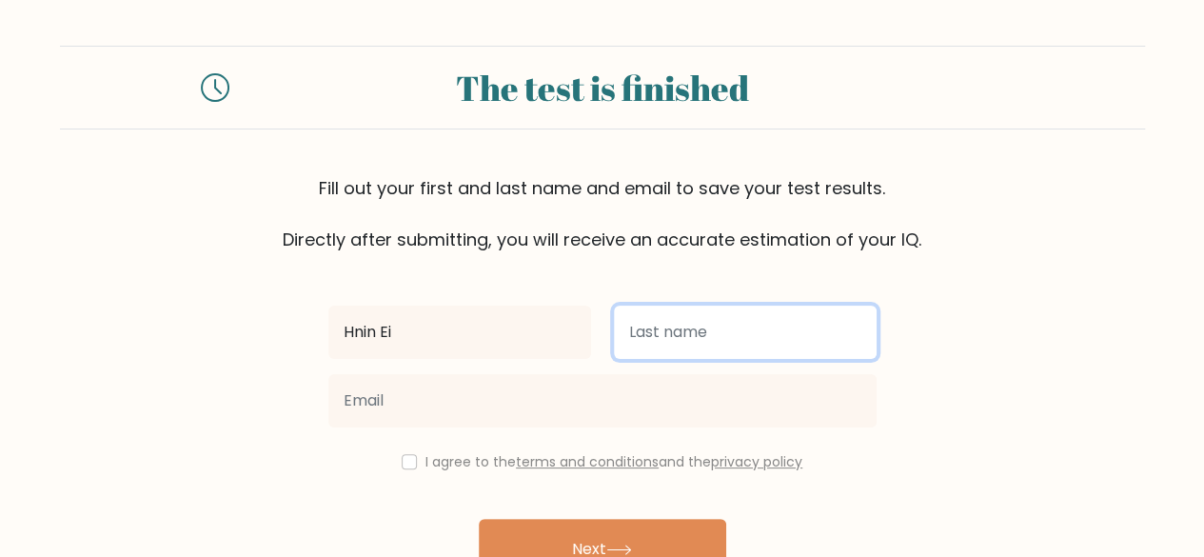
click at [693, 337] on input "text" at bounding box center [745, 331] width 263 height 53
type input "Lwin"
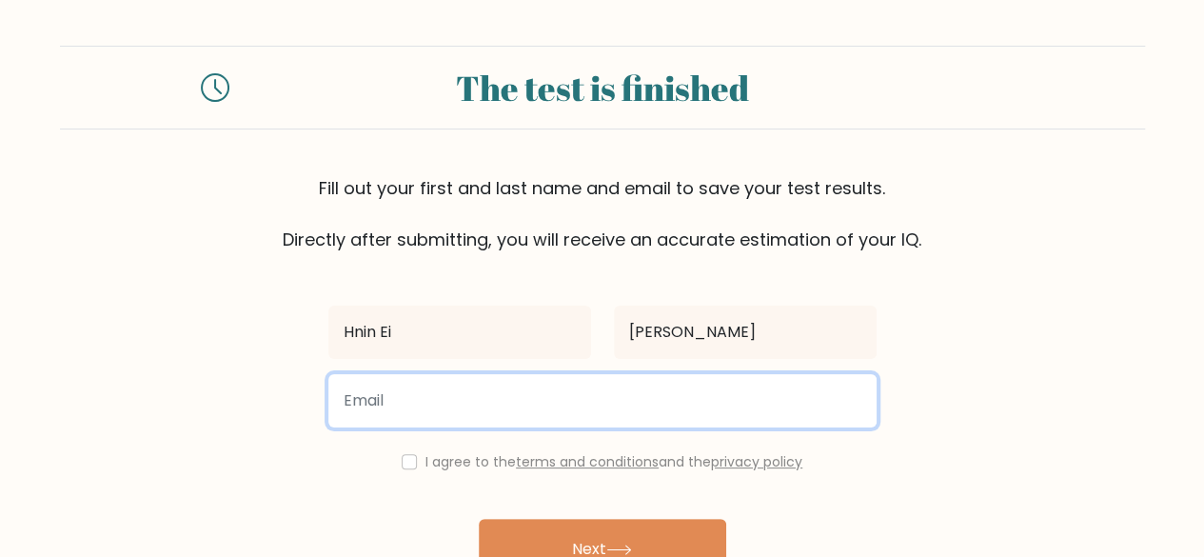
click at [503, 398] on input "email" at bounding box center [602, 400] width 548 height 53
type input "hninei3058@gmail.com"
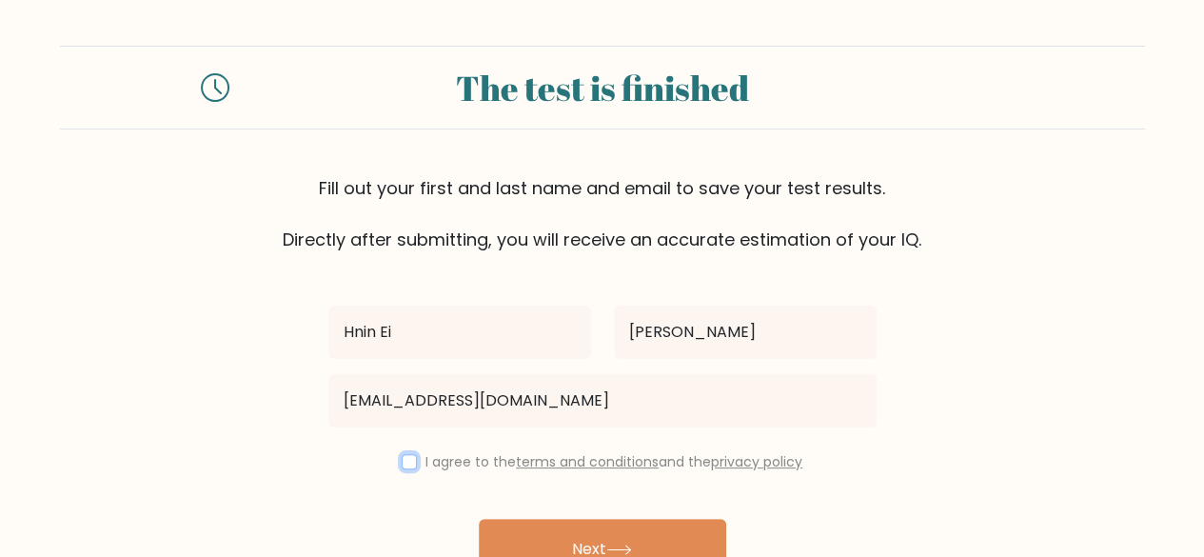
click at [407, 461] on input "checkbox" at bounding box center [409, 461] width 15 height 15
checkbox input "true"
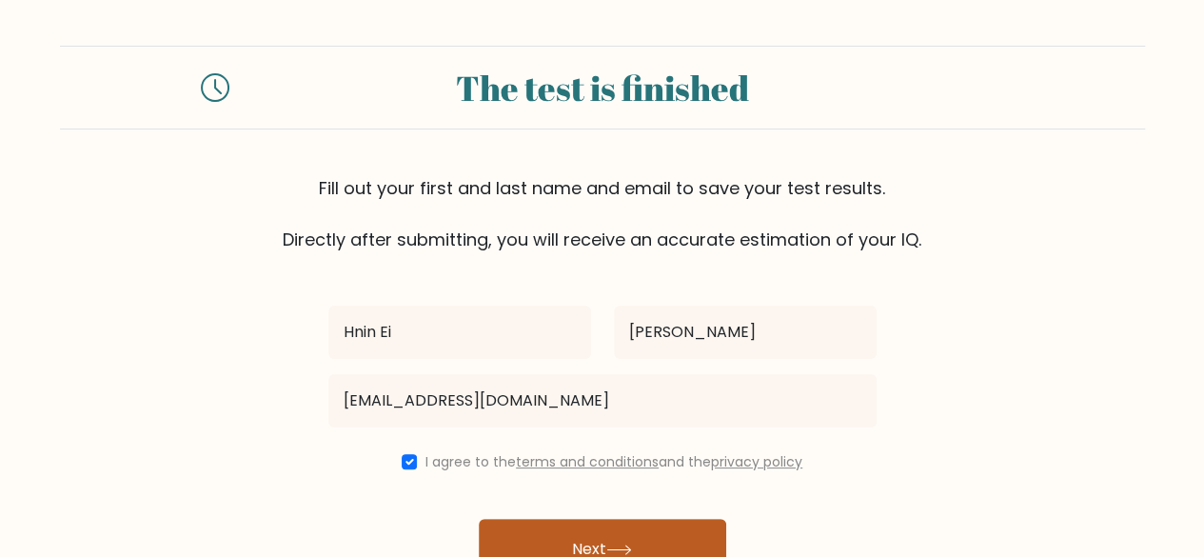
click at [577, 523] on button "Next" at bounding box center [602, 549] width 247 height 61
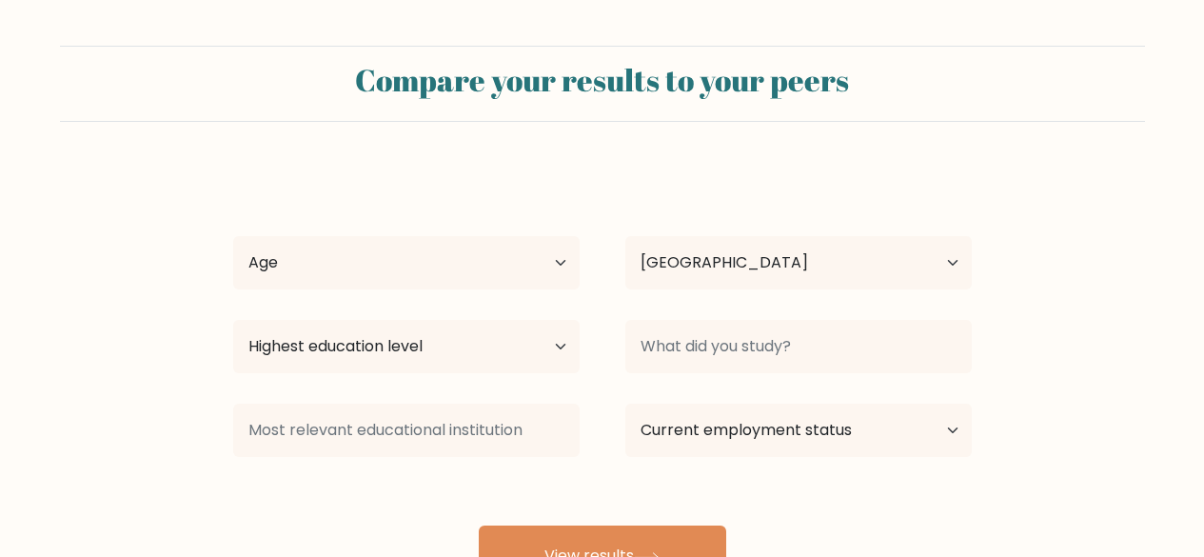
select select "MM"
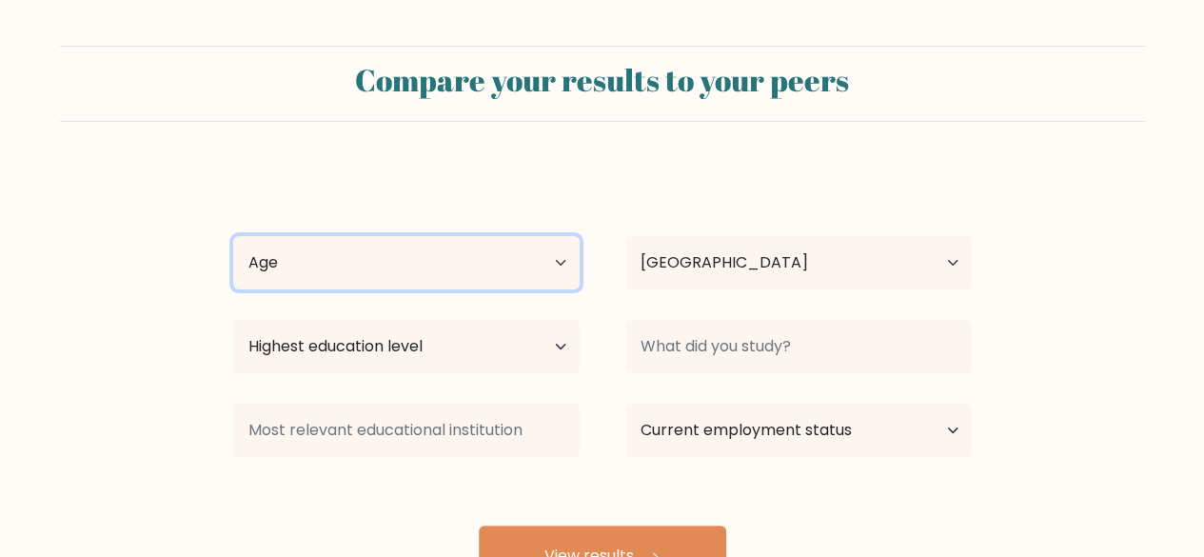
click at [333, 272] on select "Age Under [DEMOGRAPHIC_DATA] [DEMOGRAPHIC_DATA] [DEMOGRAPHIC_DATA] [DEMOGRAPHIC…" at bounding box center [406, 262] width 346 height 53
select select "25_34"
click at [233, 236] on select "Age Under [DEMOGRAPHIC_DATA] [DEMOGRAPHIC_DATA] [DEMOGRAPHIC_DATA] [DEMOGRAPHIC…" at bounding box center [406, 262] width 346 height 53
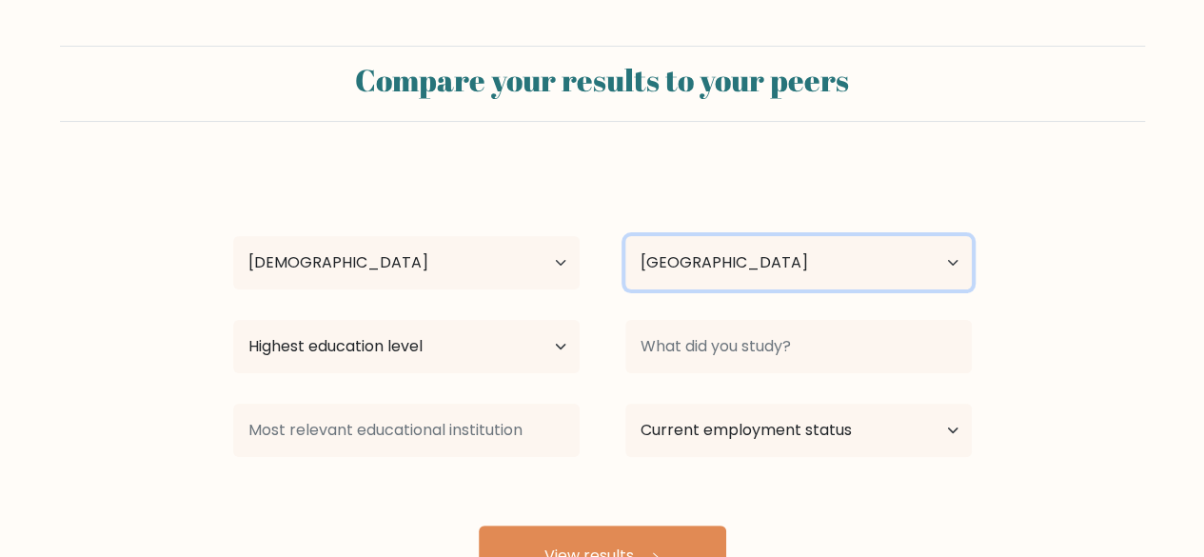
click at [712, 284] on select "Country [GEOGRAPHIC_DATA] [GEOGRAPHIC_DATA] [GEOGRAPHIC_DATA] [US_STATE] [GEOGR…" at bounding box center [798, 262] width 346 height 53
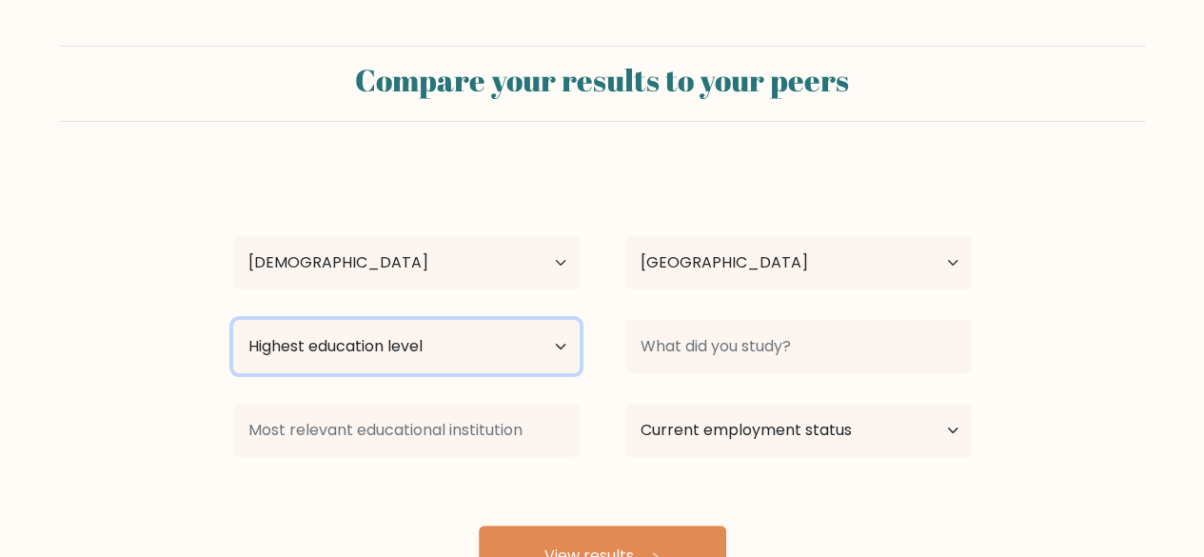
click at [424, 358] on select "Highest education level No schooling Primary Lower Secondary Upper Secondary Oc…" at bounding box center [406, 346] width 346 height 53
select select "bachelors_degree"
click at [233, 320] on select "Highest education level No schooling Primary Lower Secondary Upper Secondary Oc…" at bounding box center [406, 346] width 346 height 53
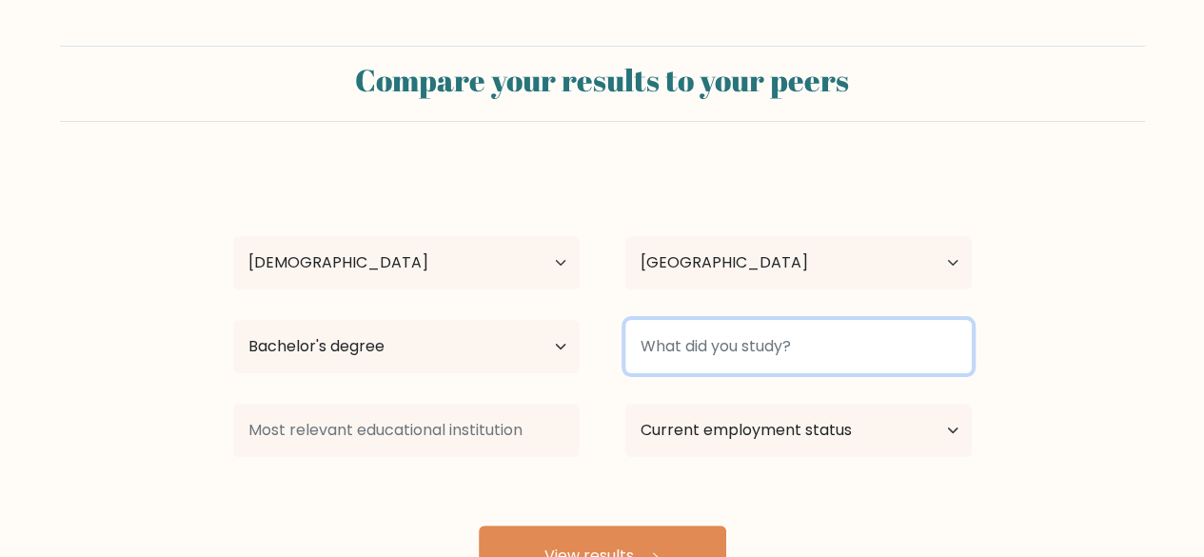
click at [820, 354] on input at bounding box center [798, 346] width 346 height 53
type input "M"
type input "J"
type input "Human Resource"
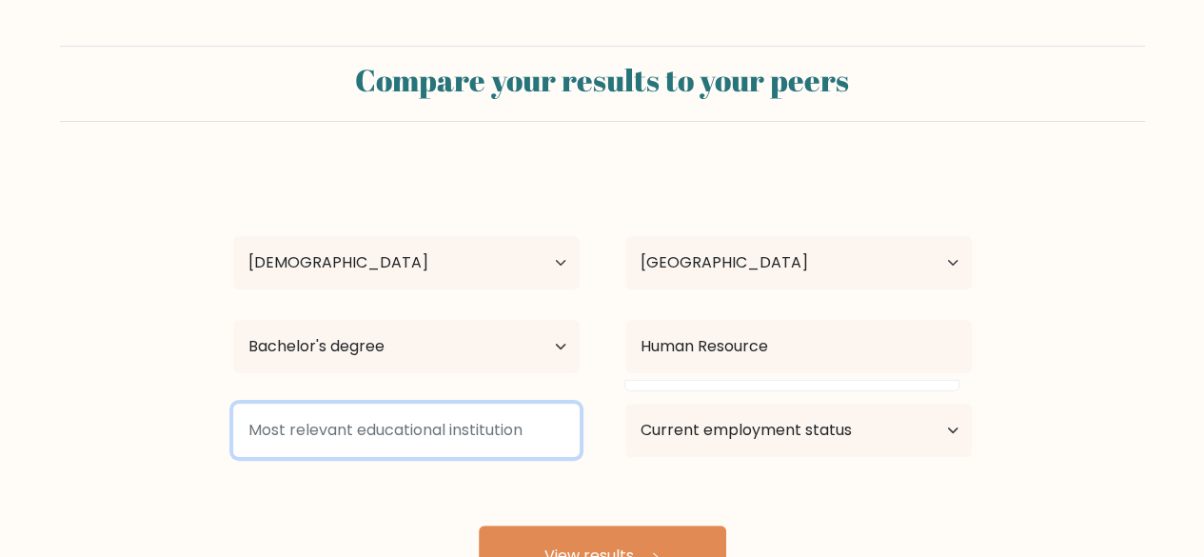
click at [335, 440] on input at bounding box center [406, 429] width 346 height 53
click at [438, 434] on input at bounding box center [406, 429] width 346 height 53
type input "[GEOGRAPHIC_DATA]"
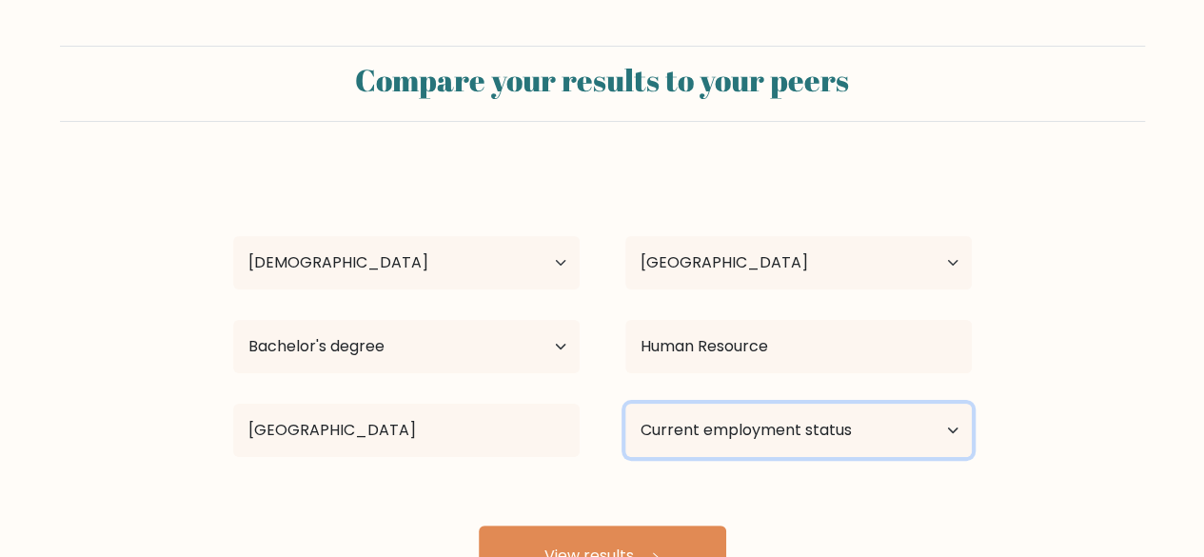
click at [751, 430] on select "Current employment status Employed Student Retired Other / prefer not to answer" at bounding box center [798, 429] width 346 height 53
click at [737, 438] on select "Current employment status Employed Student Retired Other / prefer not to answer" at bounding box center [798, 429] width 346 height 53
click at [735, 440] on select "Current employment status Employed Student Retired Other / prefer not to answer" at bounding box center [798, 429] width 346 height 53
select select "other"
click at [625, 403] on select "Current employment status Employed Student Retired Other / prefer not to answer" at bounding box center [798, 429] width 346 height 53
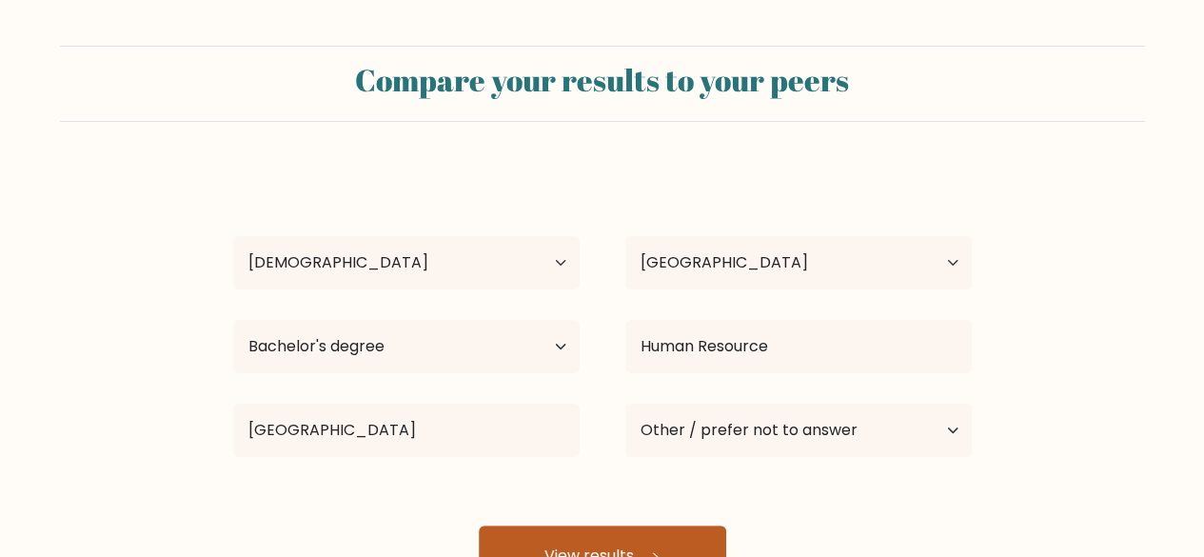
click at [645, 536] on button "View results" at bounding box center [602, 555] width 247 height 61
